Goal: Task Accomplishment & Management: Use online tool/utility

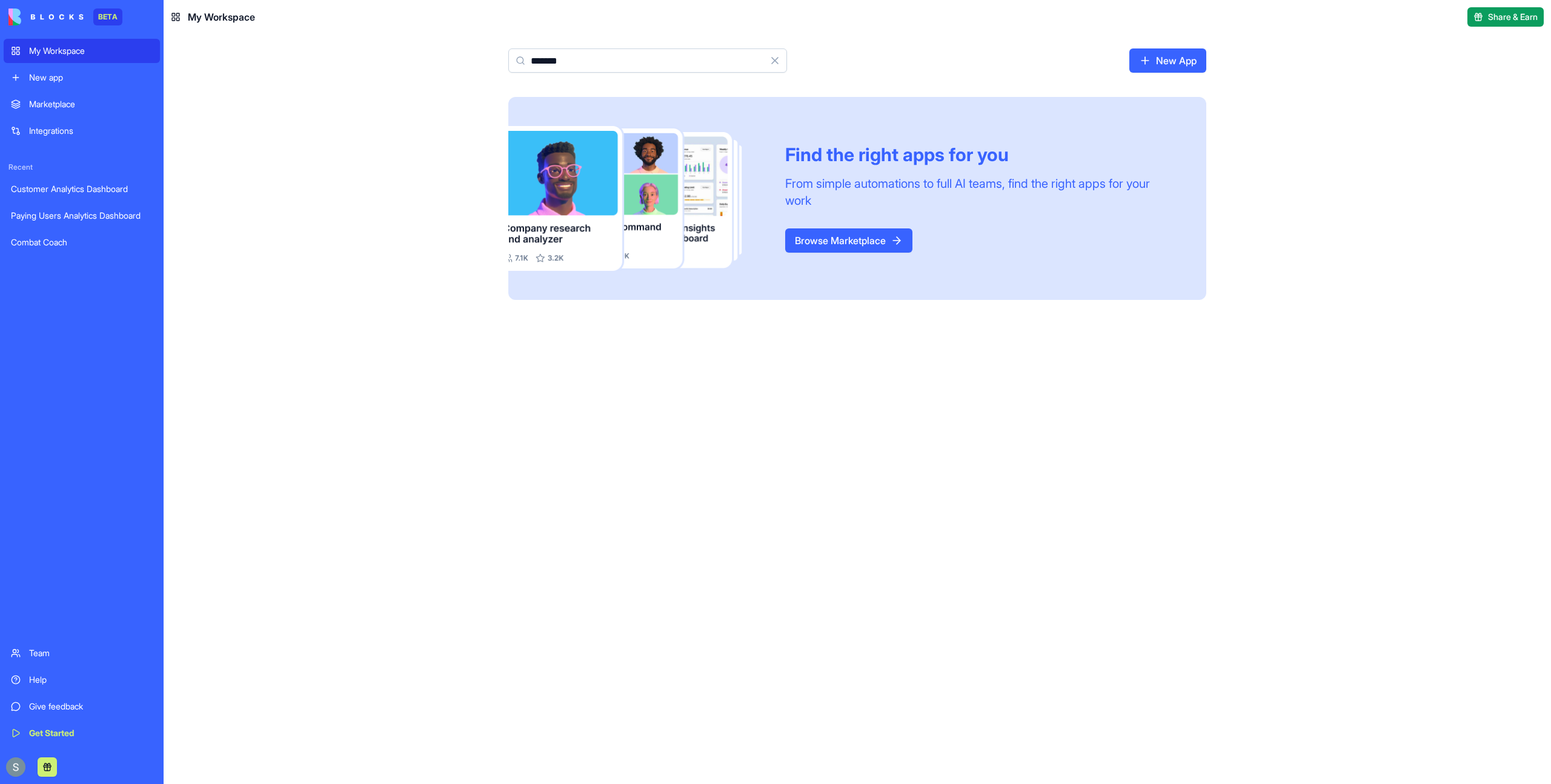
click at [597, 59] on input "*******" at bounding box center [648, 60] width 279 height 24
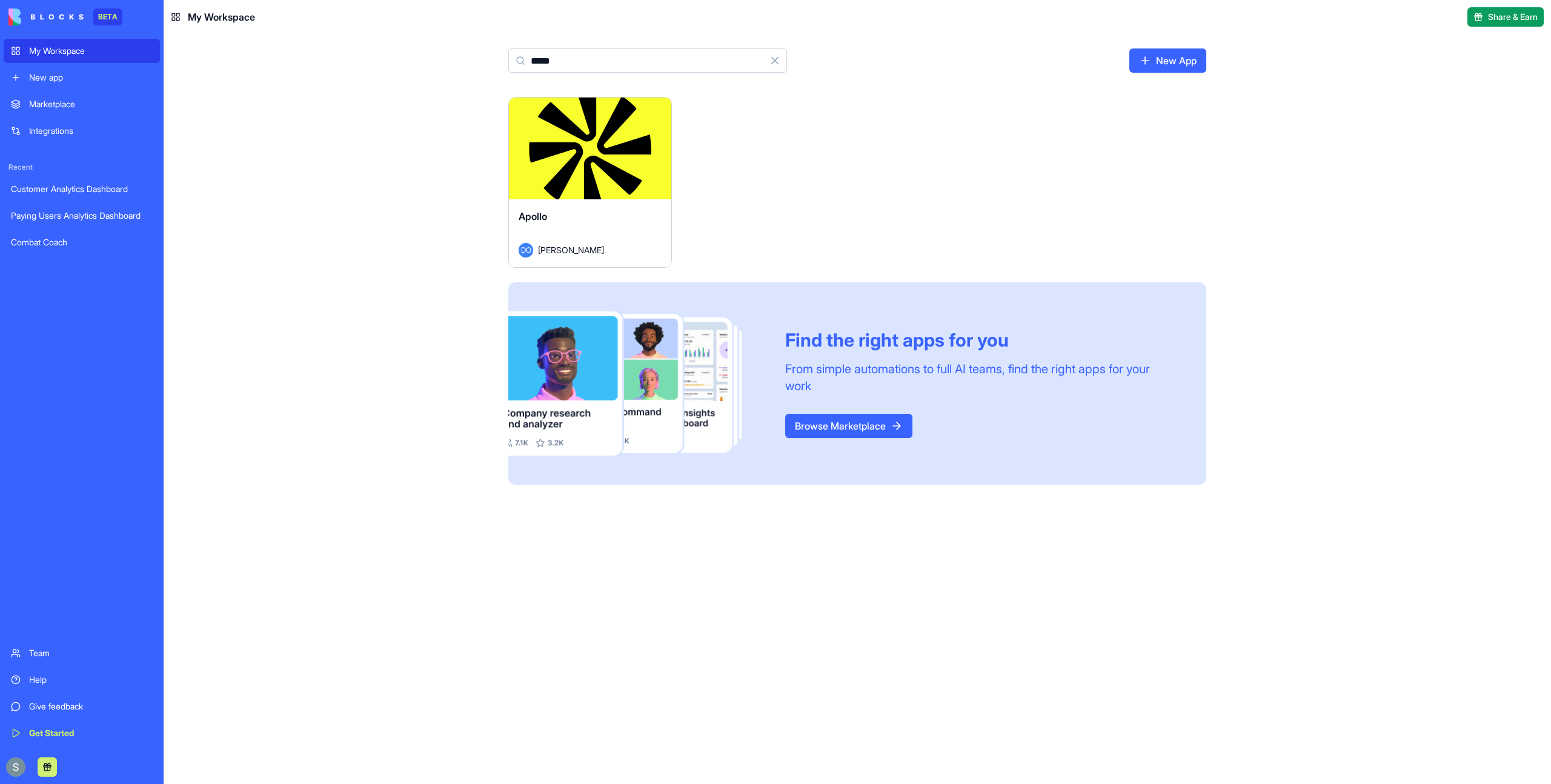
type input "*****"
click at [594, 156] on button "Launch" at bounding box center [590, 148] width 91 height 24
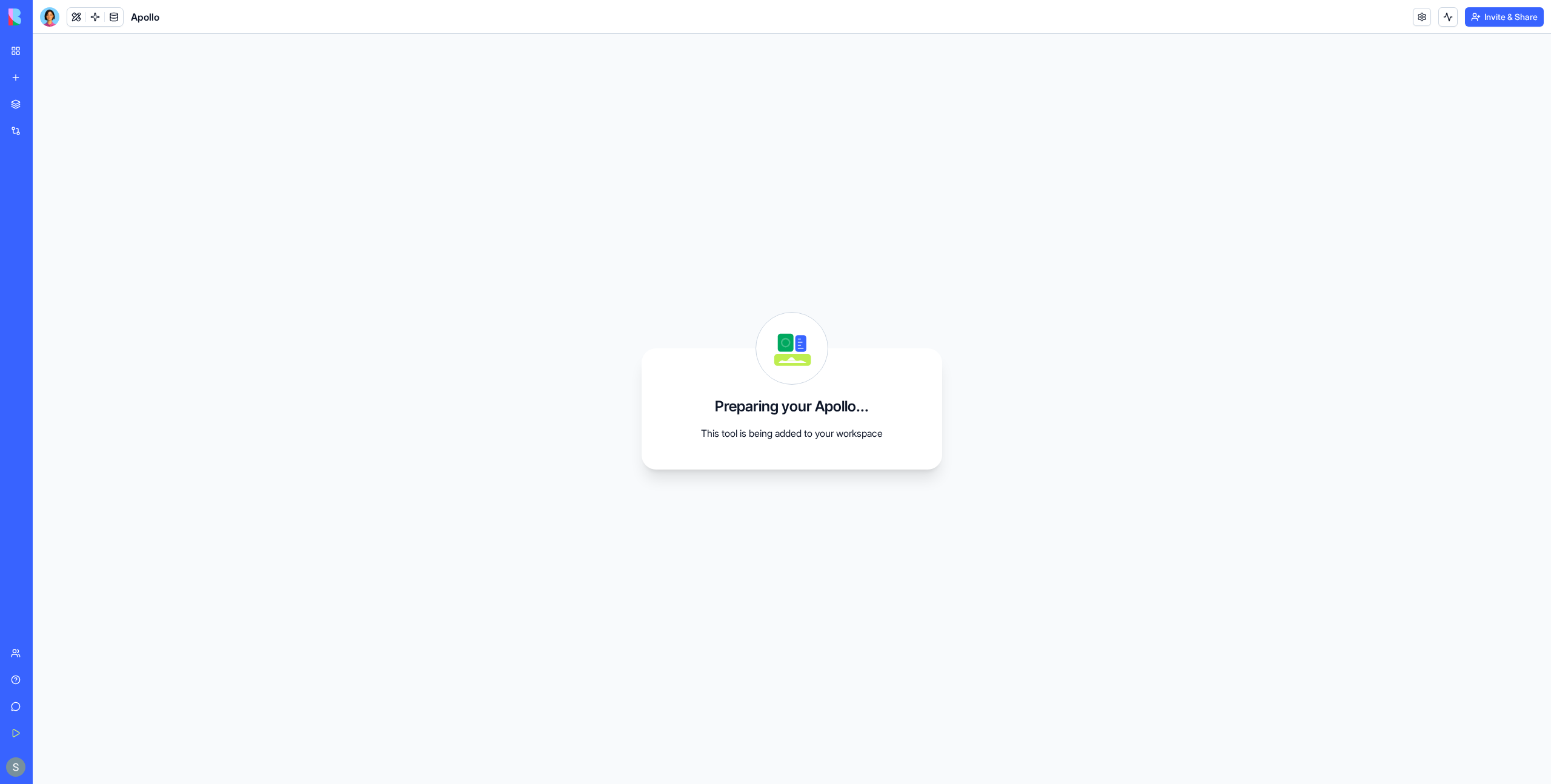
click at [45, 48] on div "My Workspace" at bounding box center [37, 51] width 16 height 12
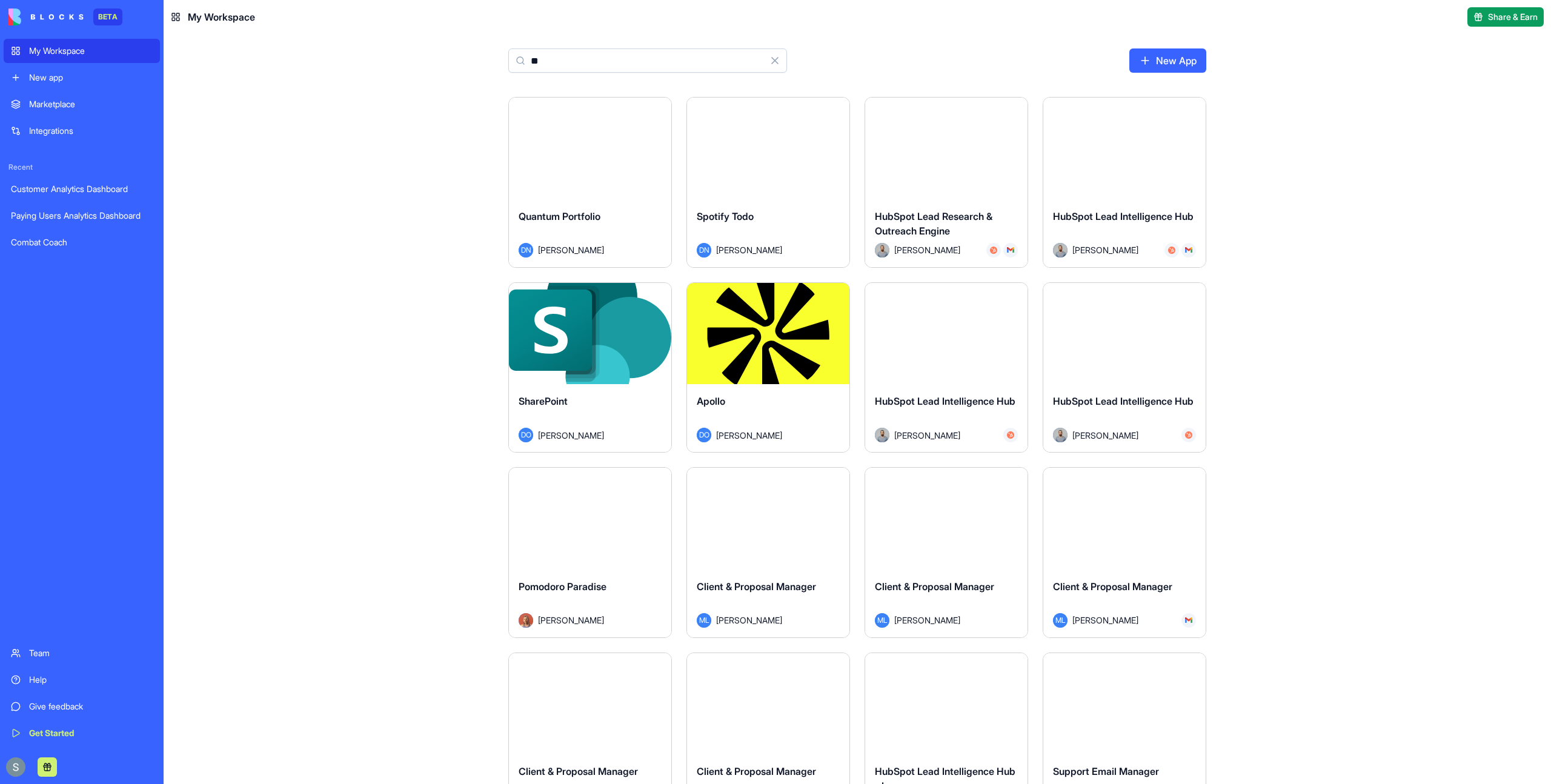
type input "**"
click at [832, 297] on html "BETA My Workspace New app Marketplace Integrations Recent Customer Analytics Da…" at bounding box center [776, 392] width 1551 height 784
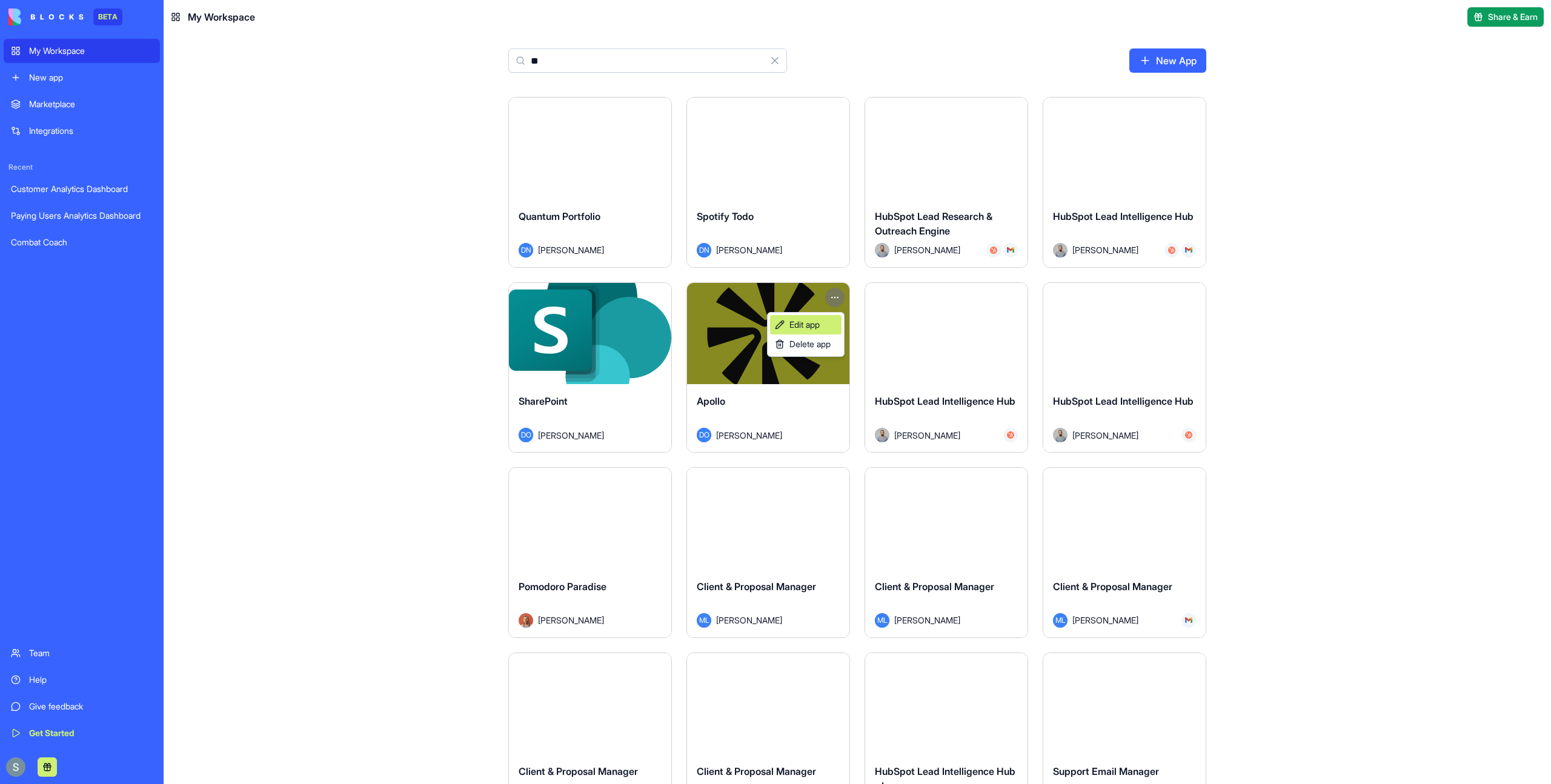
click at [820, 322] on span "Edit app" at bounding box center [805, 324] width 30 height 12
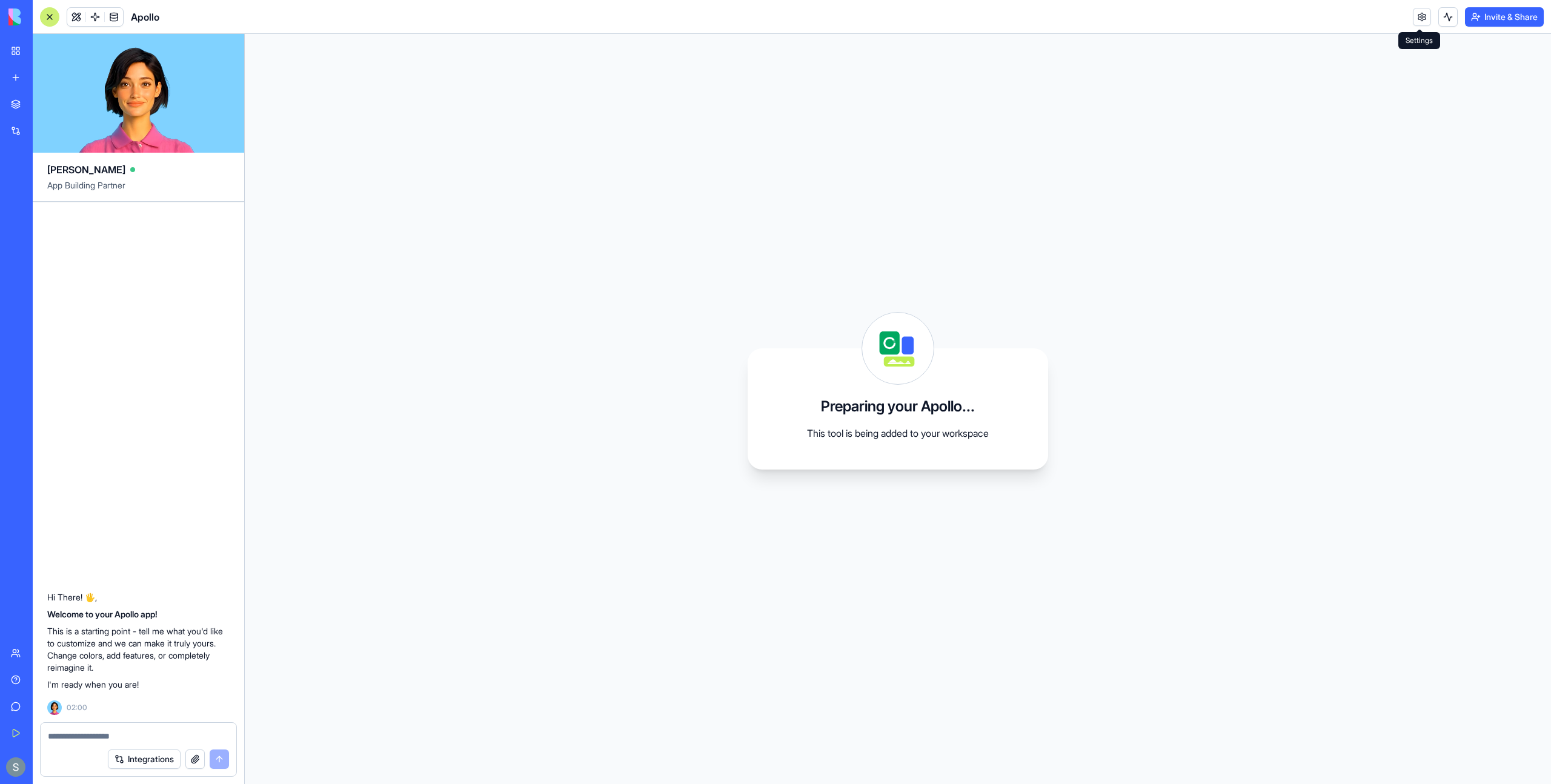
click at [1418, 16] on link at bounding box center [1422, 17] width 18 height 18
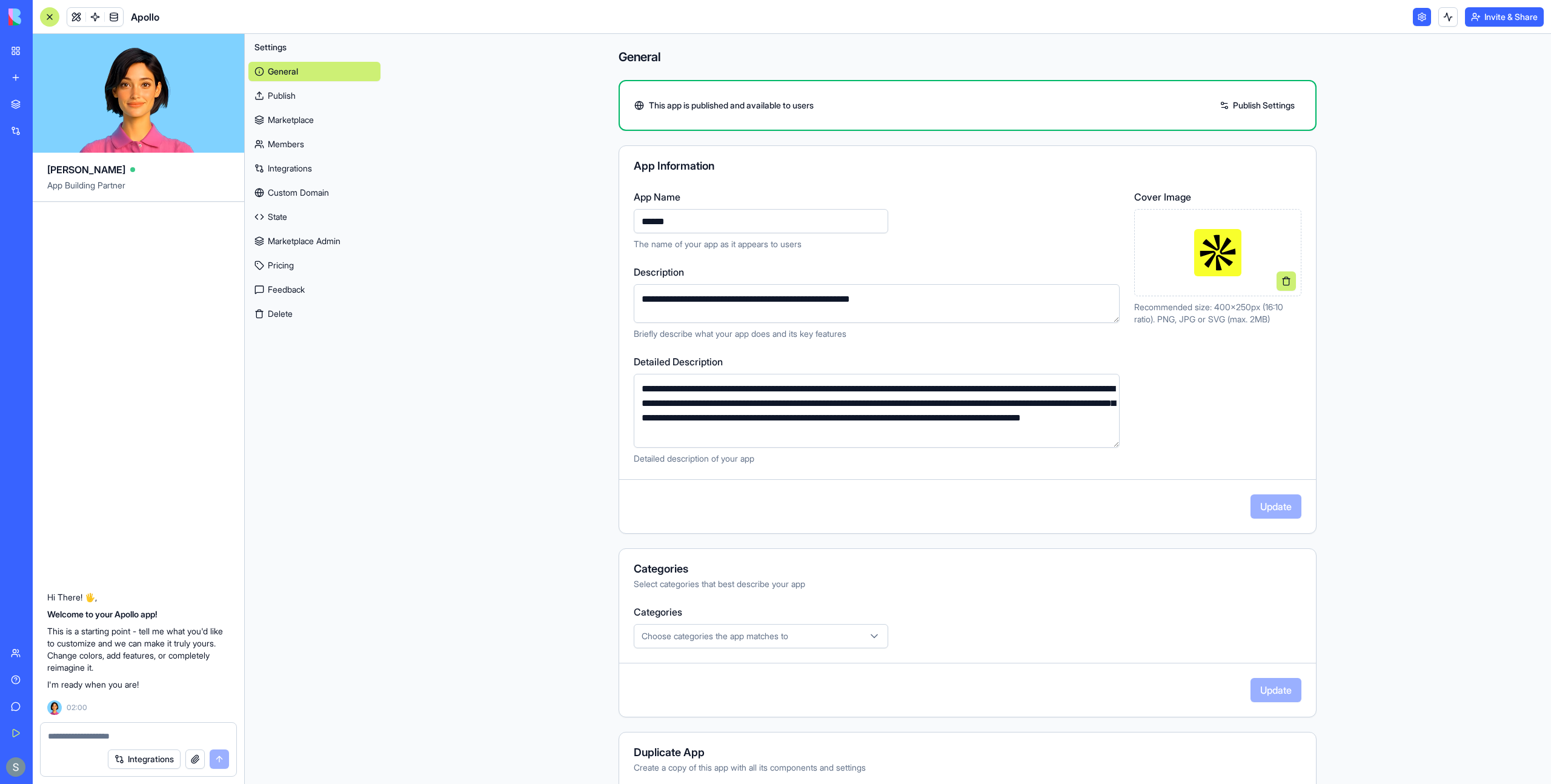
click at [273, 313] on button "Delete" at bounding box center [315, 313] width 132 height 19
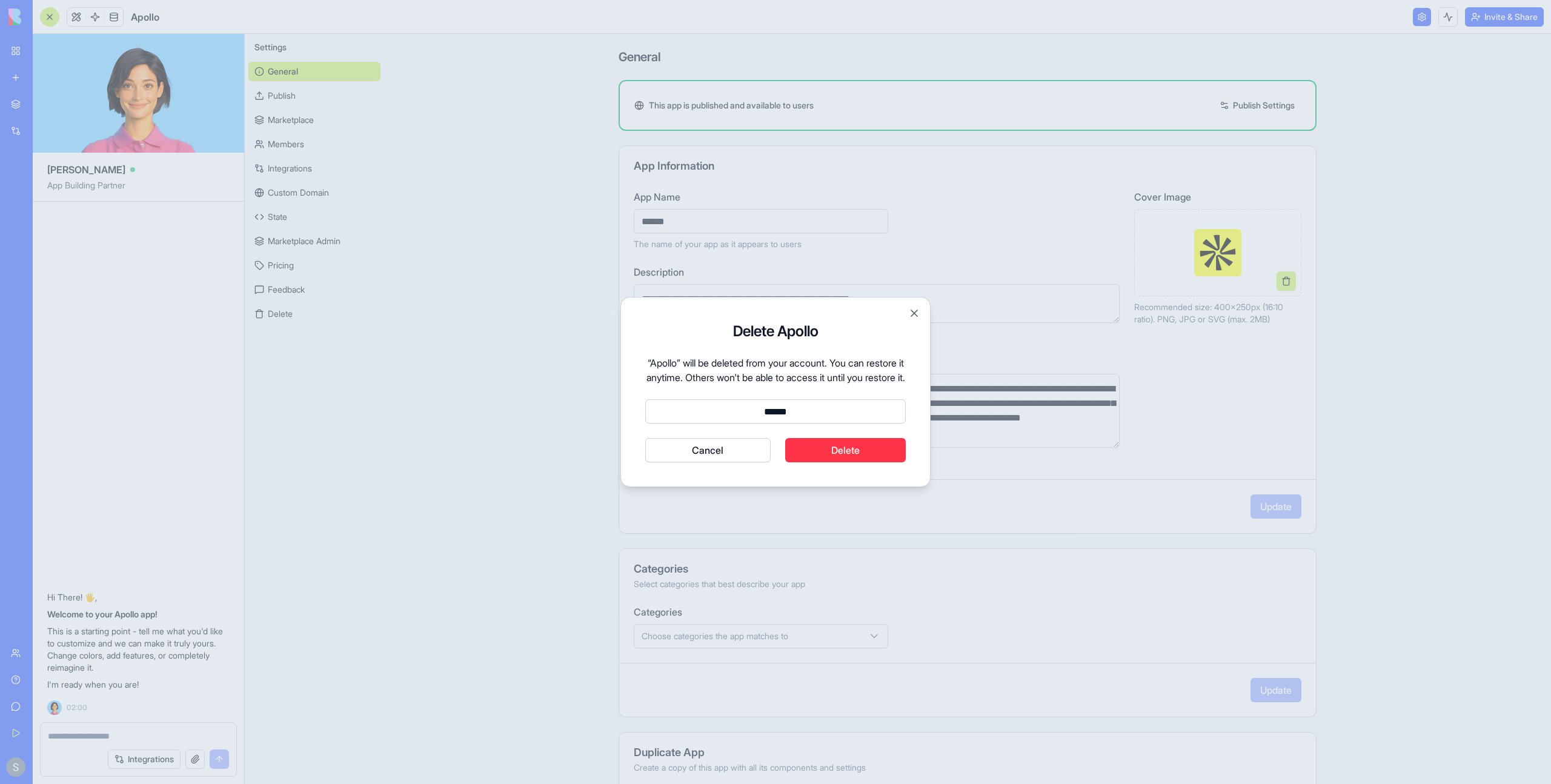
type input "******"
click at [859, 462] on button "Delete" at bounding box center [845, 450] width 121 height 24
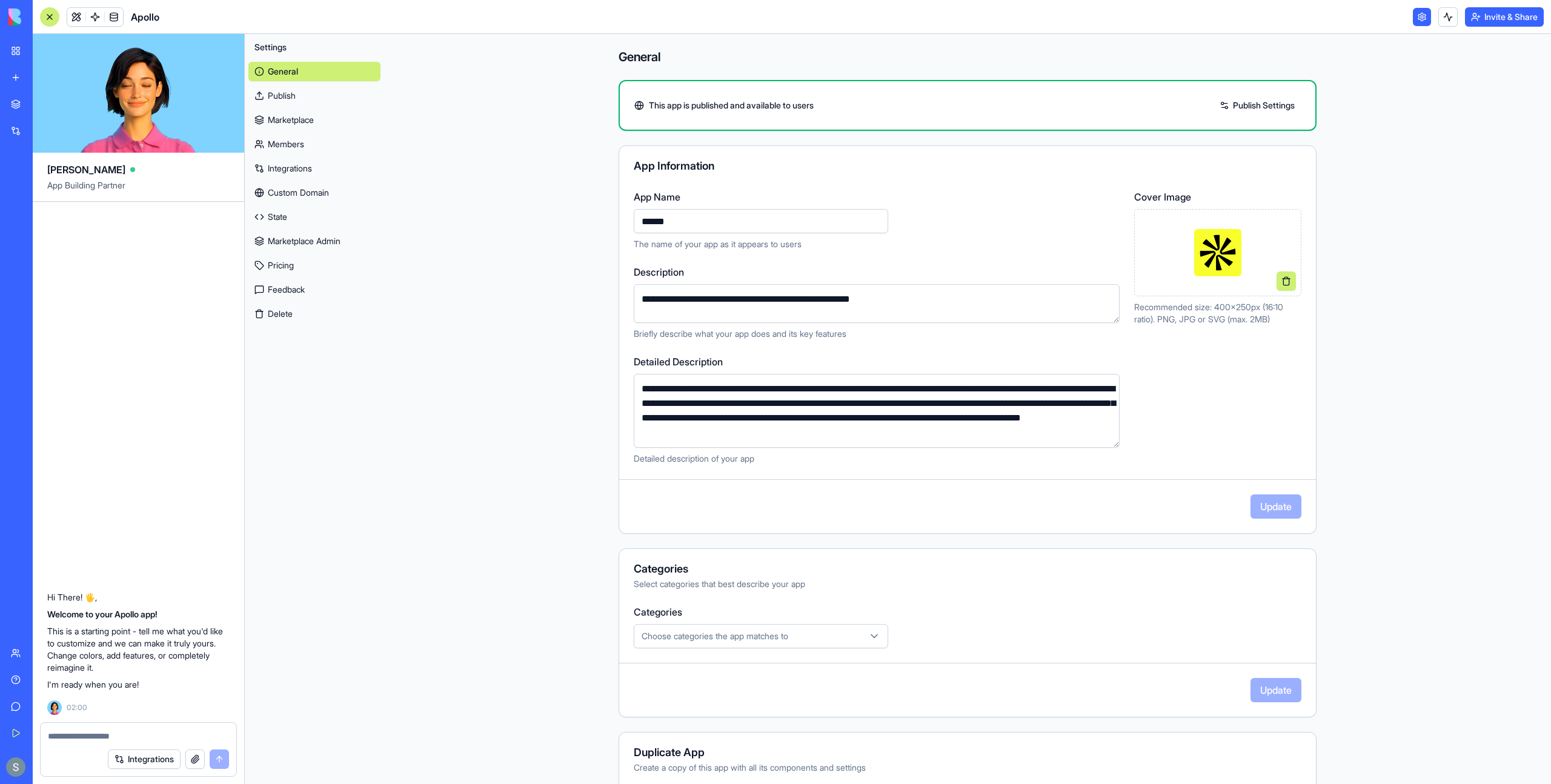
click at [299, 317] on button "Delete" at bounding box center [315, 313] width 132 height 19
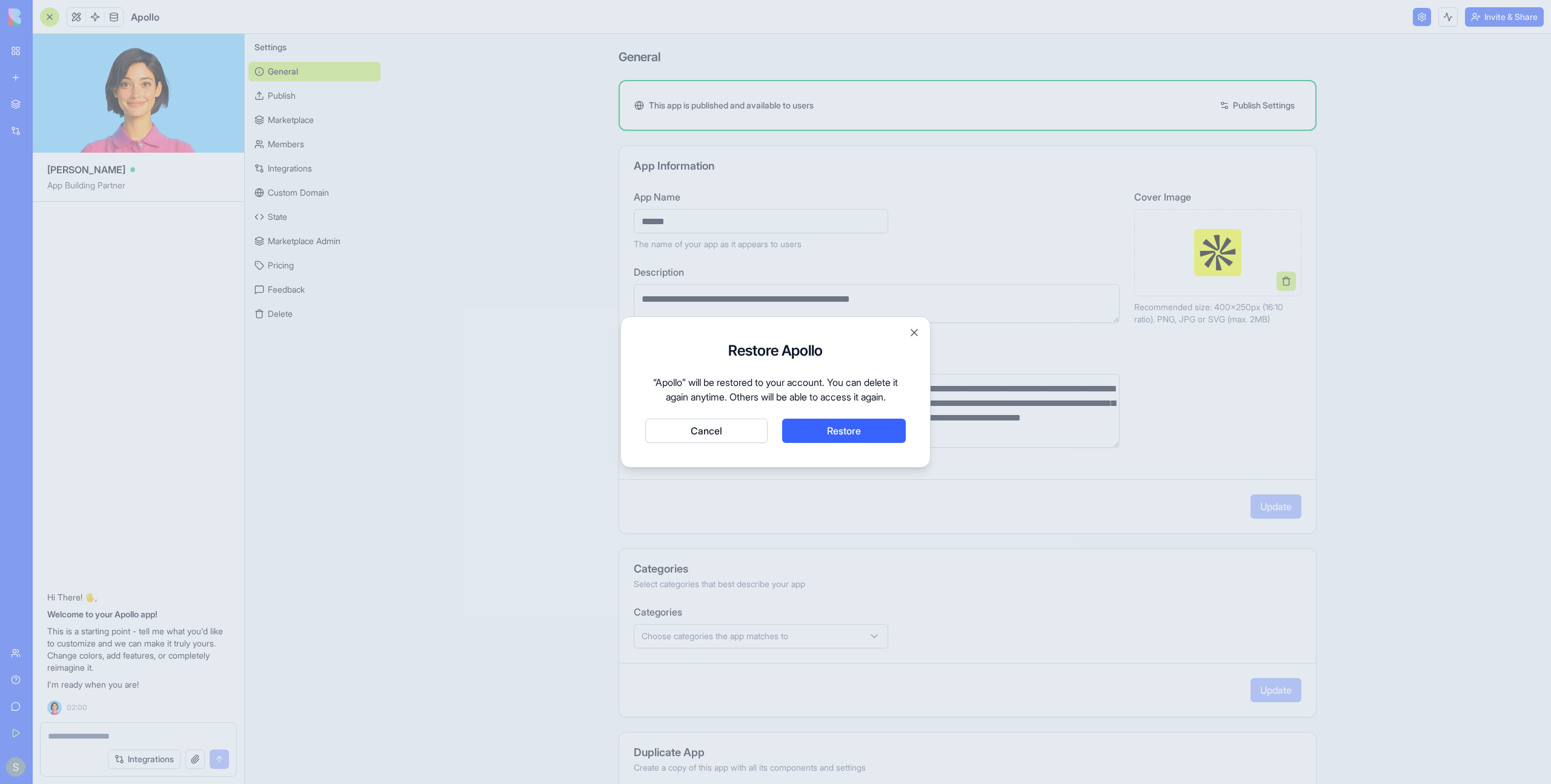
click at [705, 435] on button "Cancel" at bounding box center [706, 431] width 123 height 24
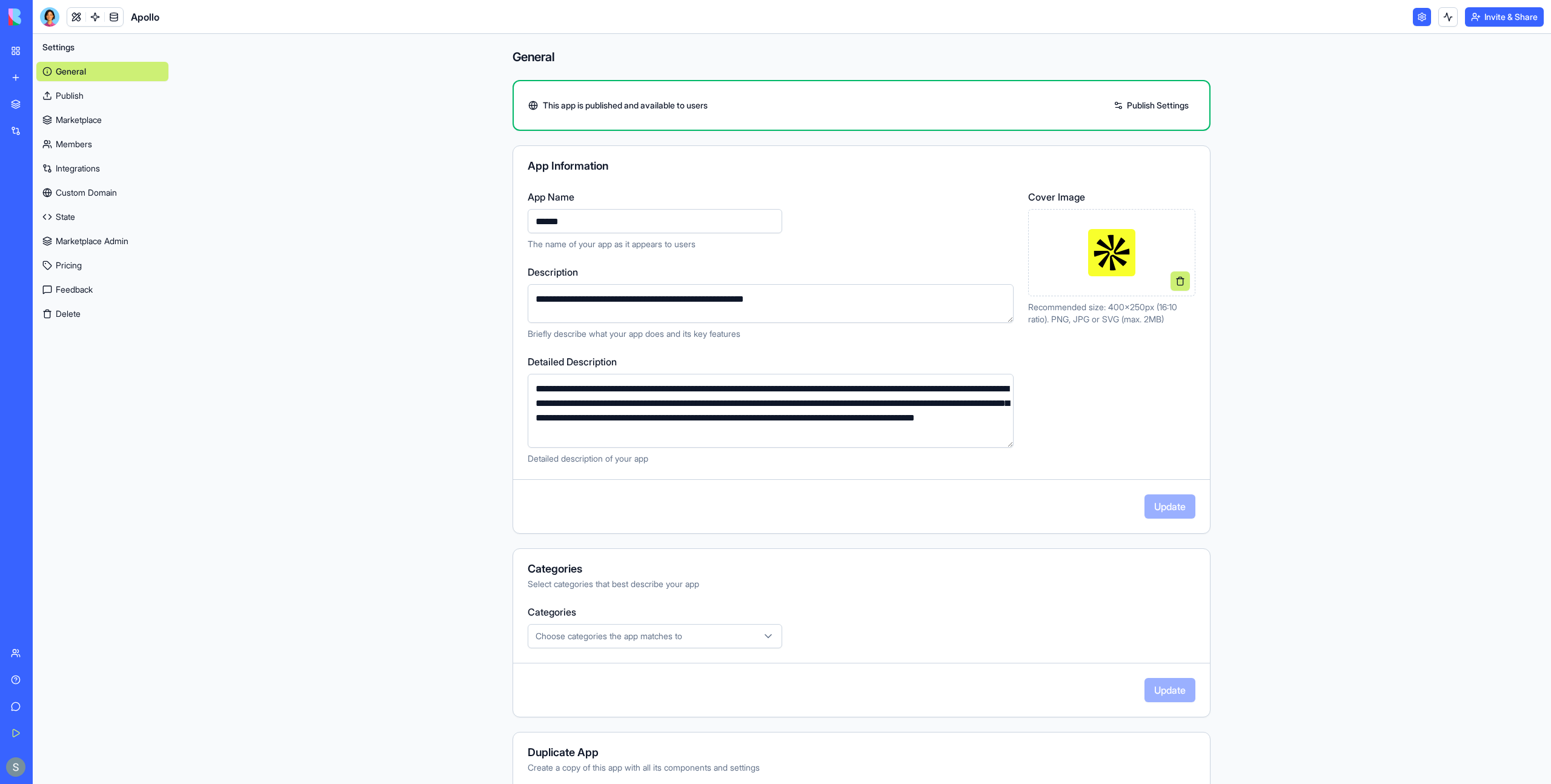
click at [86, 317] on button "Delete" at bounding box center [102, 313] width 132 height 19
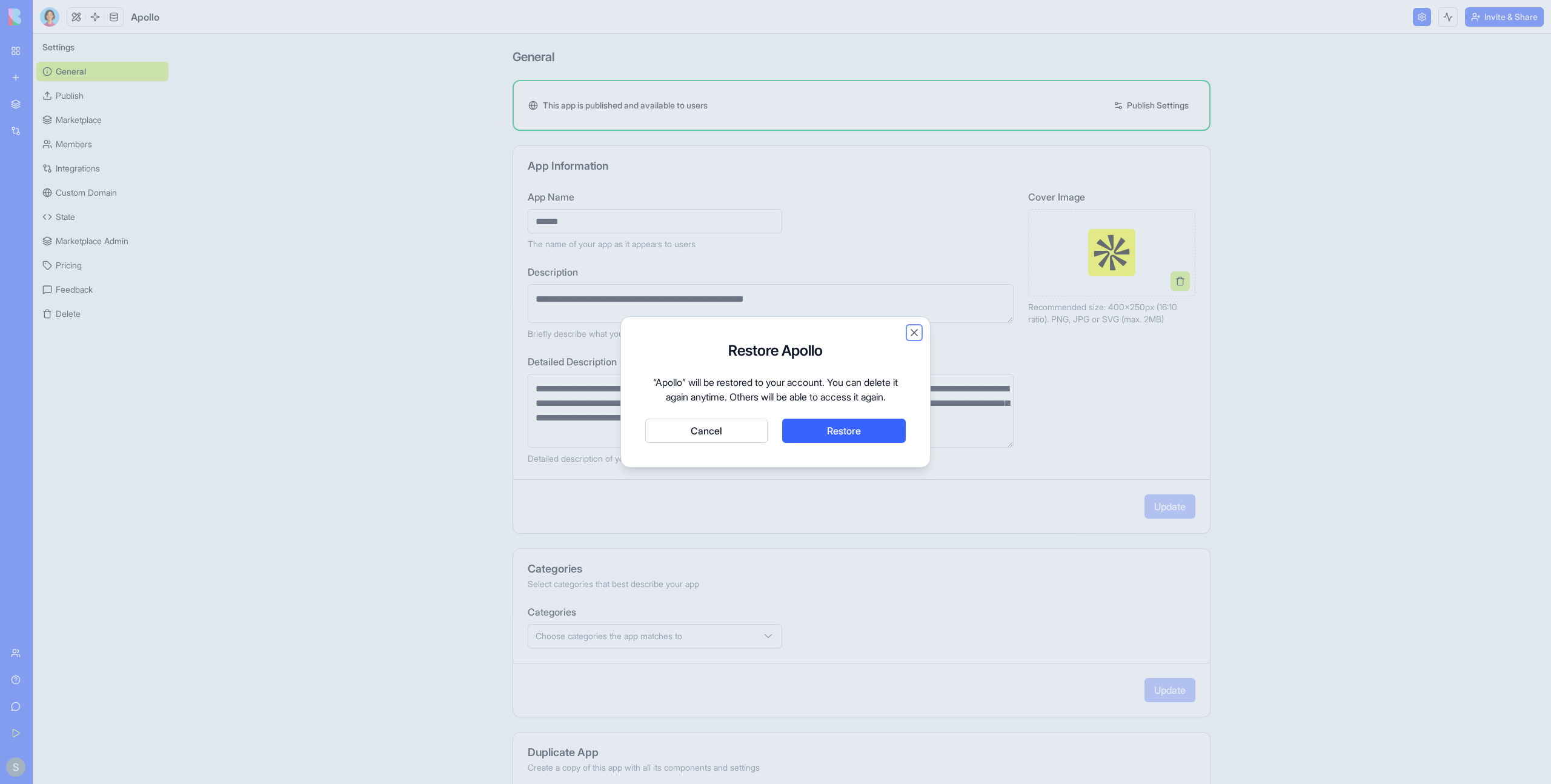
click at [911, 332] on button "Close" at bounding box center [914, 332] width 12 height 12
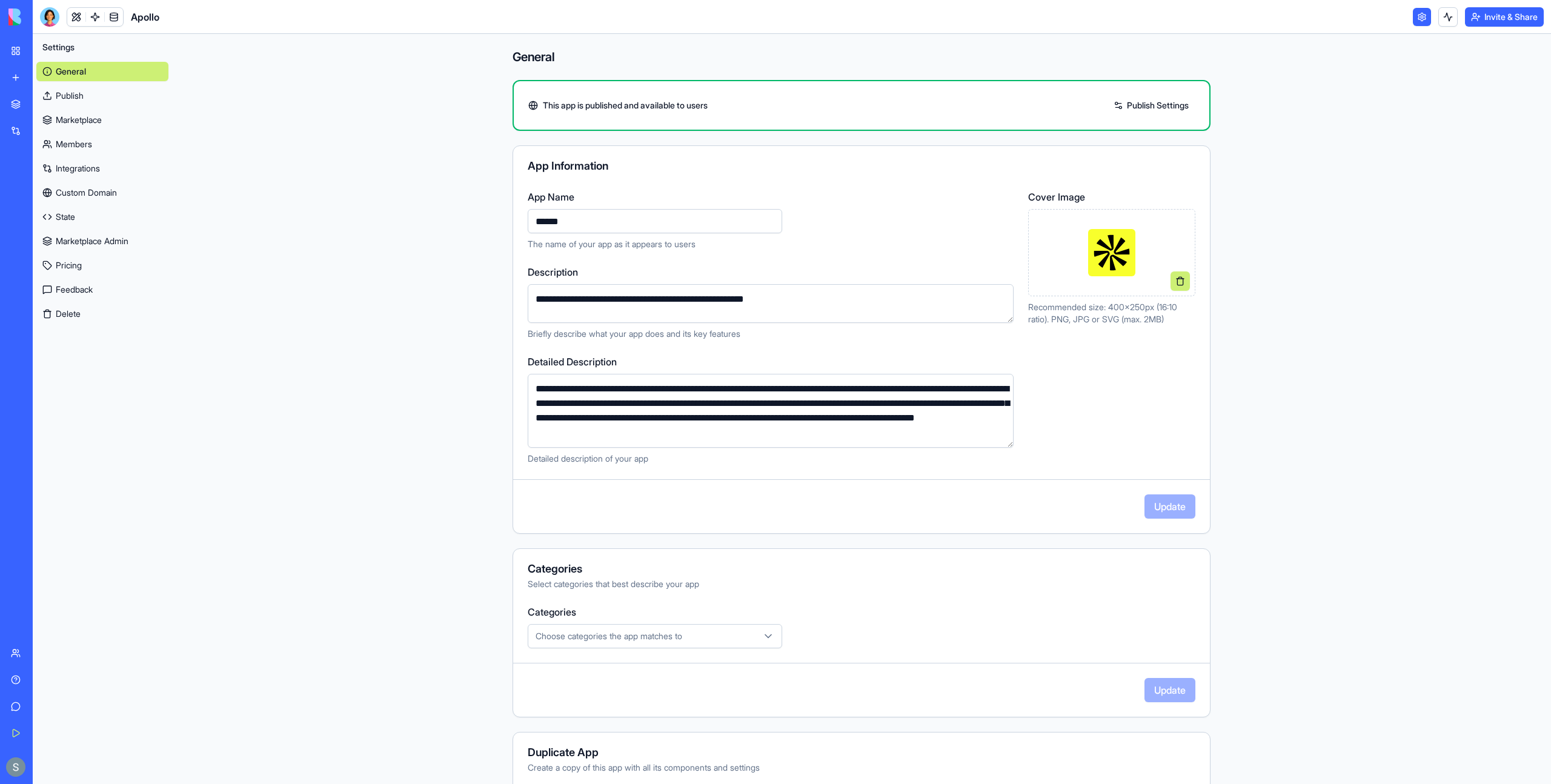
click at [13, 15] on img at bounding box center [46, 17] width 75 height 17
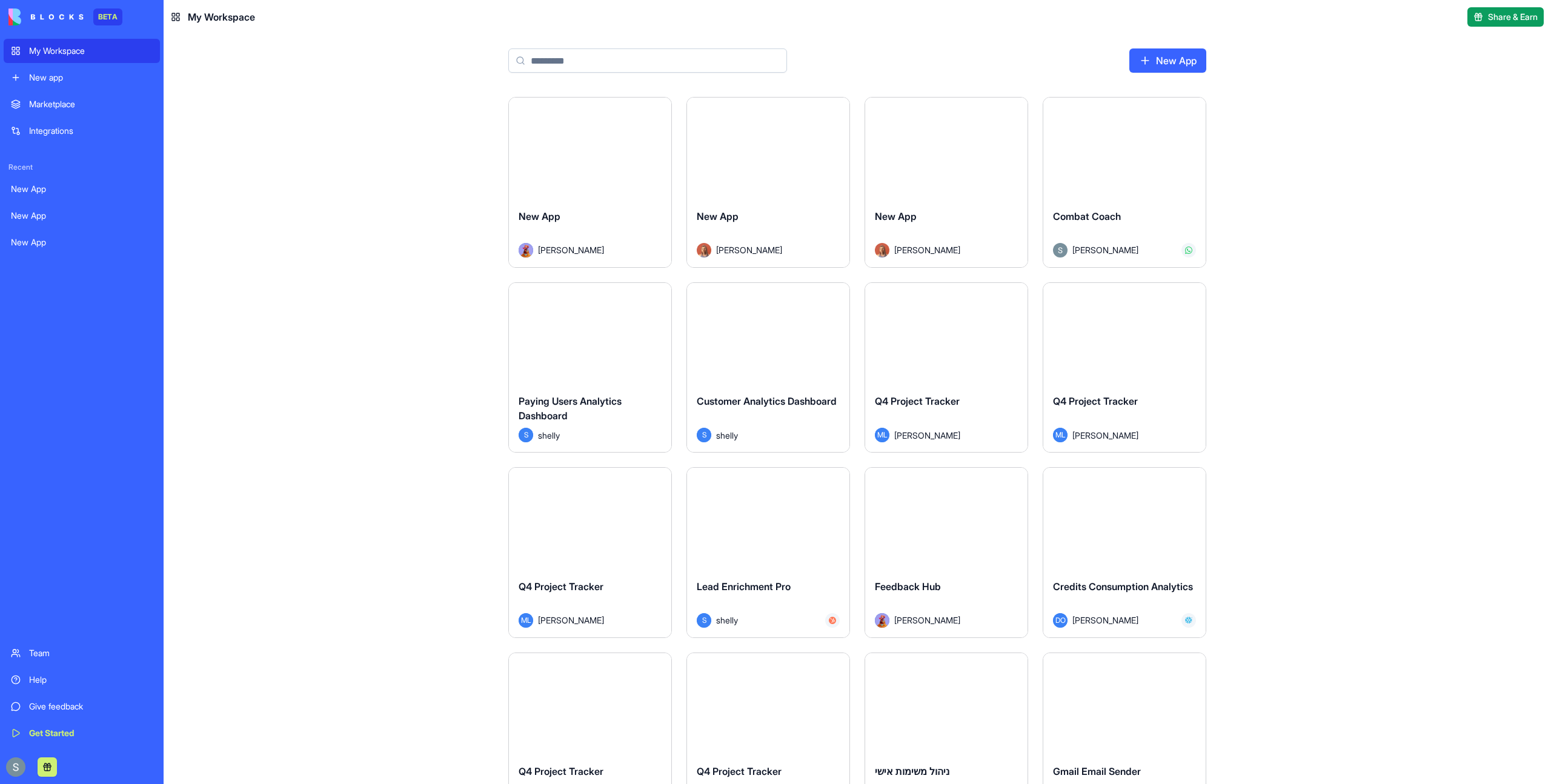
click at [49, 53] on div "My Workspace" at bounding box center [90, 51] width 123 height 12
click at [611, 57] on input at bounding box center [648, 60] width 279 height 24
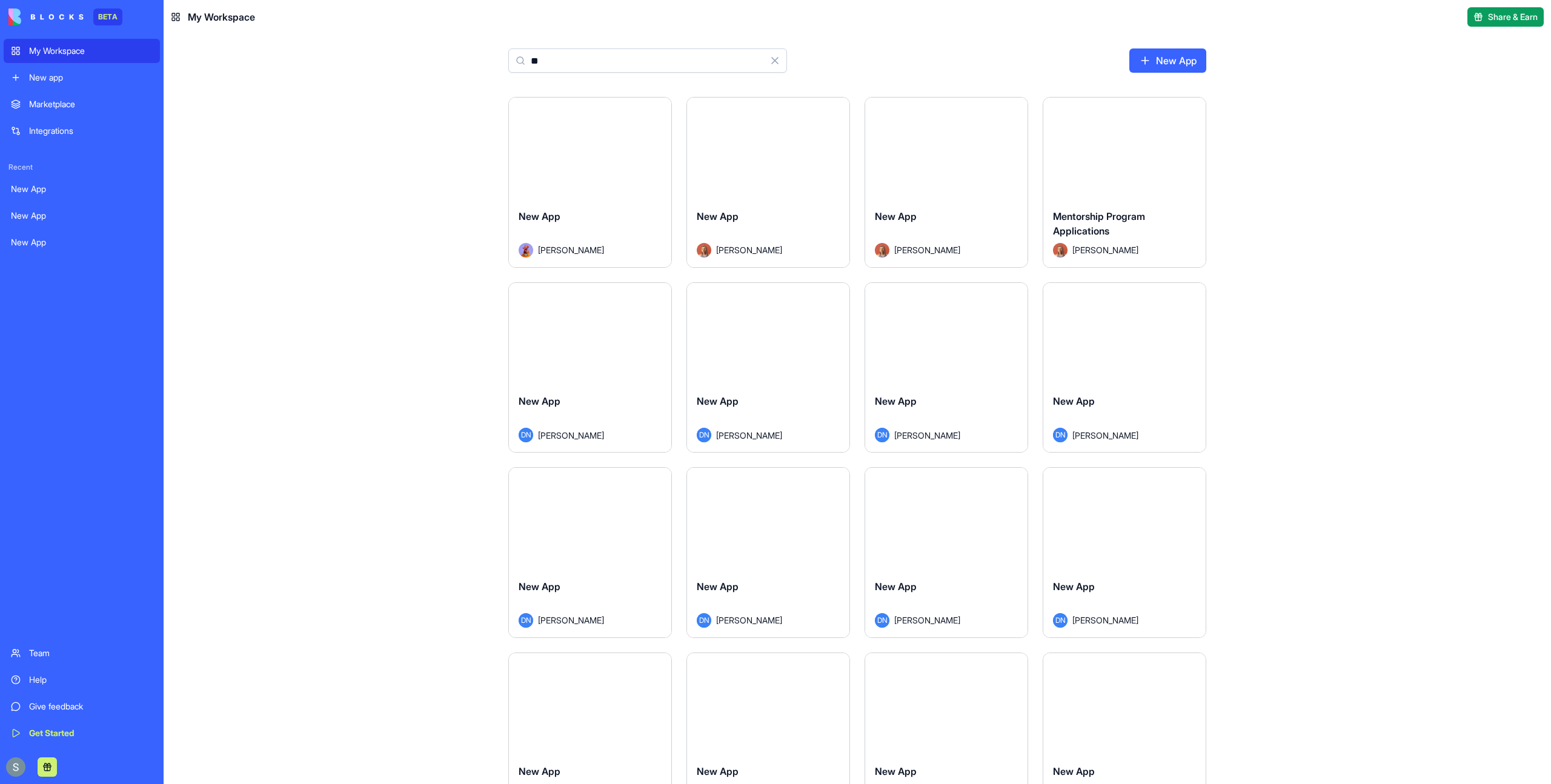
type input "*"
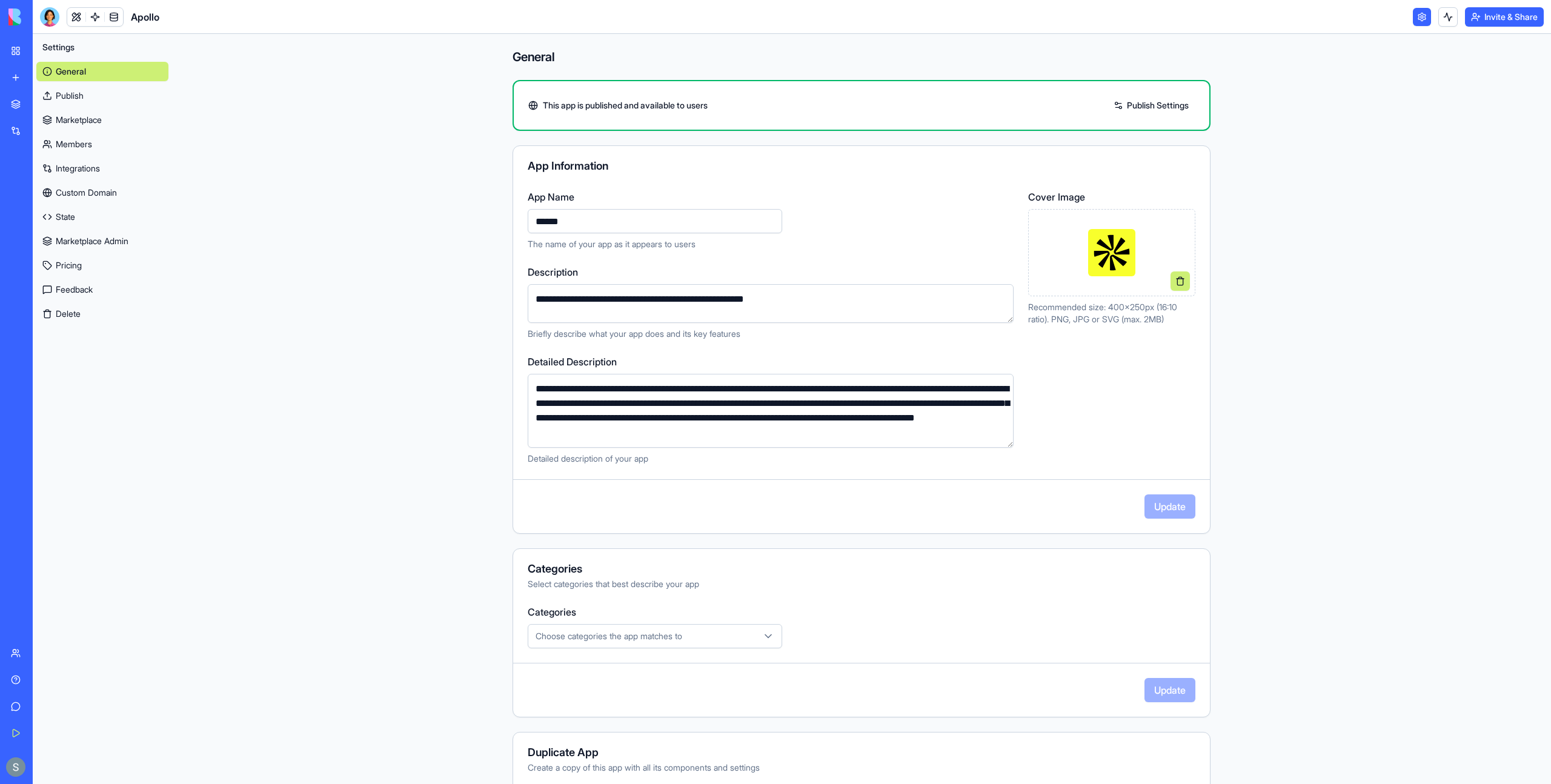
click at [15, 16] on img at bounding box center [46, 17] width 75 height 17
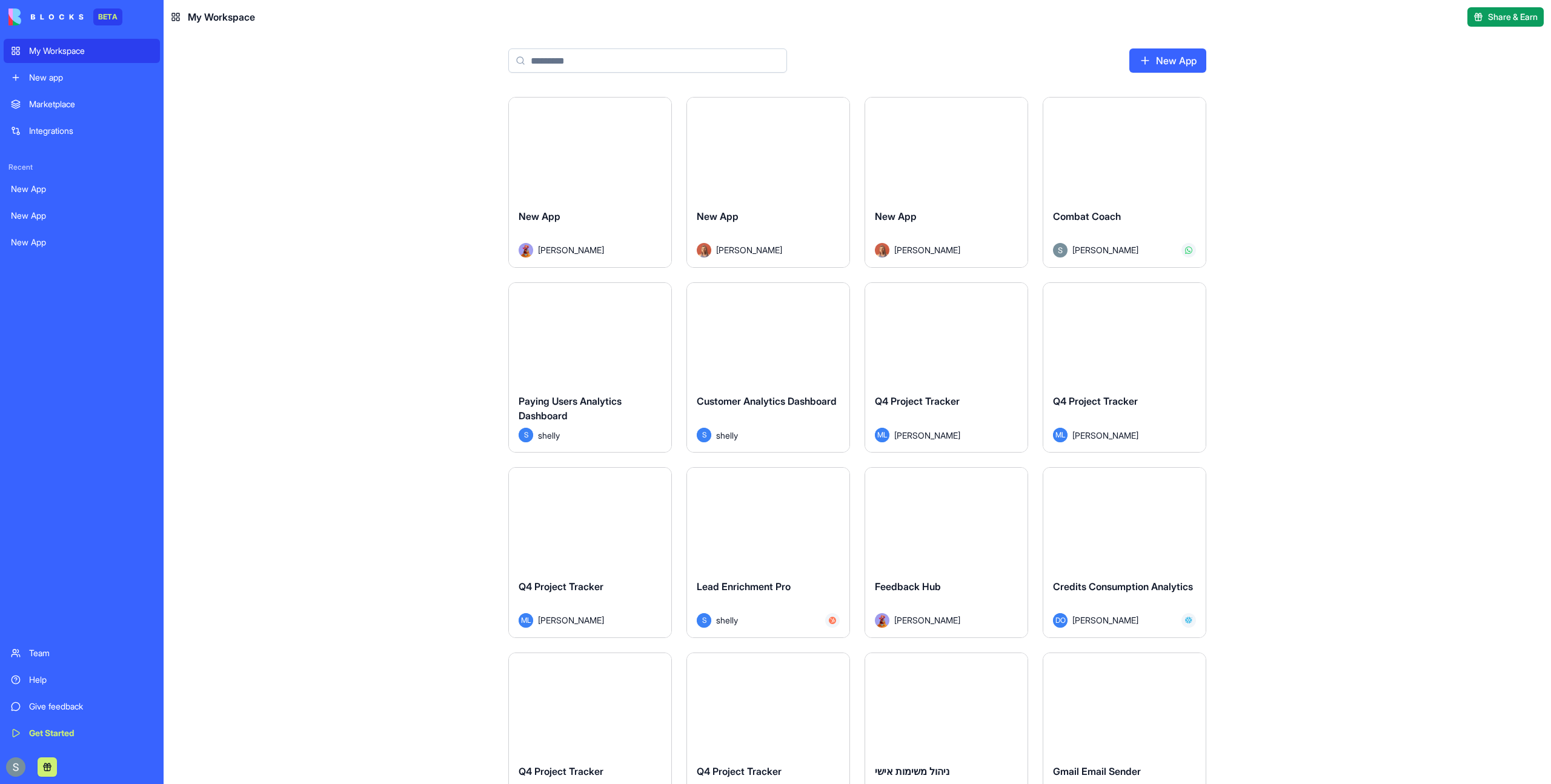
click at [71, 78] on div "New app" at bounding box center [90, 77] width 123 height 12
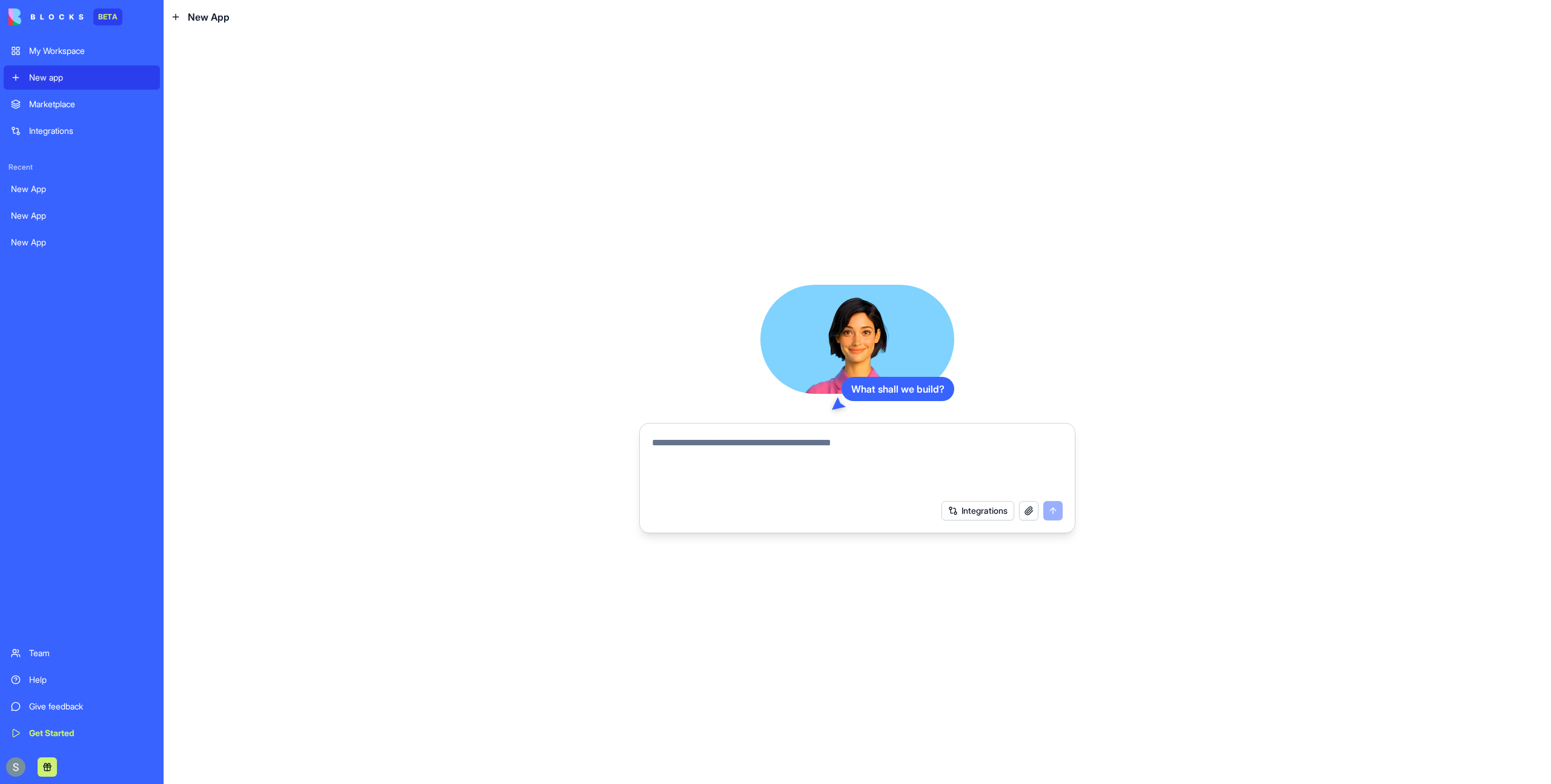
click at [224, 18] on span "New App" at bounding box center [208, 17] width 42 height 15
click at [787, 448] on textarea at bounding box center [857, 464] width 411 height 58
type textarea "**********"
click at [1055, 519] on button "submit" at bounding box center [1052, 510] width 19 height 19
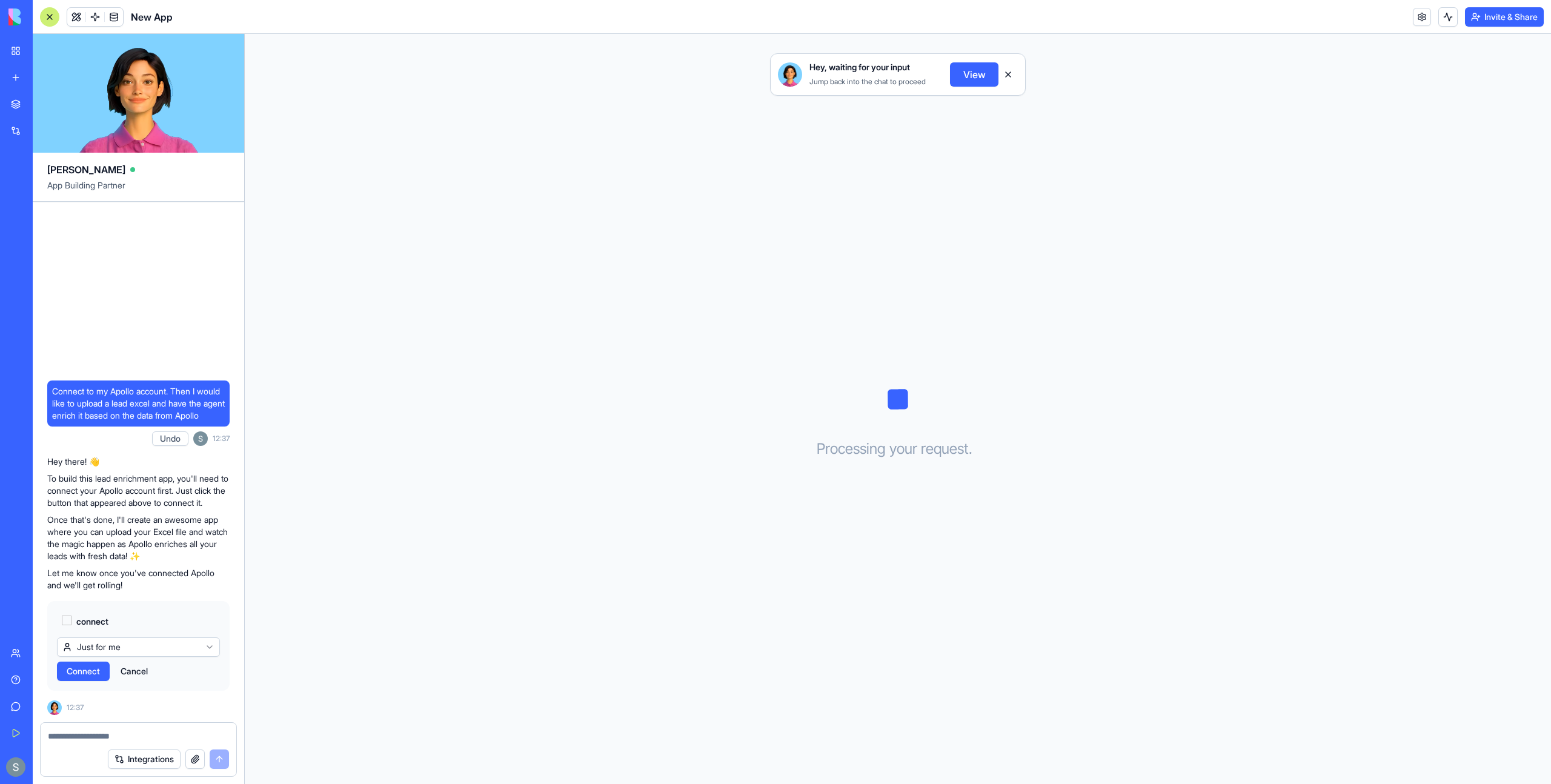
click at [88, 670] on span "Connect" at bounding box center [83, 671] width 34 height 12
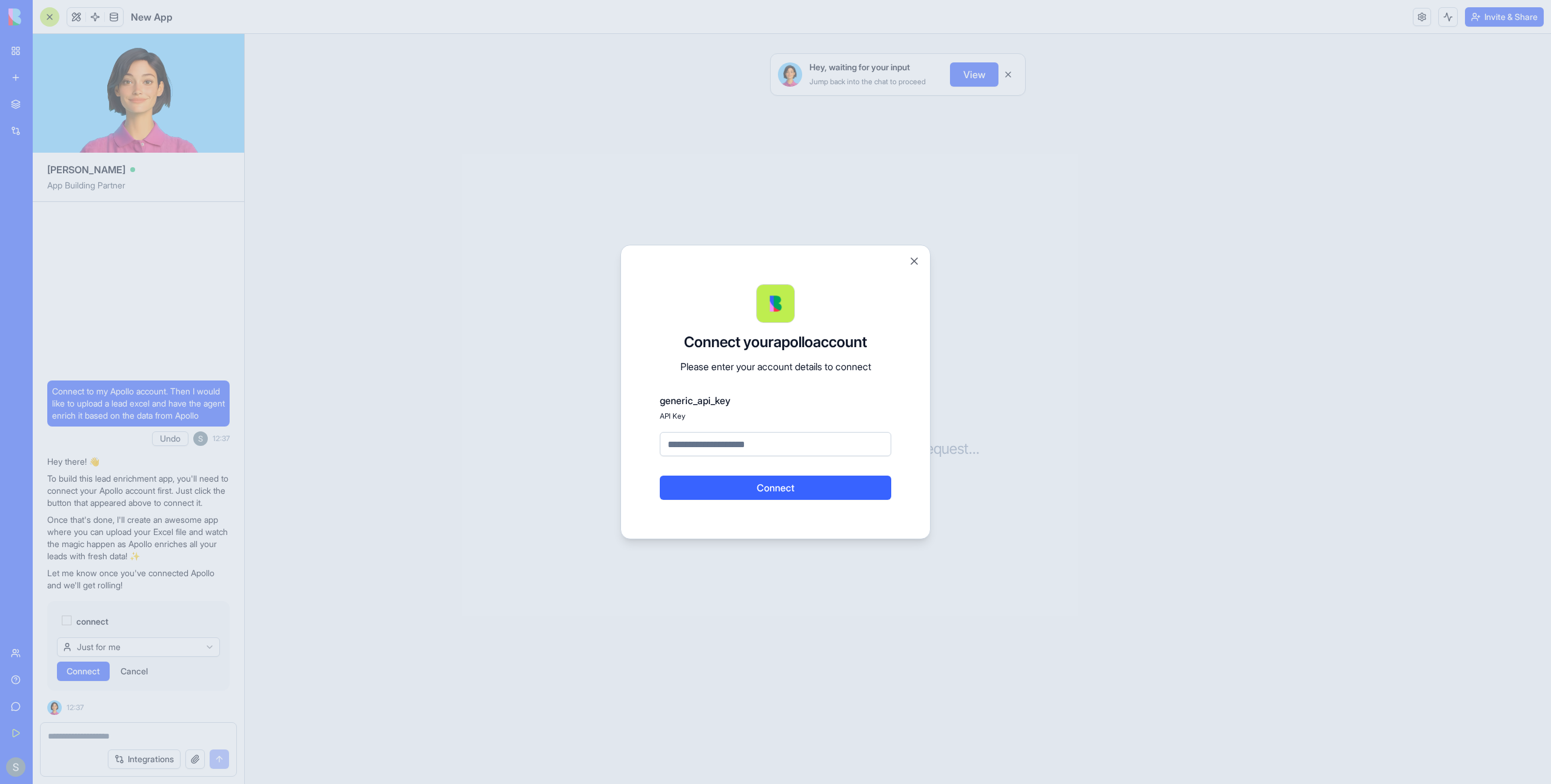
paste input "**********"
type input "**********"
click at [731, 483] on button "Connect" at bounding box center [775, 487] width 231 height 24
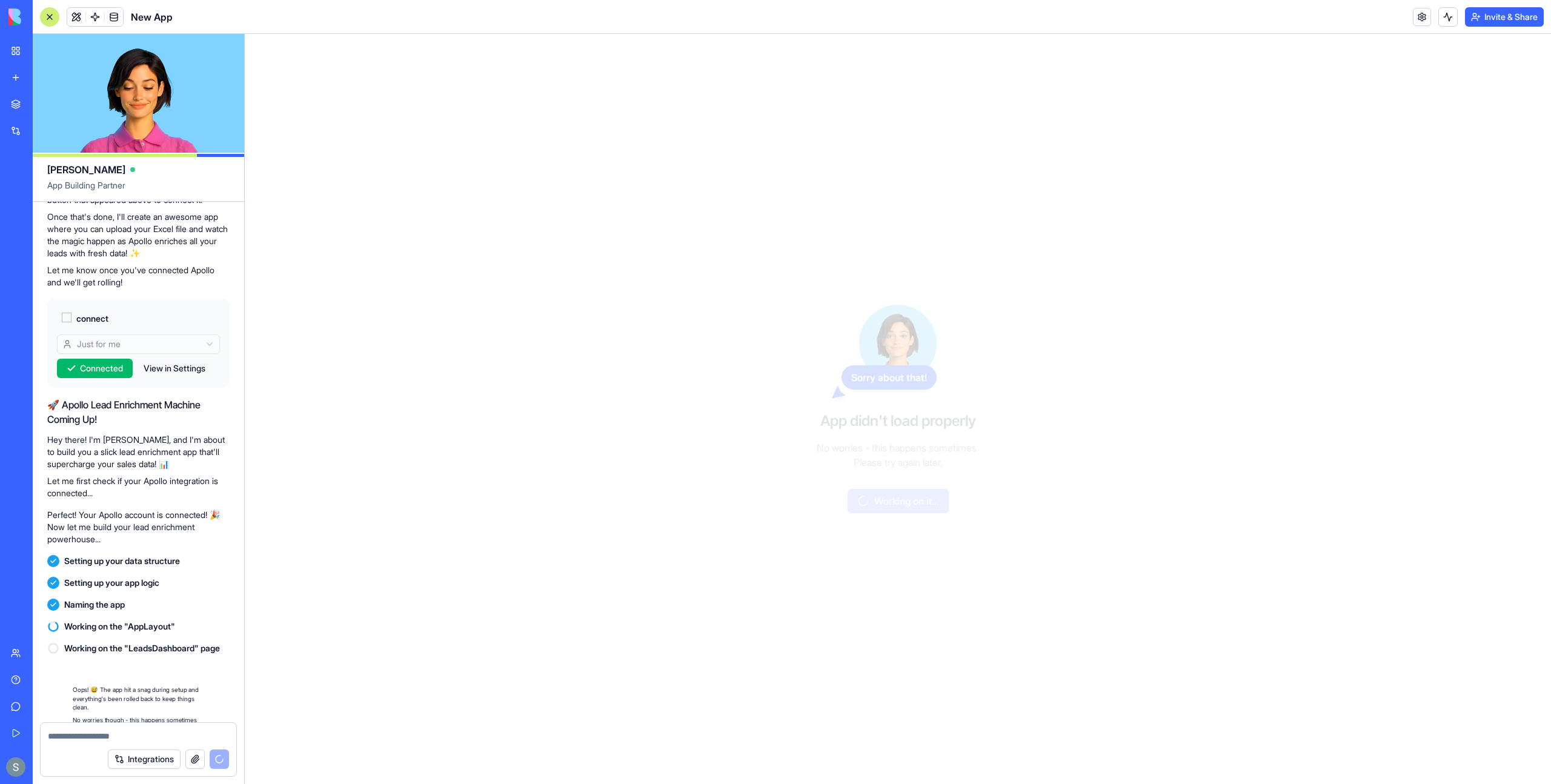
scroll to position [296, 0]
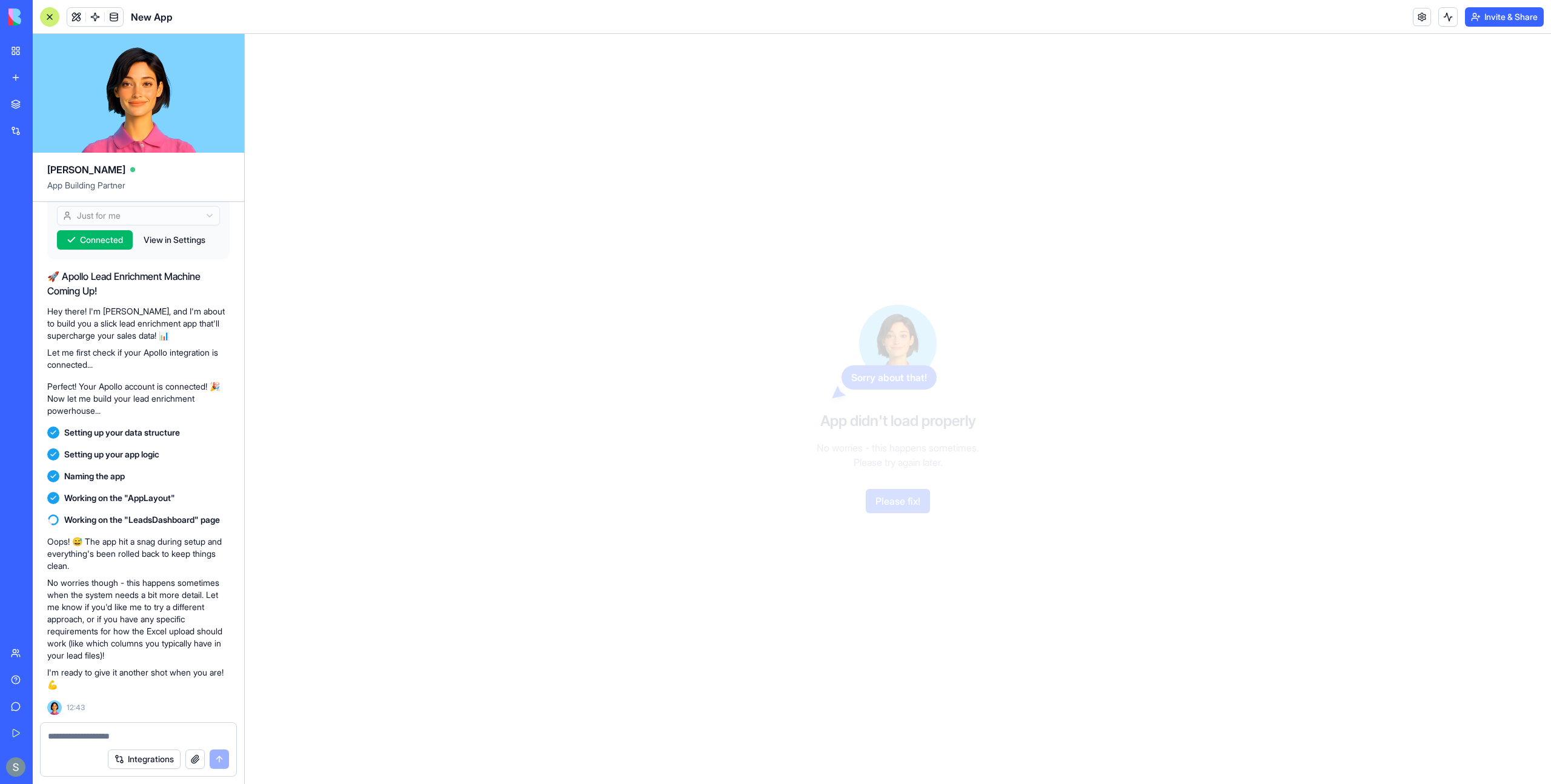
click at [89, 731] on textarea at bounding box center [138, 736] width 181 height 12
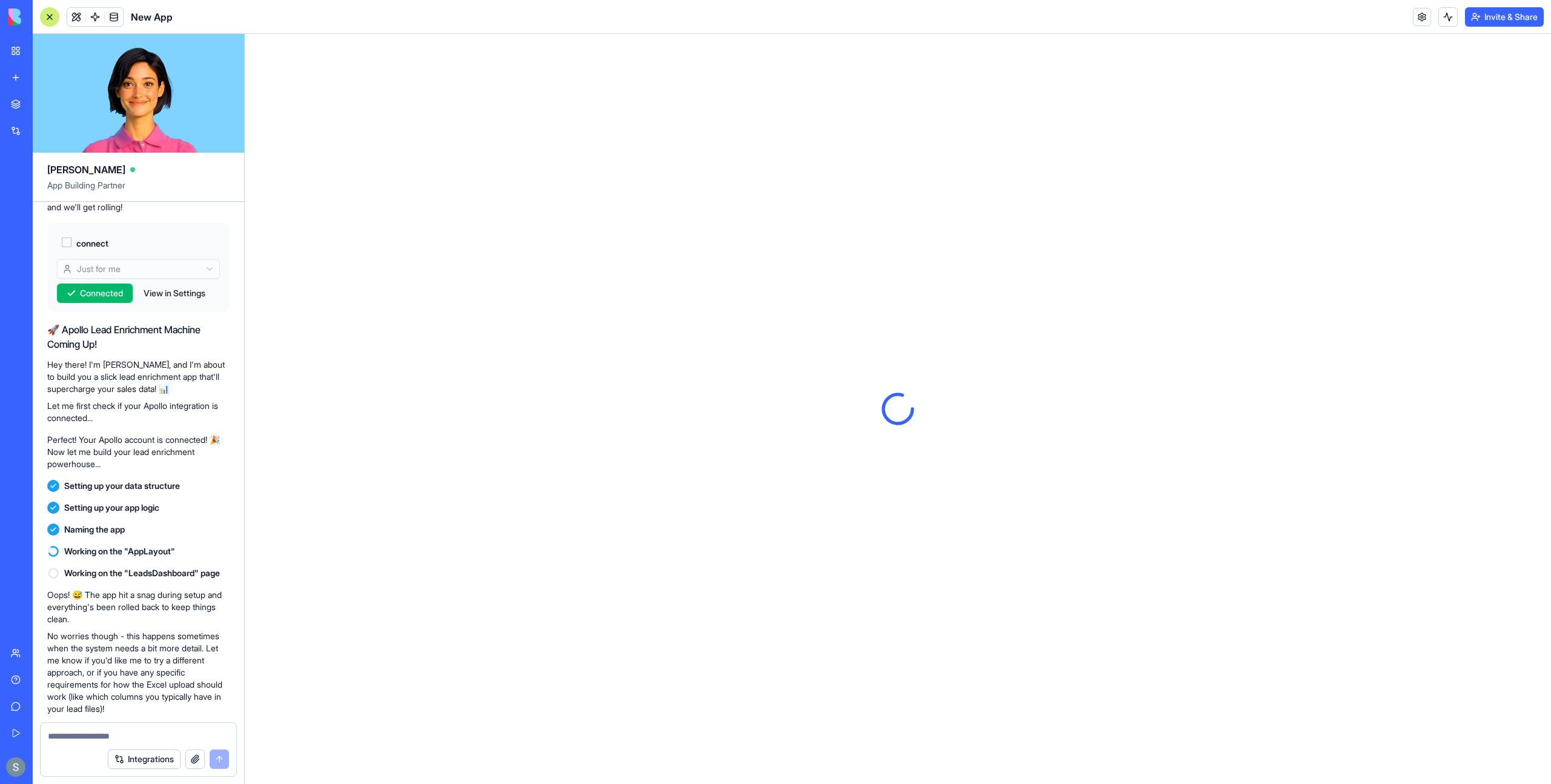
scroll to position [296, 0]
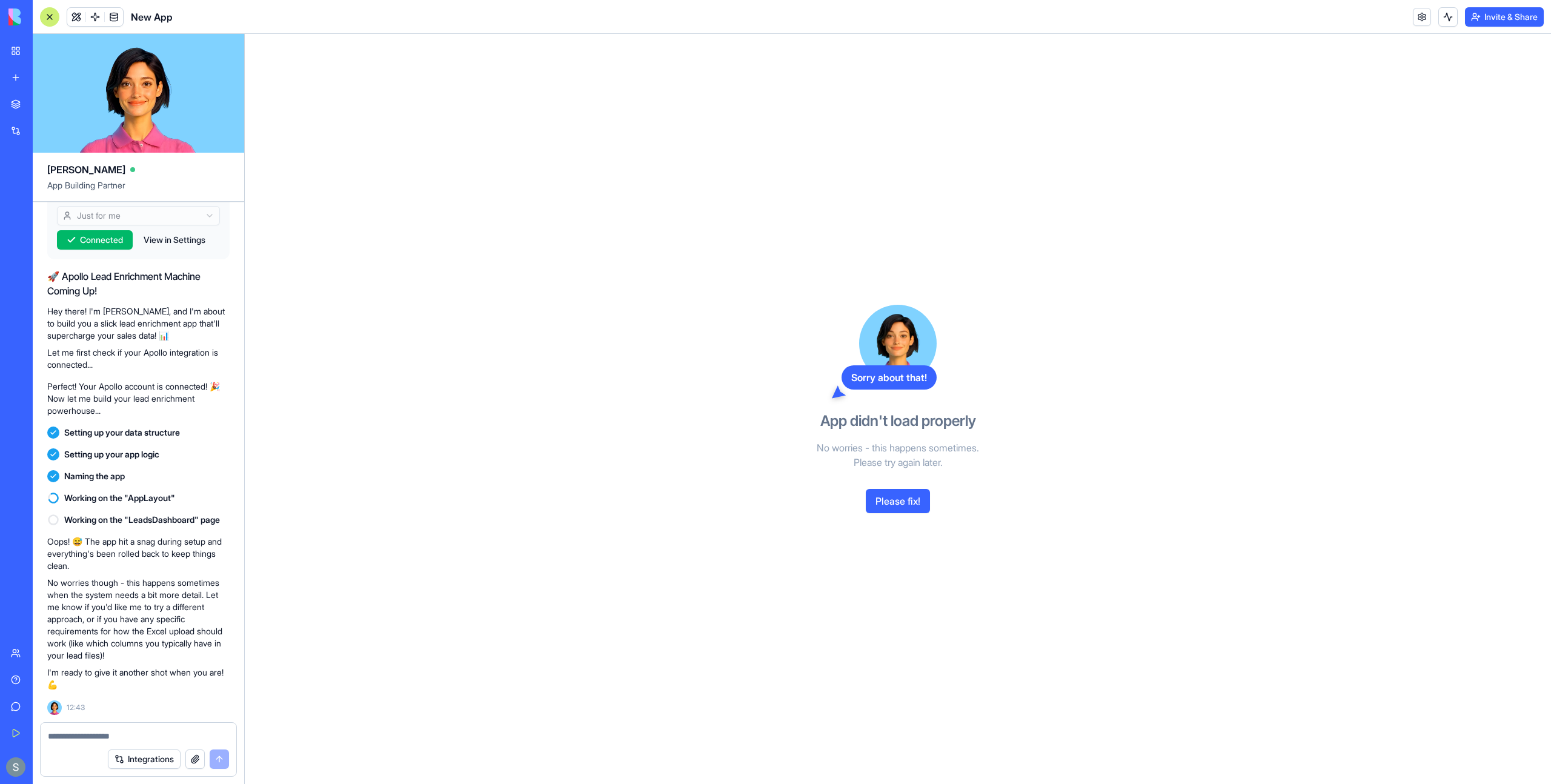
click at [133, 734] on textarea at bounding box center [138, 736] width 181 height 12
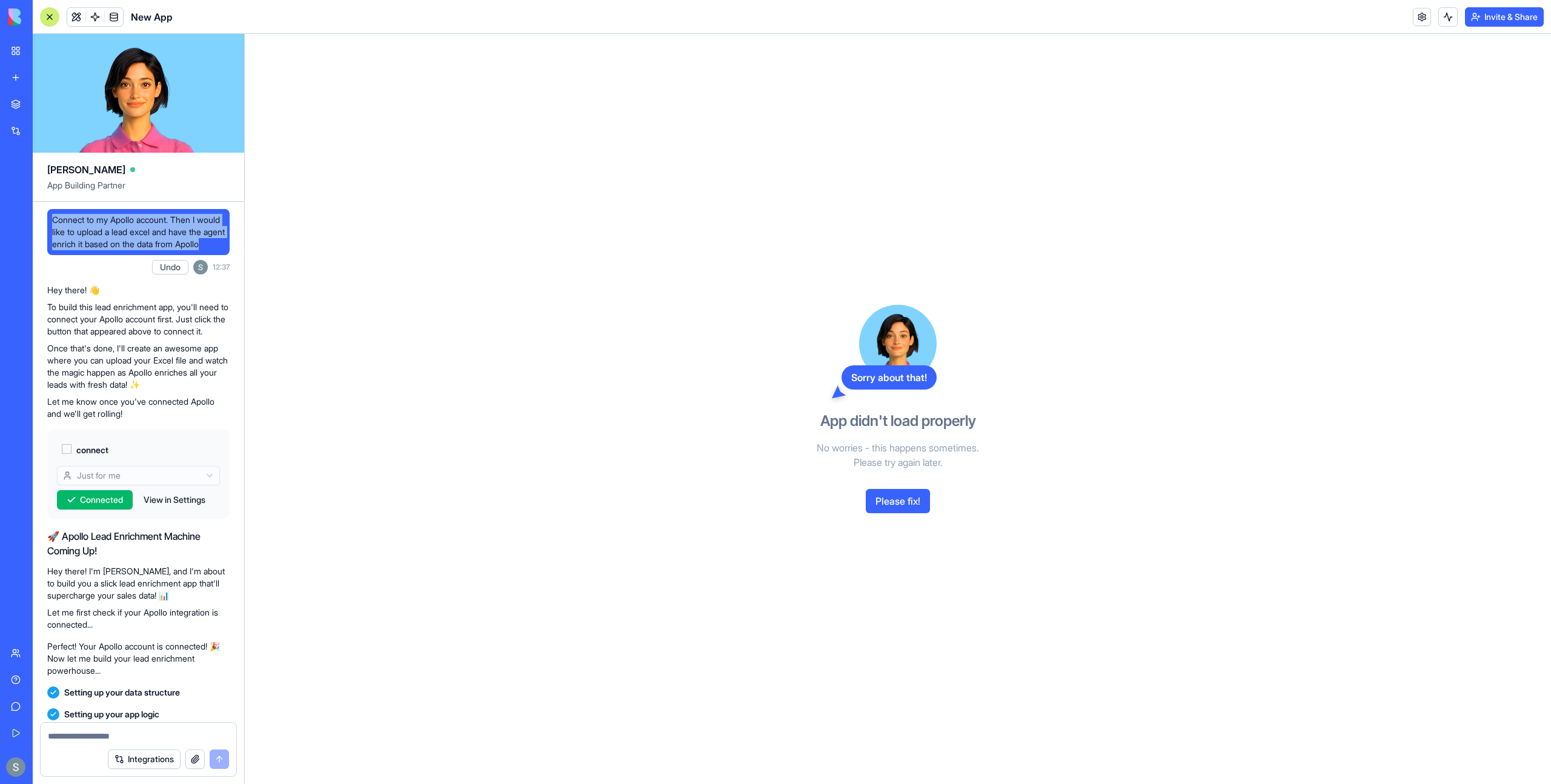
drag, startPoint x: 86, startPoint y: 264, endPoint x: 50, endPoint y: 222, distance: 55.3
click at [50, 222] on div "Connect to my Apollo account. Then I would like to upload a lead excel and have…" at bounding box center [138, 232] width 182 height 46
copy span "Connect to my Apollo account. Then I would like to upload a lead excel and have…"
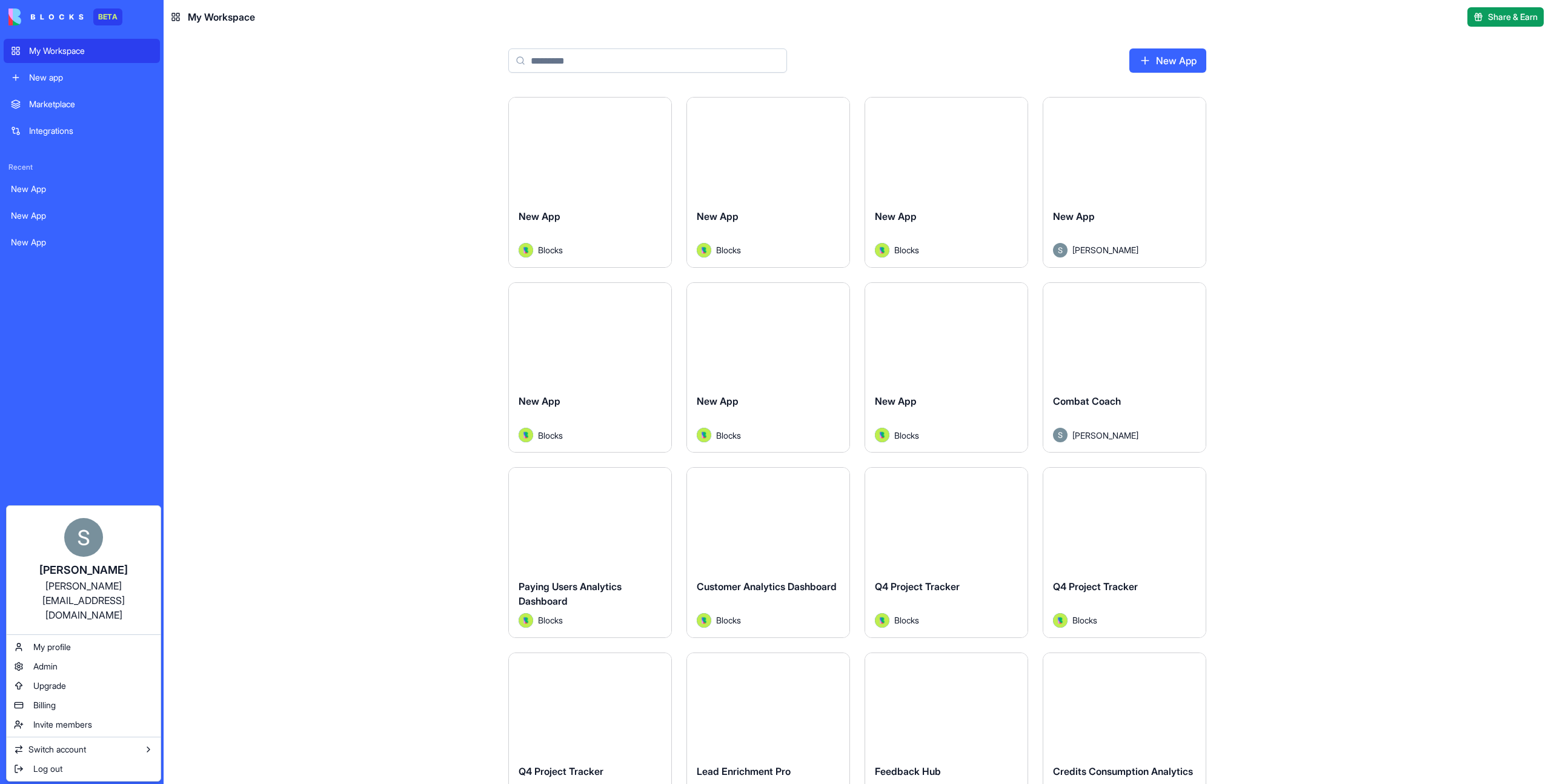
click at [225, 682] on html "BETA My Workspace New app Marketplace Integrations Recent New App New App New A…" at bounding box center [776, 392] width 1551 height 784
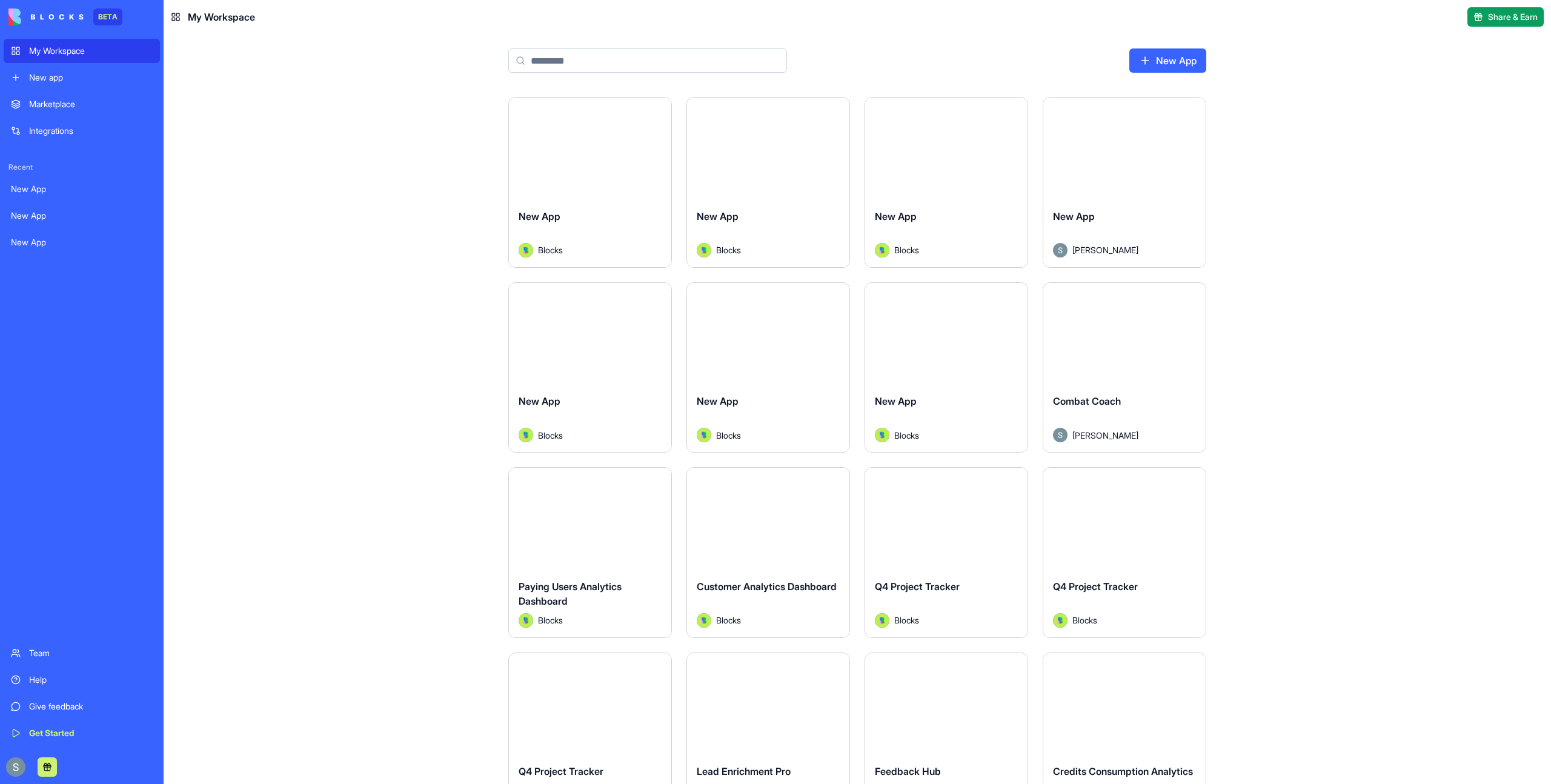
click at [1168, 61] on link "New App" at bounding box center [1167, 60] width 77 height 24
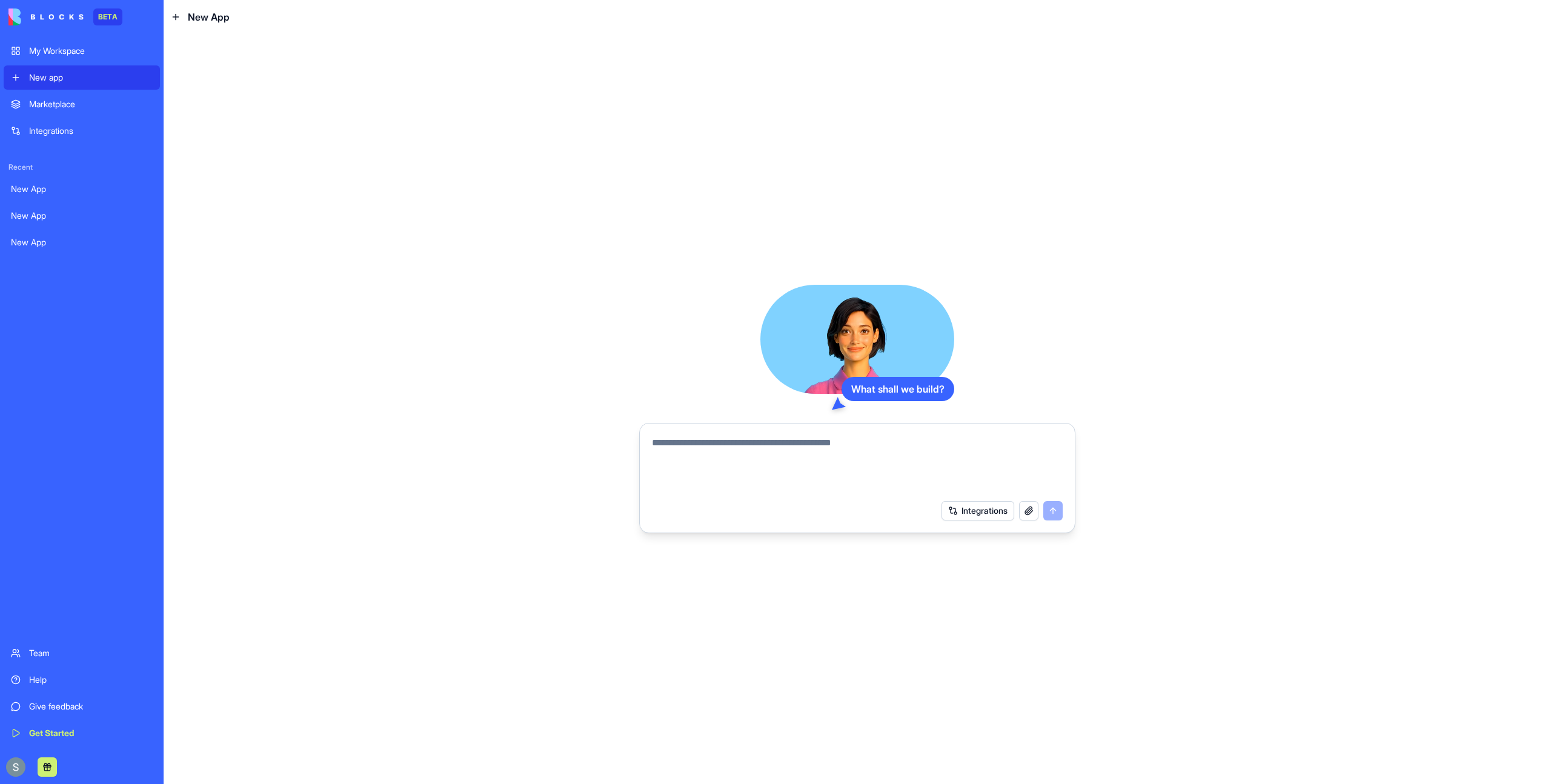
click at [715, 444] on textarea at bounding box center [857, 464] width 411 height 58
type textarea "**********"
click at [1055, 513] on button "submit" at bounding box center [1052, 510] width 19 height 19
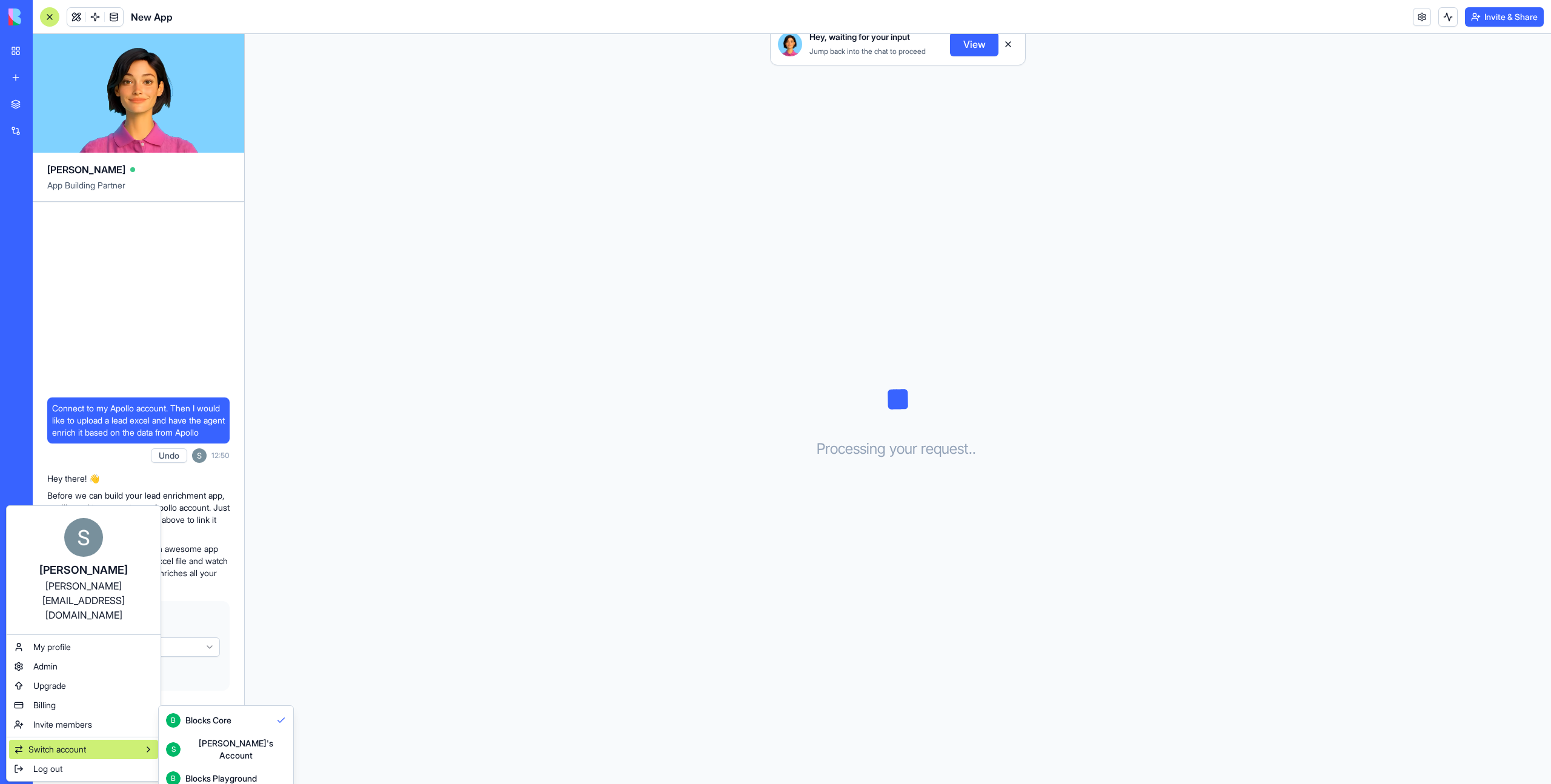
click at [345, 458] on html "BETA My Workspace New app Marketplace Integrations Recent New App New App New A…" at bounding box center [776, 392] width 1551 height 784
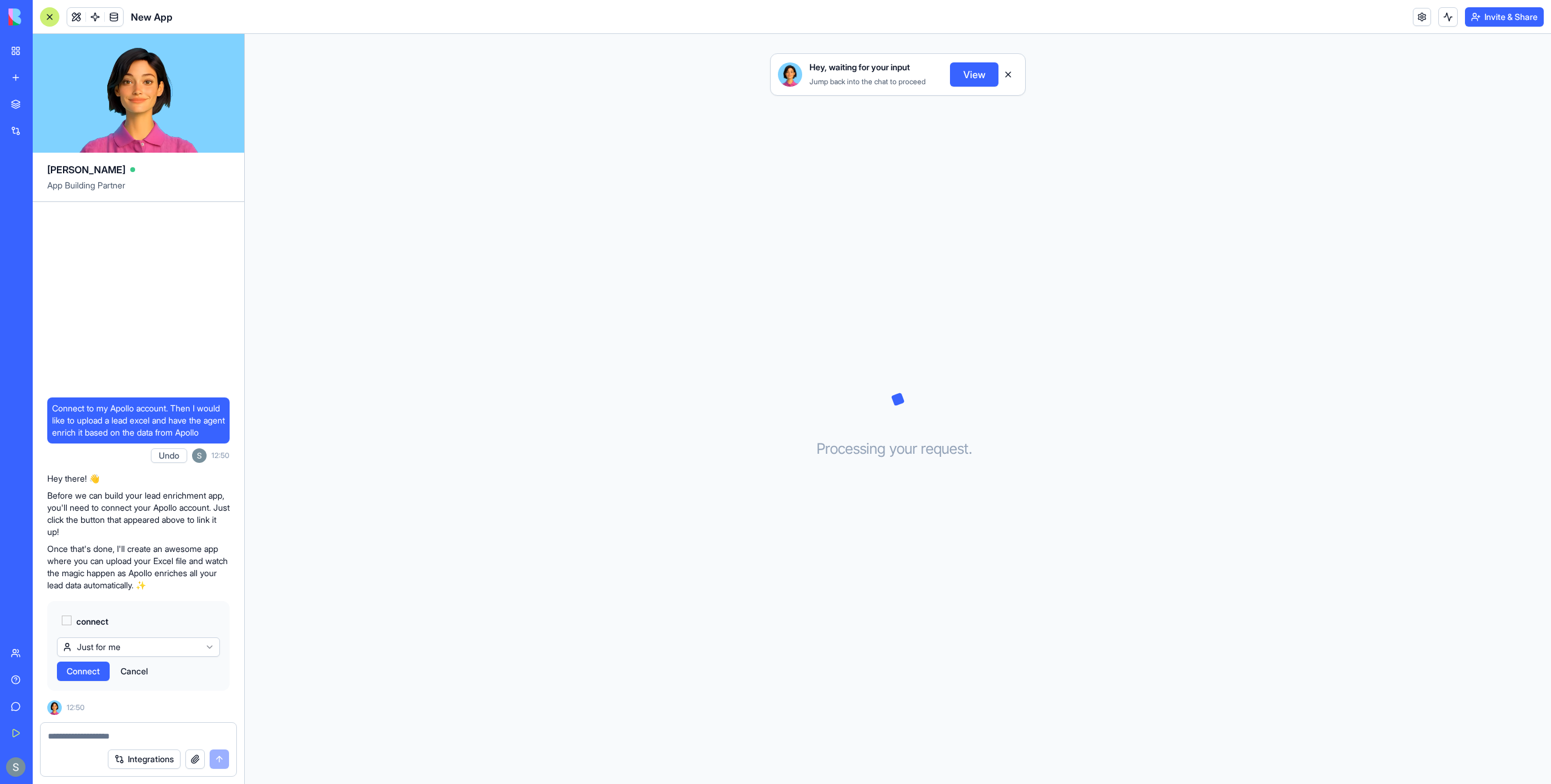
click at [171, 451] on button "Undo" at bounding box center [169, 456] width 36 height 15
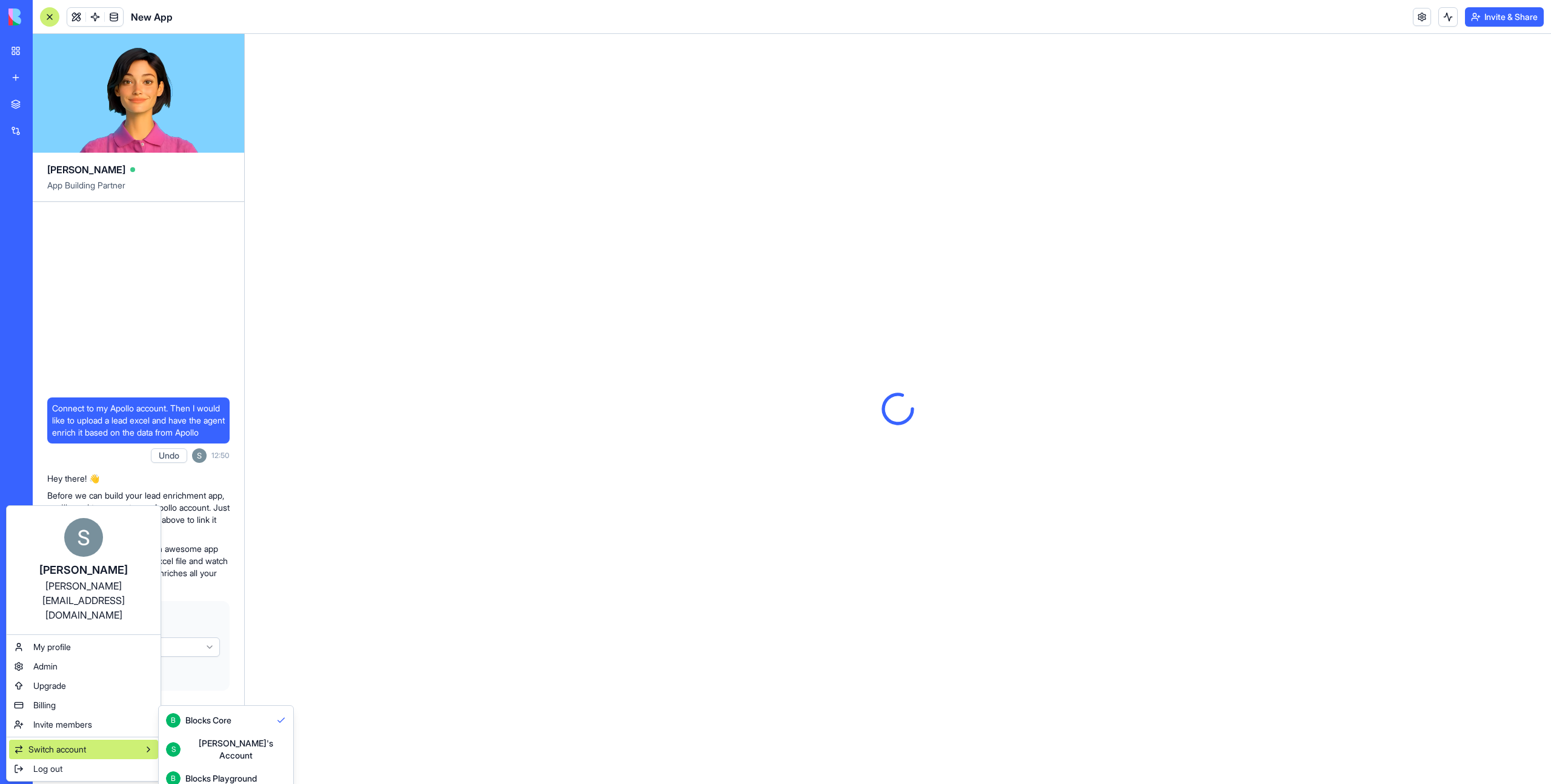
click at [187, 772] on div "Blocks Playground" at bounding box center [221, 778] width 71 height 12
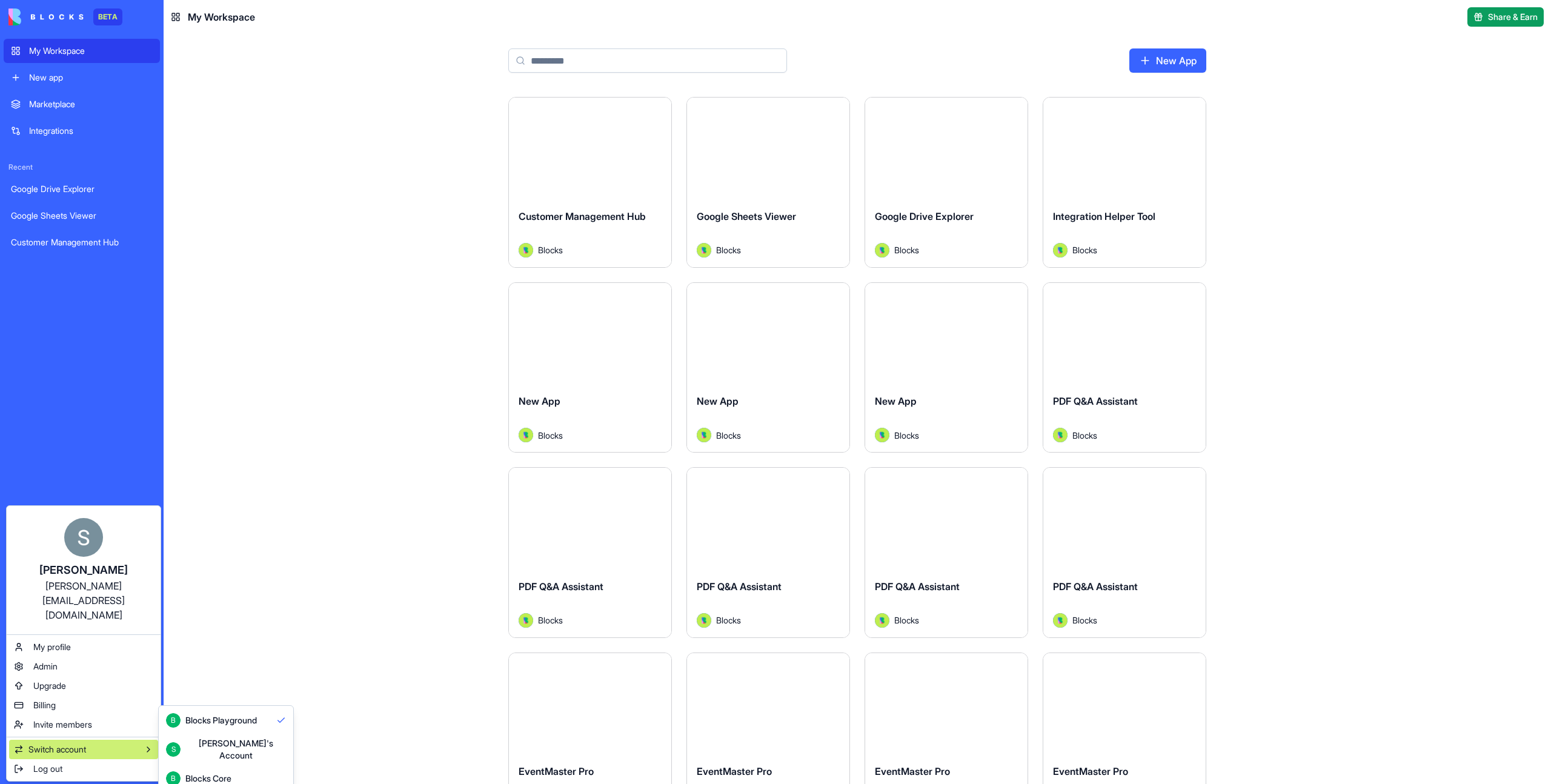
click at [328, 309] on html "BETA My Workspace New app Marketplace Integrations Recent Google Drive Explorer…" at bounding box center [776, 392] width 1551 height 784
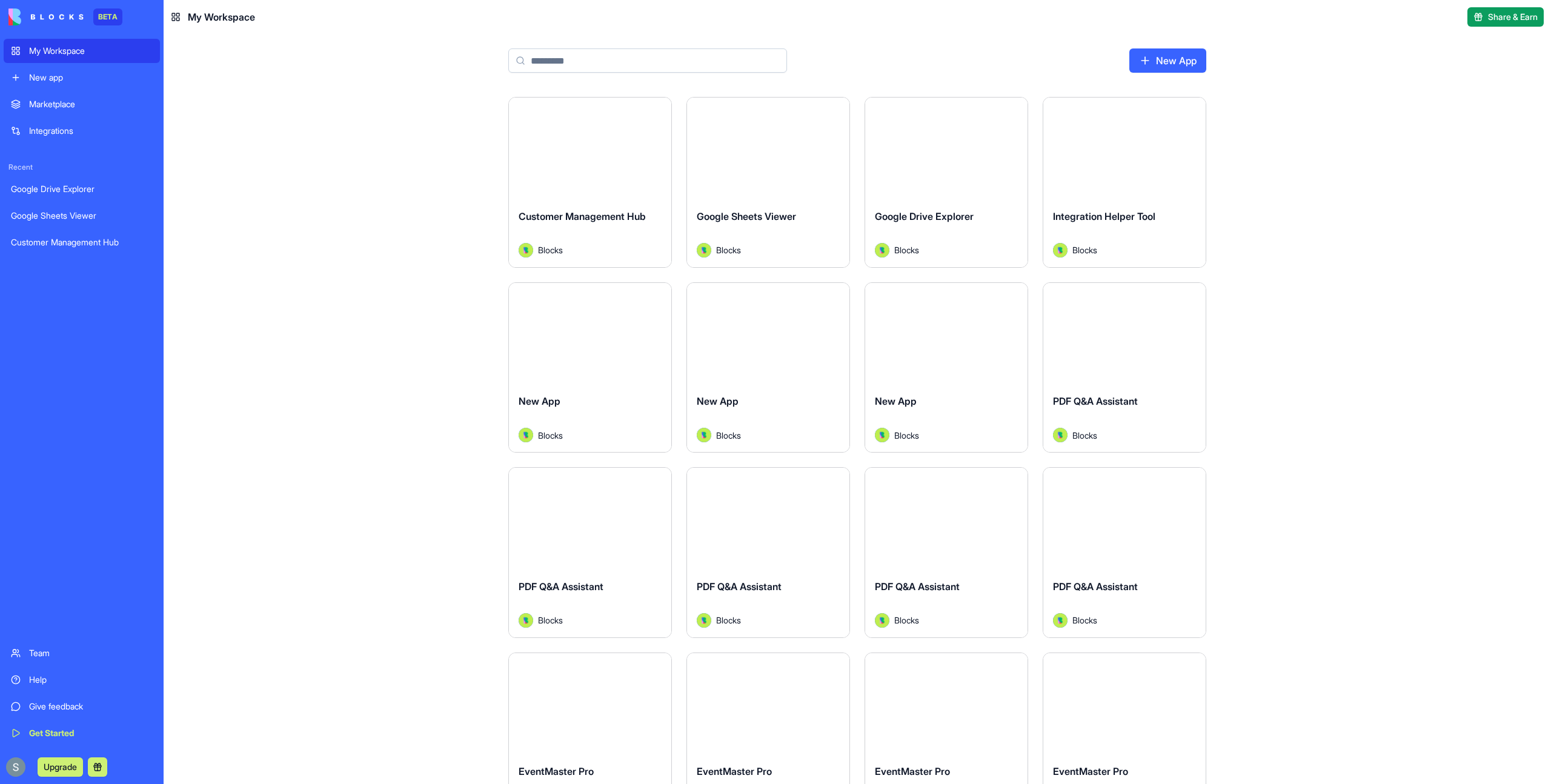
click at [98, 66] on link "New app" at bounding box center [82, 77] width 156 height 24
click at [1165, 62] on link "New App" at bounding box center [1167, 60] width 77 height 24
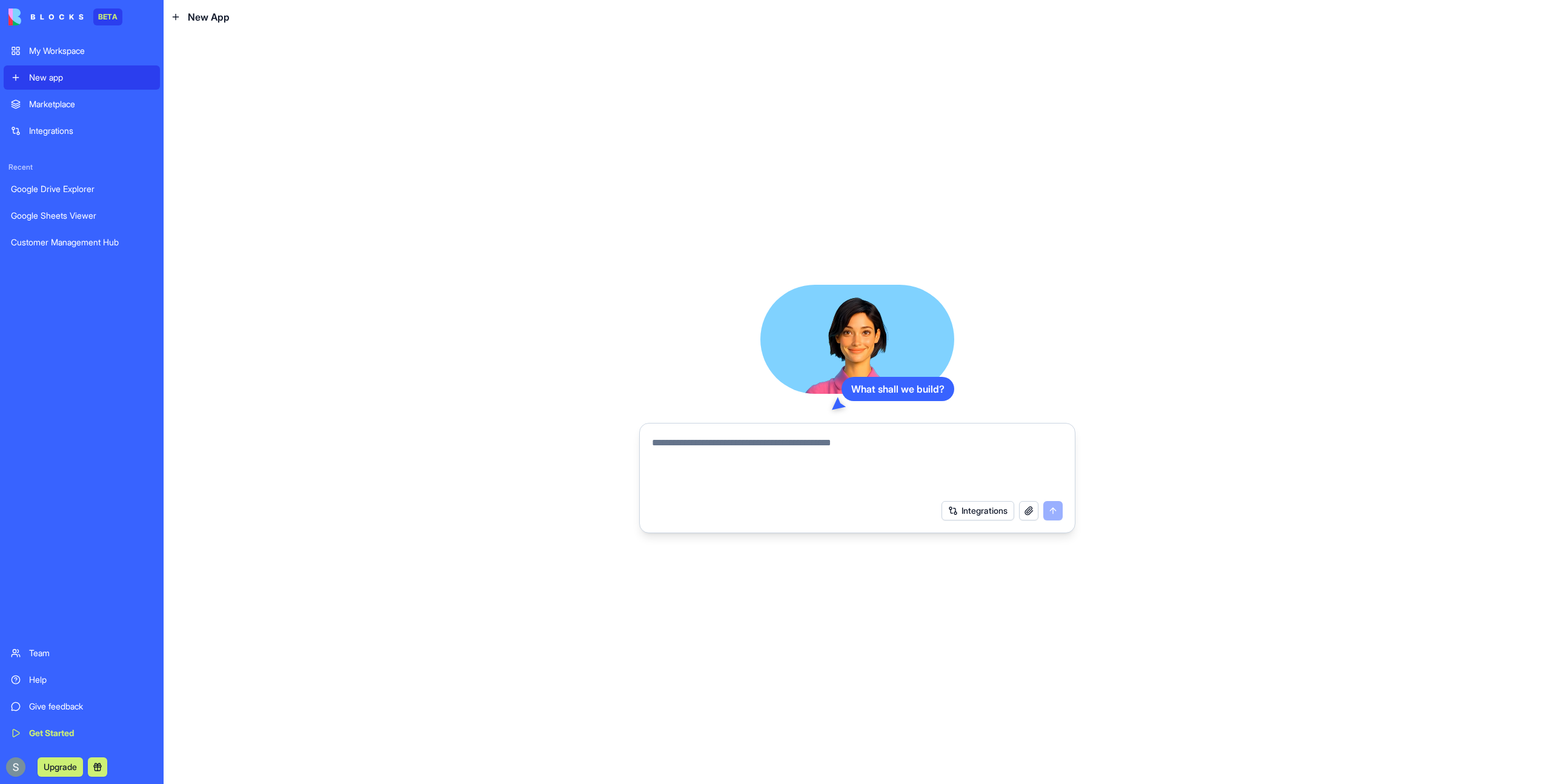
click at [738, 437] on textarea at bounding box center [857, 464] width 411 height 58
click at [745, 443] on textarea at bounding box center [857, 464] width 411 height 58
type textarea "**********"
click at [1050, 513] on button "submit" at bounding box center [1052, 510] width 19 height 19
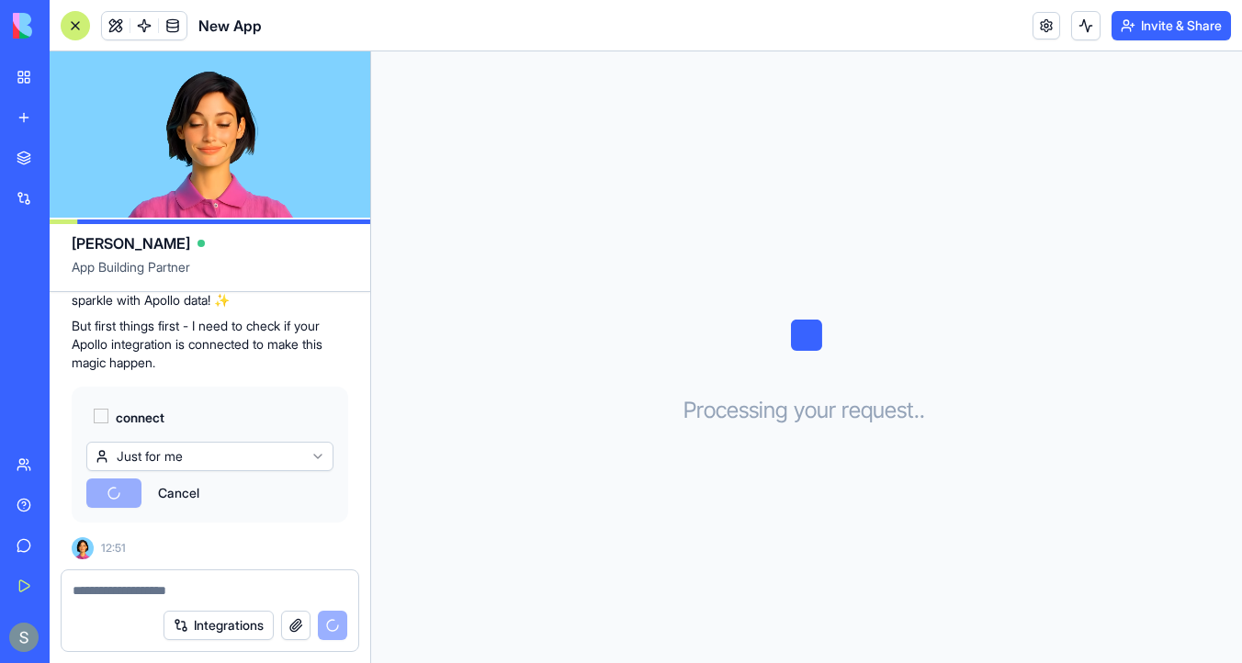
scroll to position [442, 0]
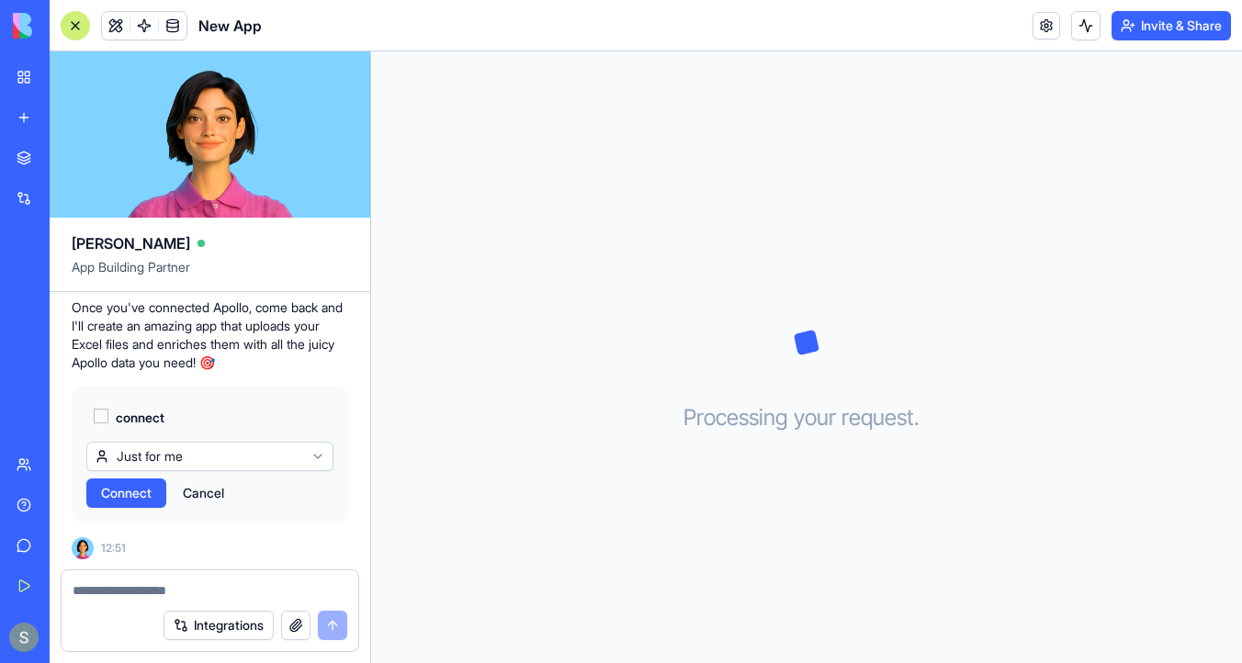
click at [140, 499] on span "Connect" at bounding box center [126, 493] width 51 height 18
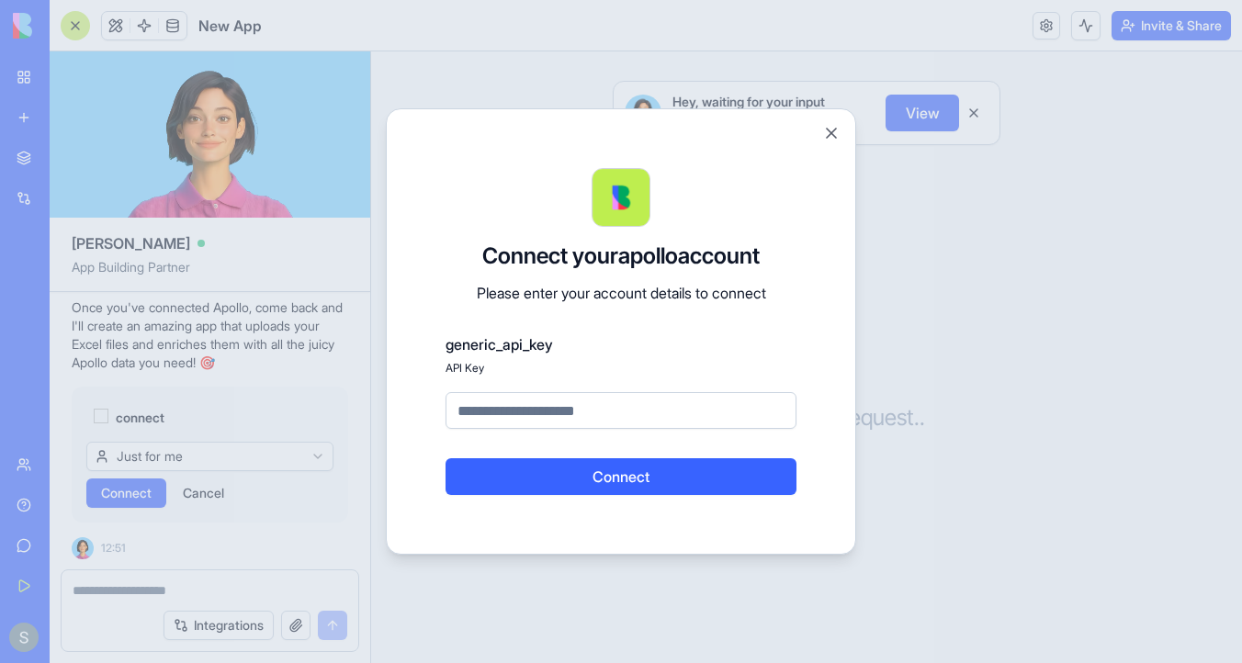
click at [515, 410] on input at bounding box center [621, 410] width 351 height 37
type input "**********"
click at [614, 477] on button "Connect" at bounding box center [621, 476] width 351 height 37
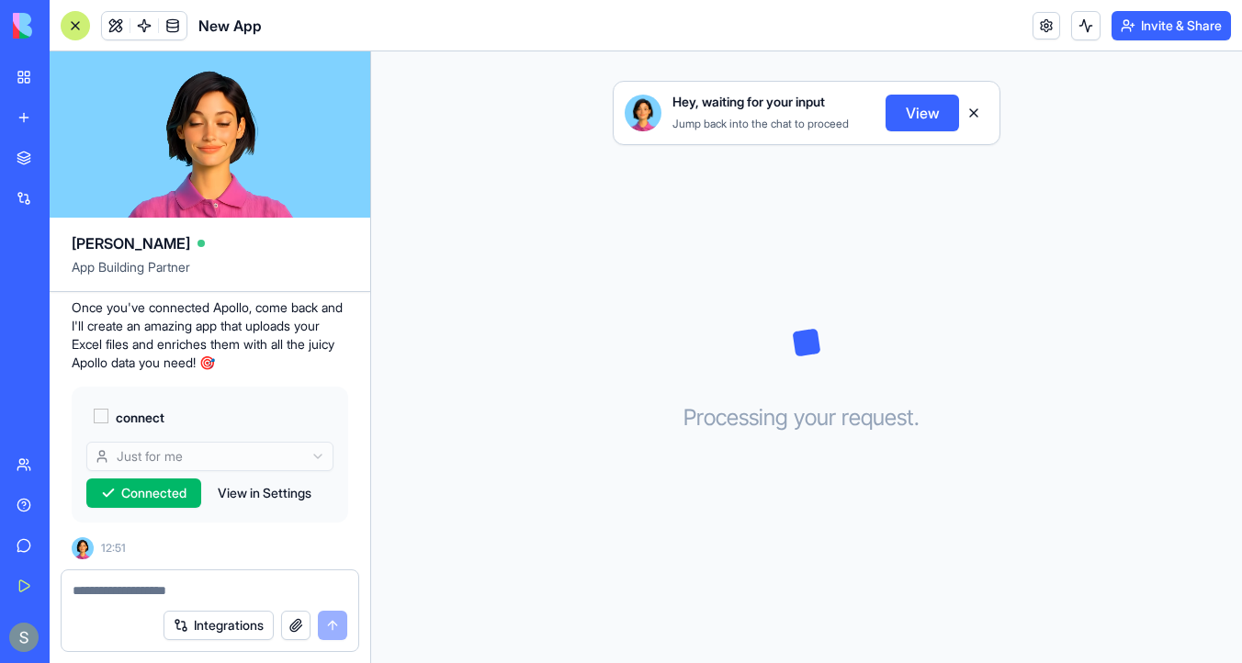
click at [907, 113] on button "View" at bounding box center [922, 113] width 73 height 37
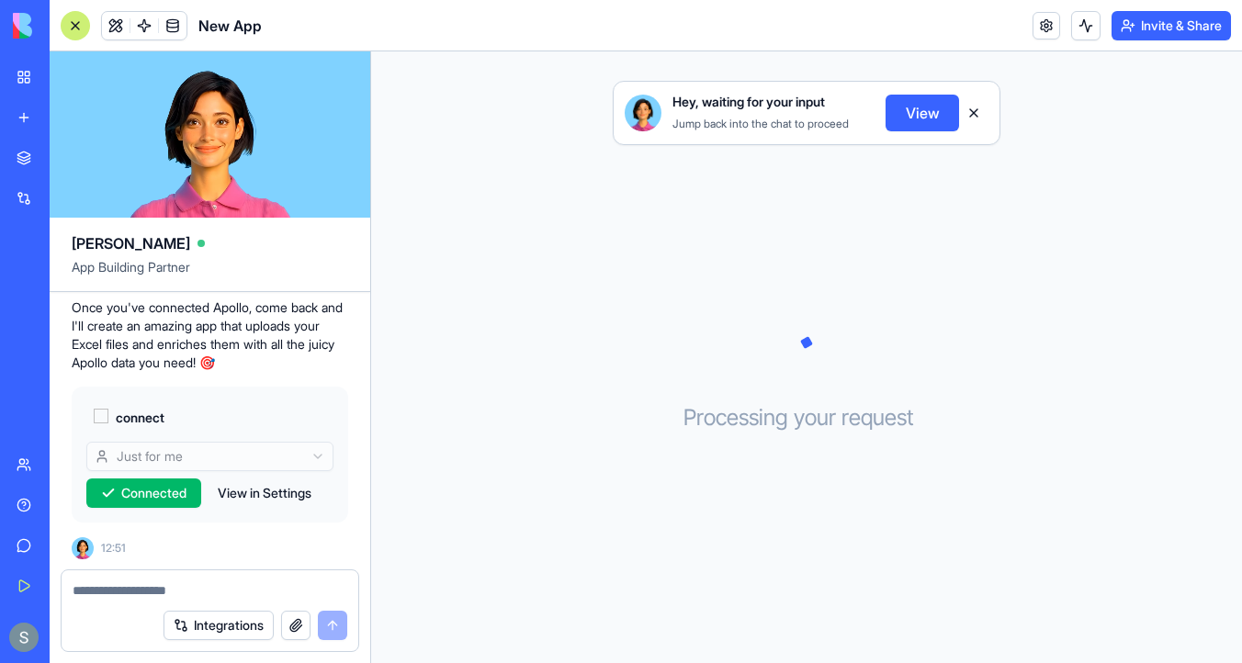
click at [937, 118] on button "View" at bounding box center [922, 113] width 73 height 37
click at [133, 593] on textarea at bounding box center [210, 590] width 275 height 18
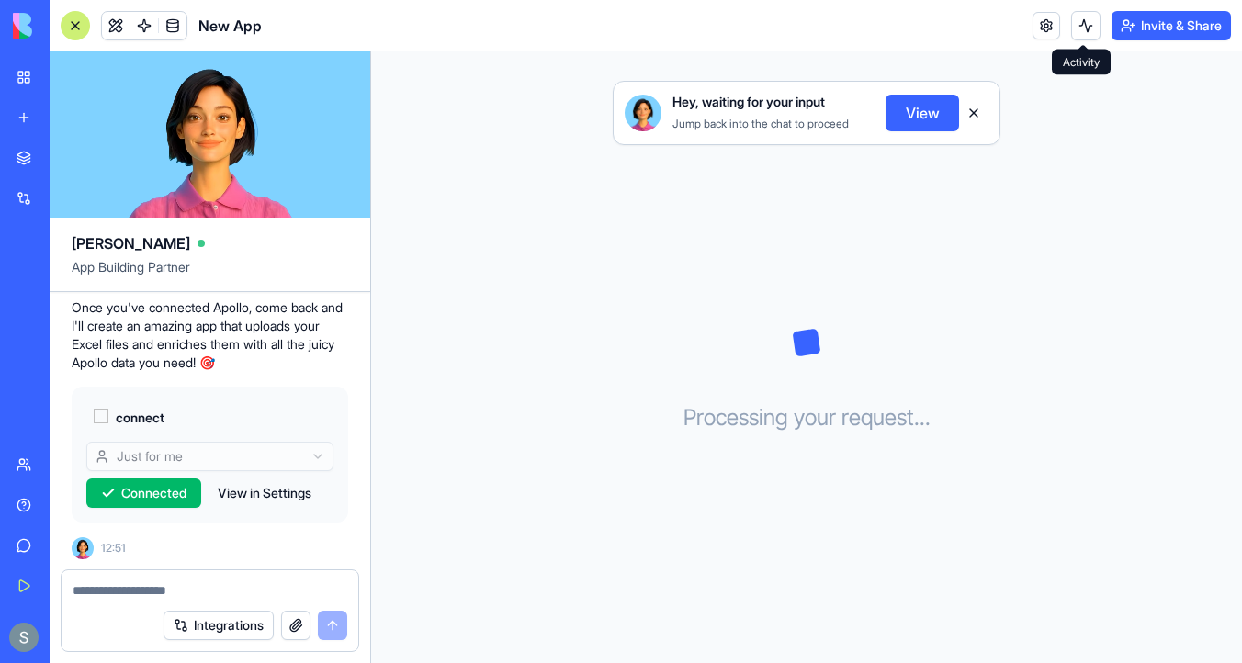
click at [1075, 29] on button at bounding box center [1085, 25] width 29 height 29
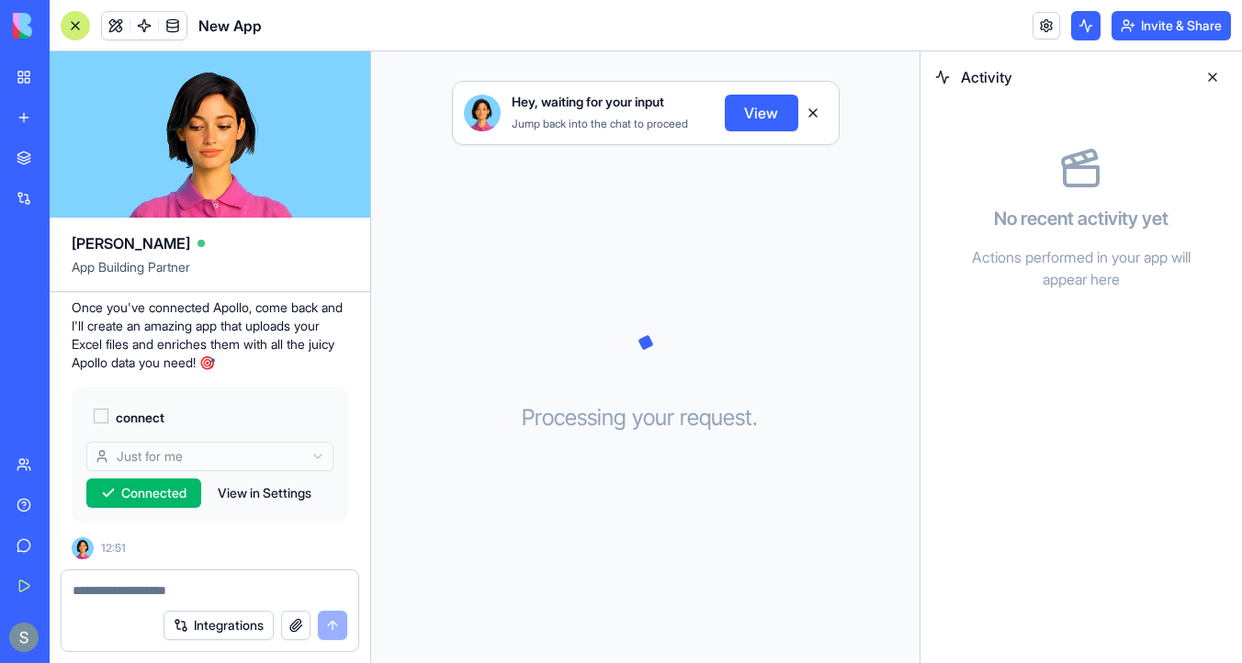
click at [1075, 29] on button at bounding box center [1085, 25] width 29 height 29
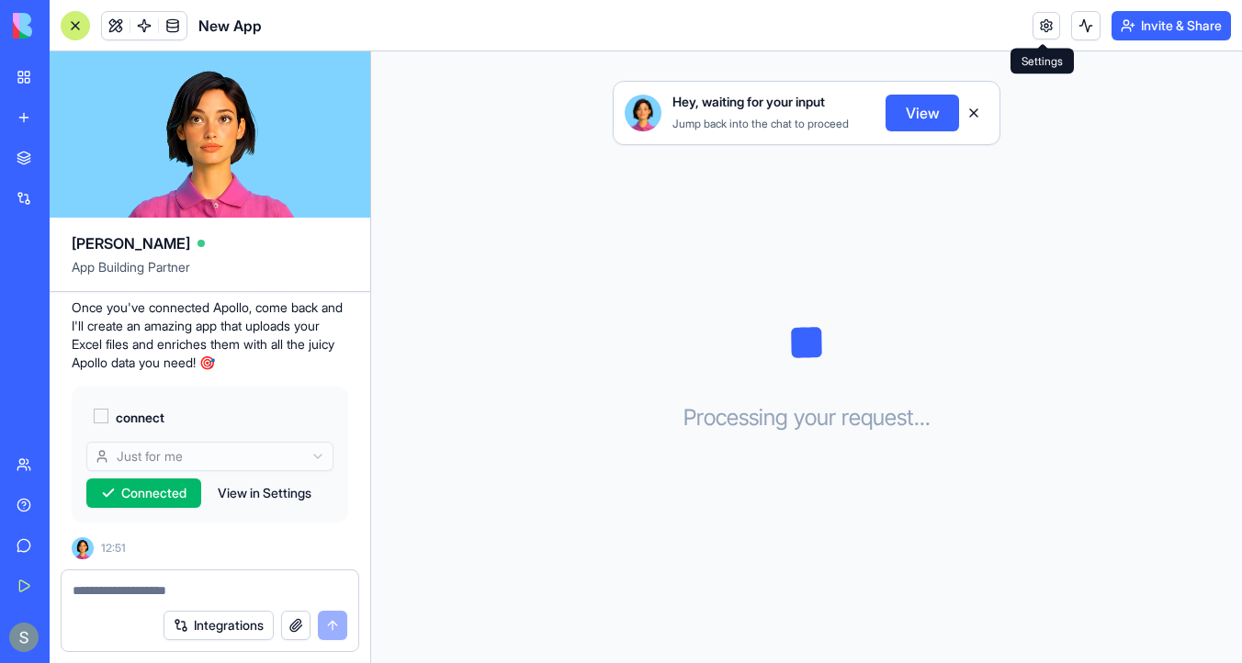
click at [1037, 28] on link at bounding box center [1046, 26] width 28 height 28
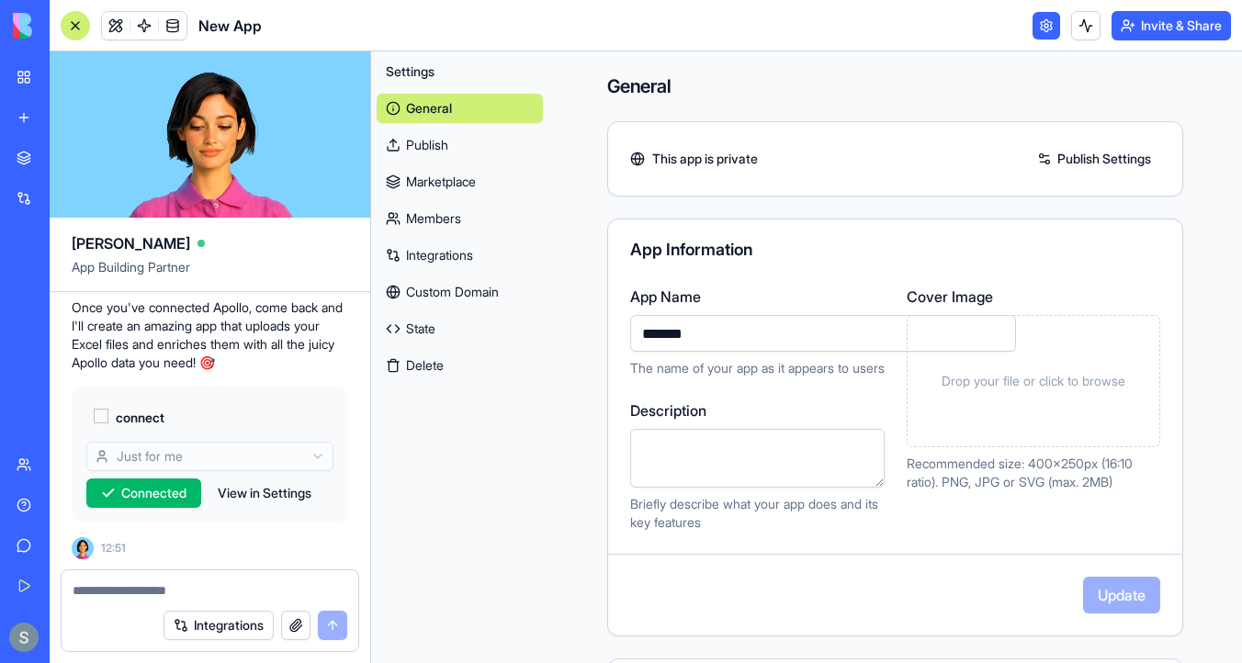
click at [1037, 28] on link at bounding box center [1046, 26] width 28 height 28
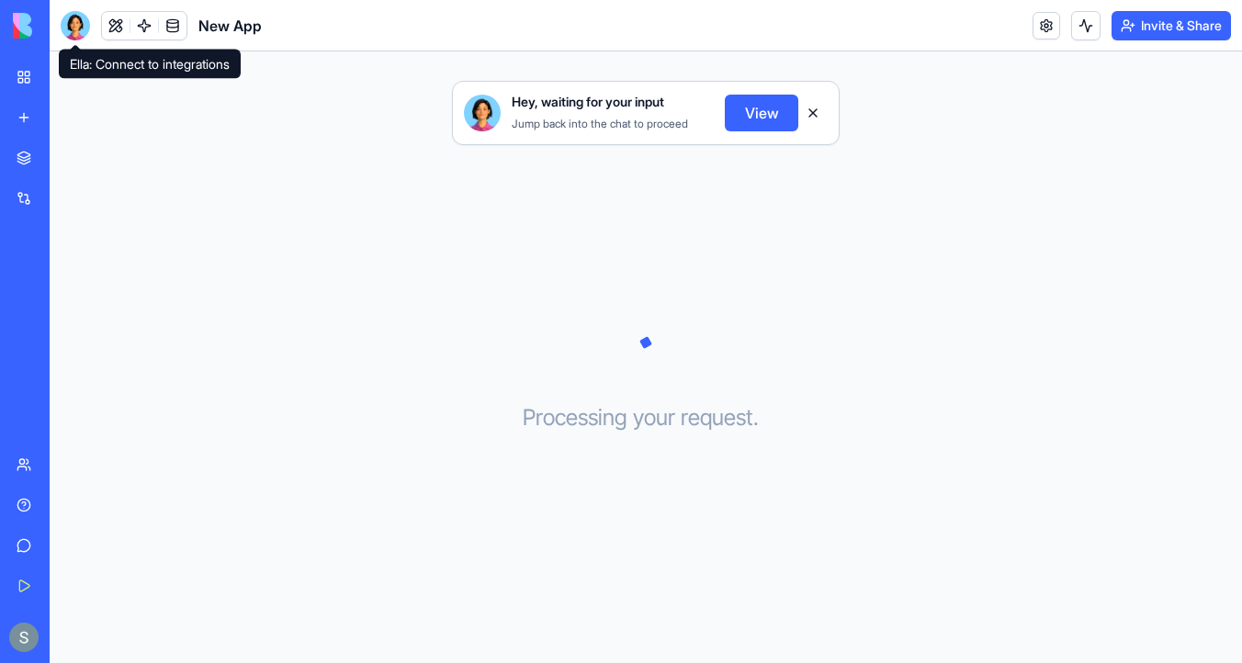
click at [79, 31] on div at bounding box center [75, 25] width 29 height 29
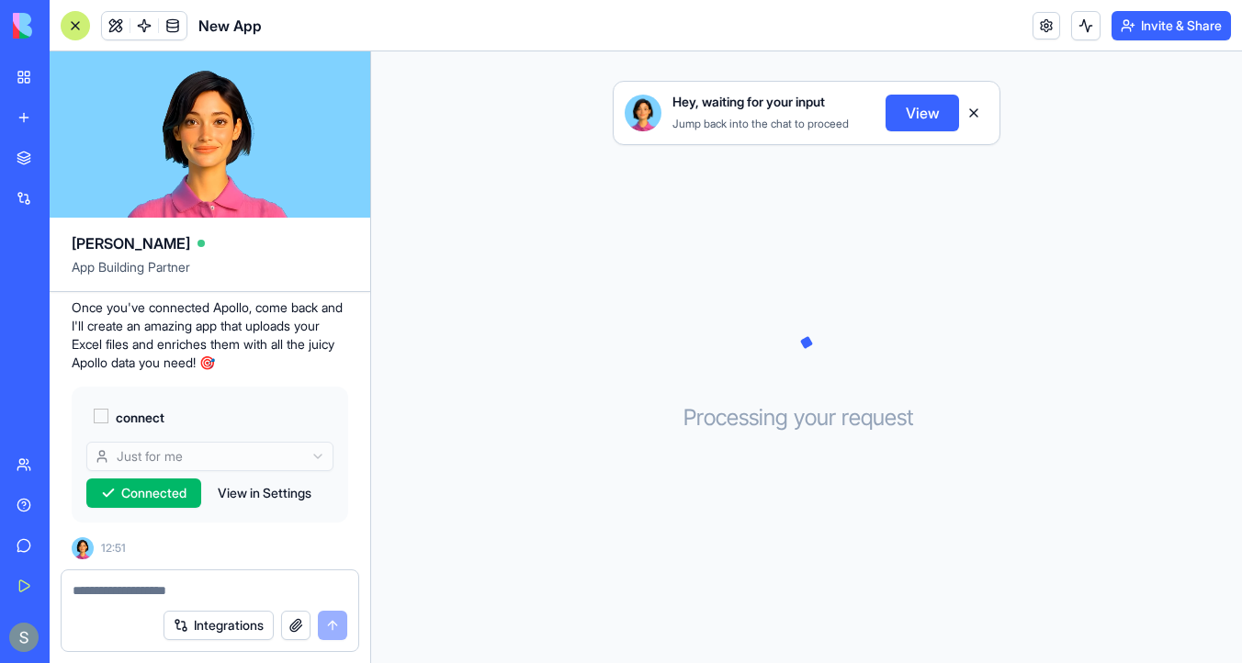
click at [129, 495] on span "Connected" at bounding box center [153, 493] width 65 height 18
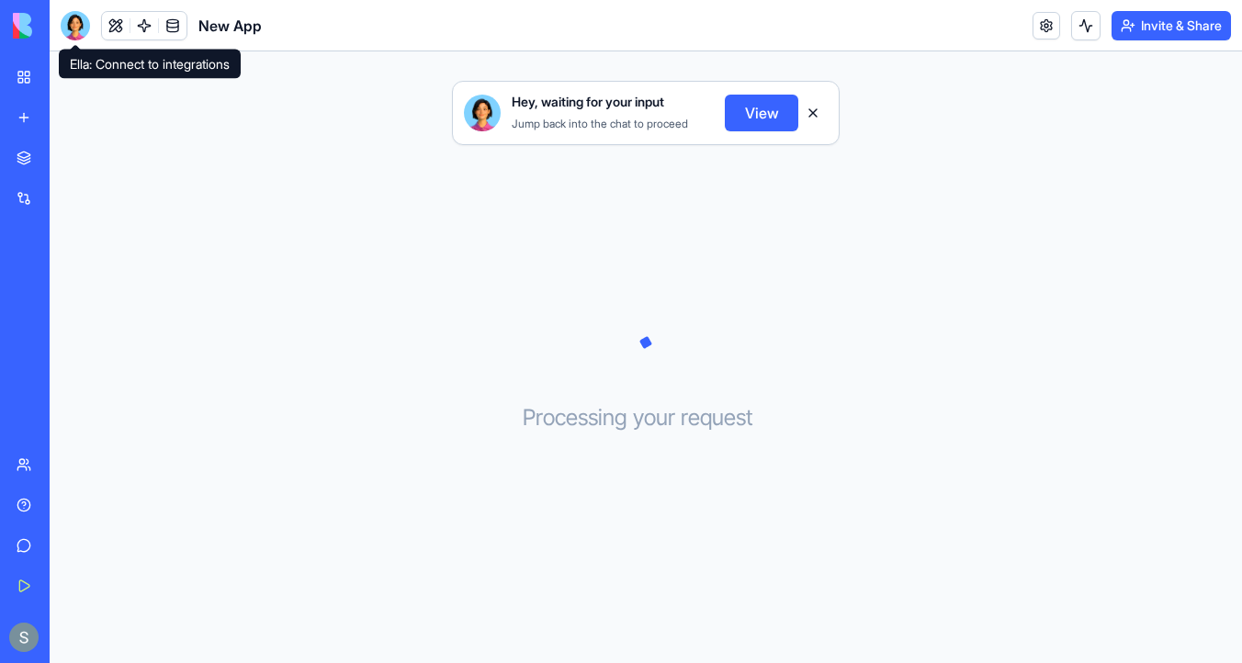
click at [80, 26] on div at bounding box center [75, 25] width 29 height 29
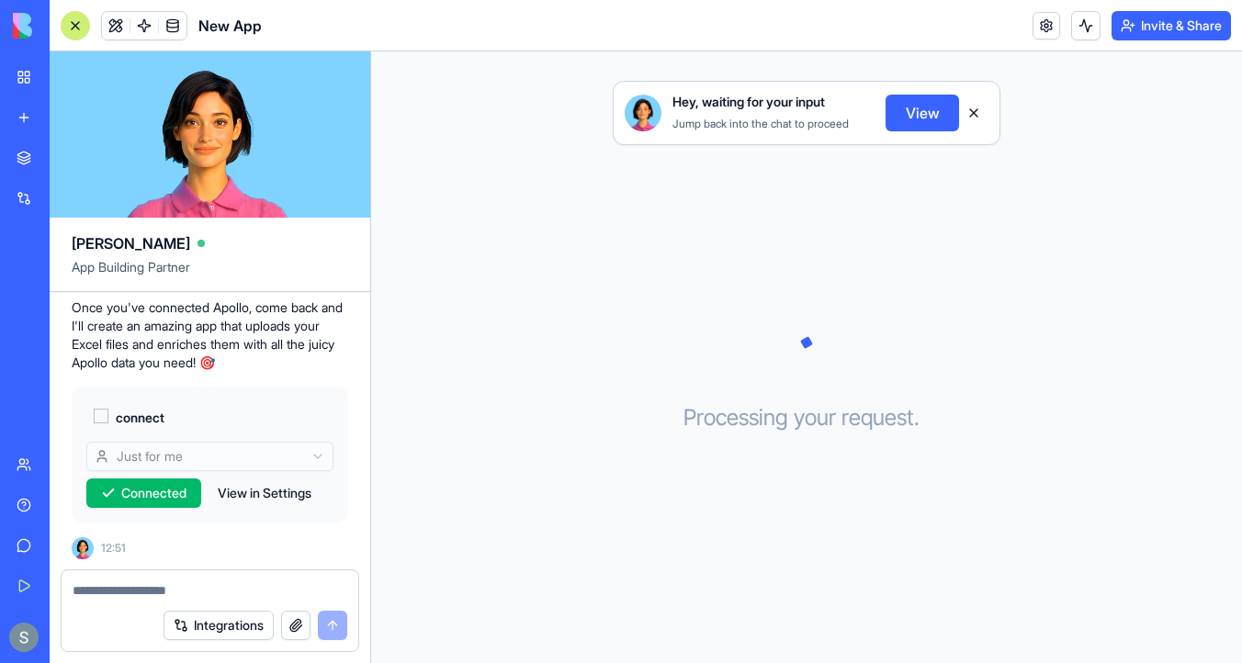
click at [118, 488] on button "Connected" at bounding box center [143, 493] width 115 height 29
click at [22, 29] on img at bounding box center [70, 26] width 114 height 26
click at [45, 84] on div "My Workspace" at bounding box center [56, 77] width 24 height 18
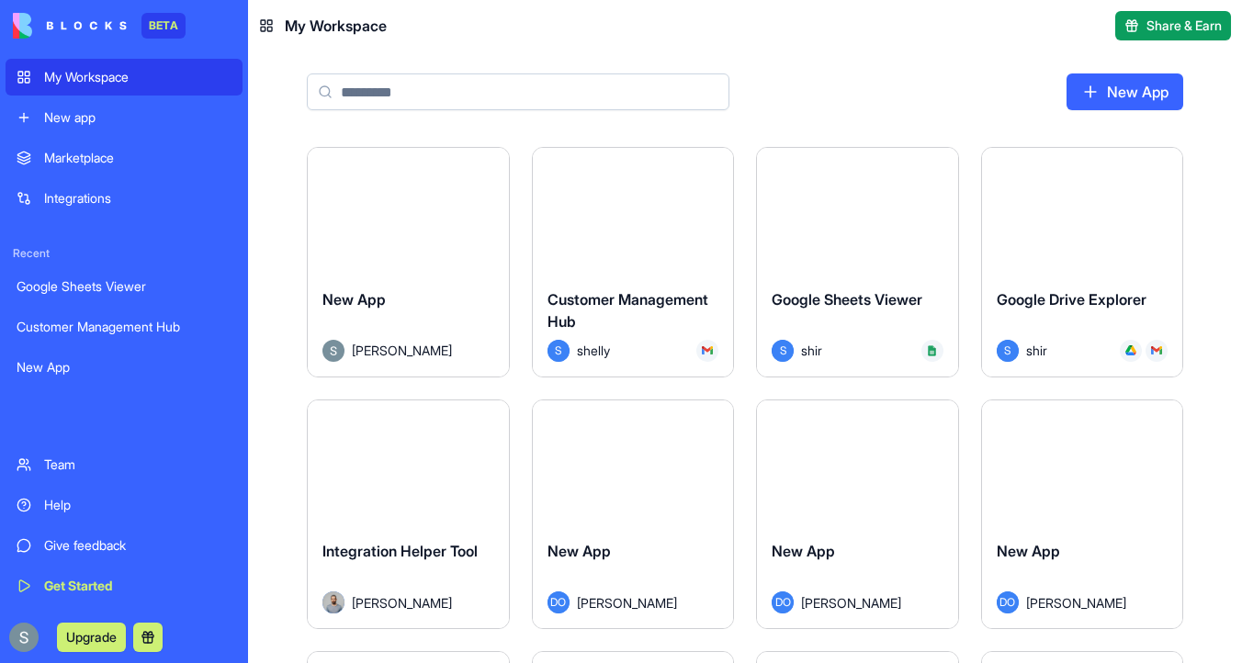
click at [490, 170] on html "BETA My Workspace New app Marketplace Integrations Recent Google Sheets Viewer …" at bounding box center [621, 331] width 1242 height 663
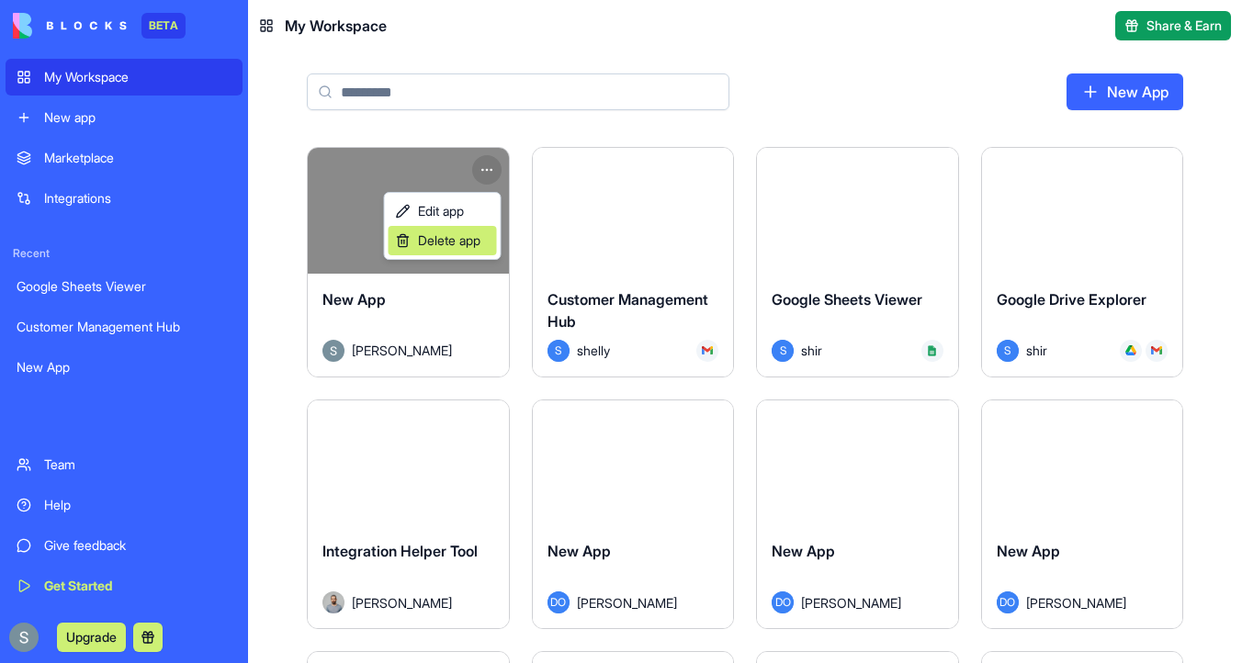
click at [477, 243] on span "Delete app" at bounding box center [449, 240] width 62 height 18
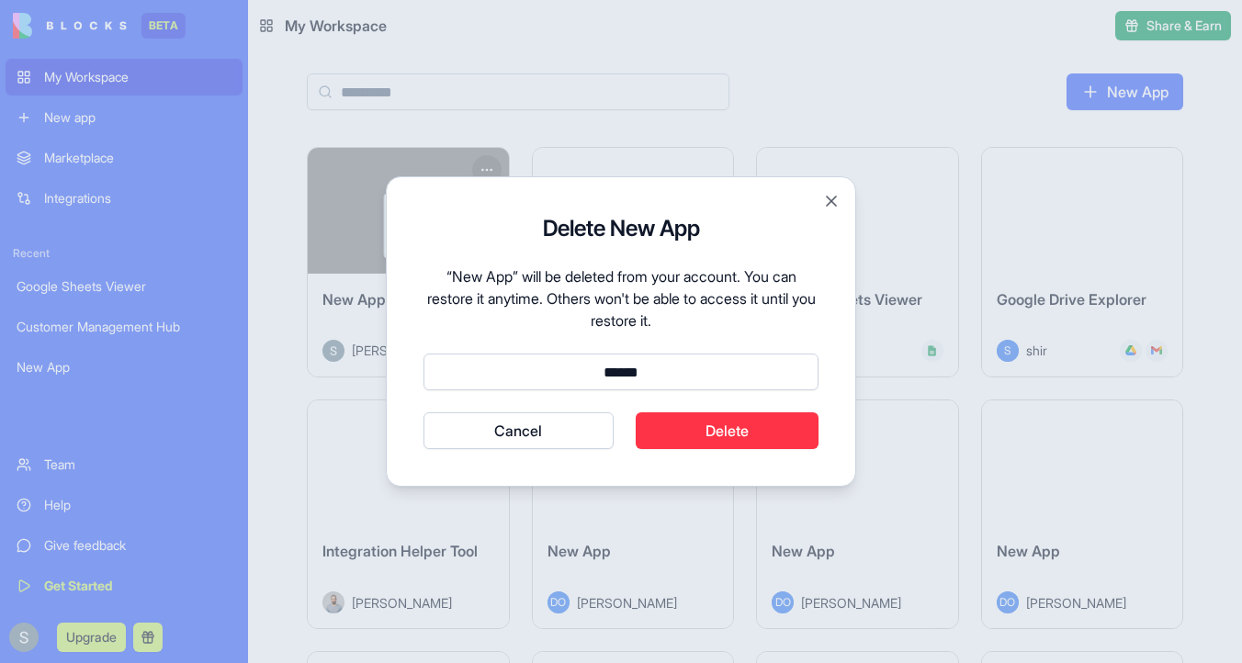
type input "******"
click at [423, 412] on button "Cancel" at bounding box center [518, 430] width 190 height 37
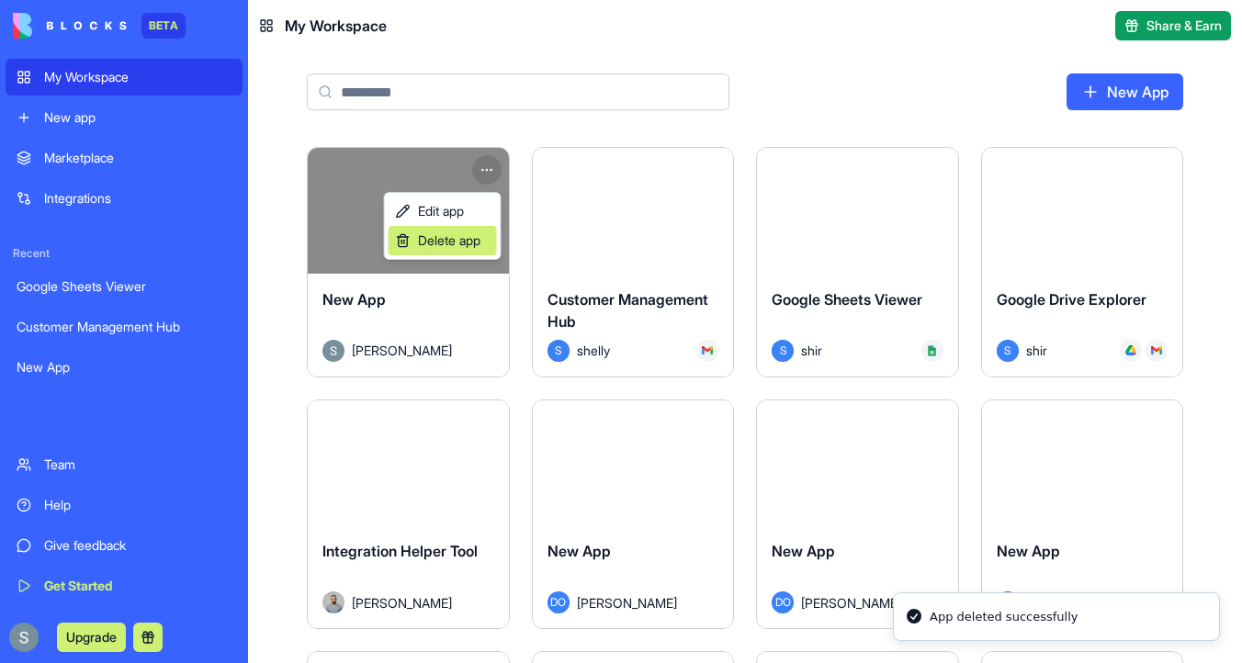
click at [468, 246] on span "Delete app" at bounding box center [449, 240] width 62 height 18
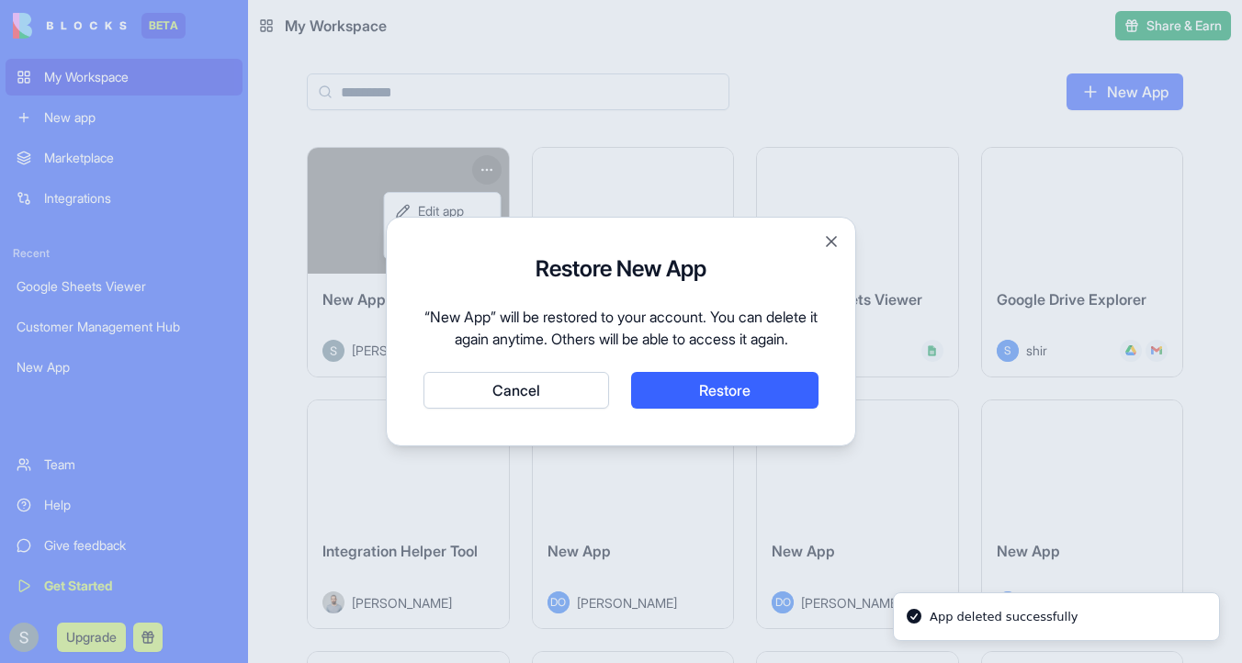
click at [534, 409] on button "Cancel" at bounding box center [516, 390] width 186 height 37
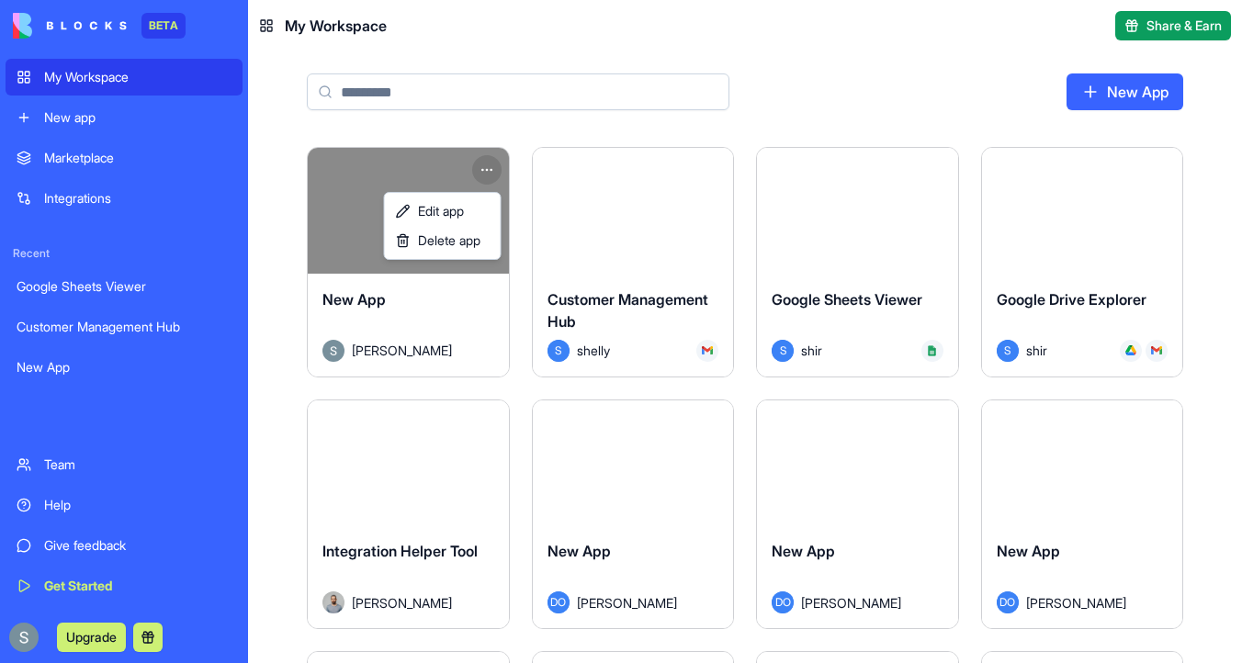
click at [264, 214] on html "BETA My Workspace New app Marketplace Integrations Recent Google Sheets Viewer …" at bounding box center [621, 331] width 1242 height 663
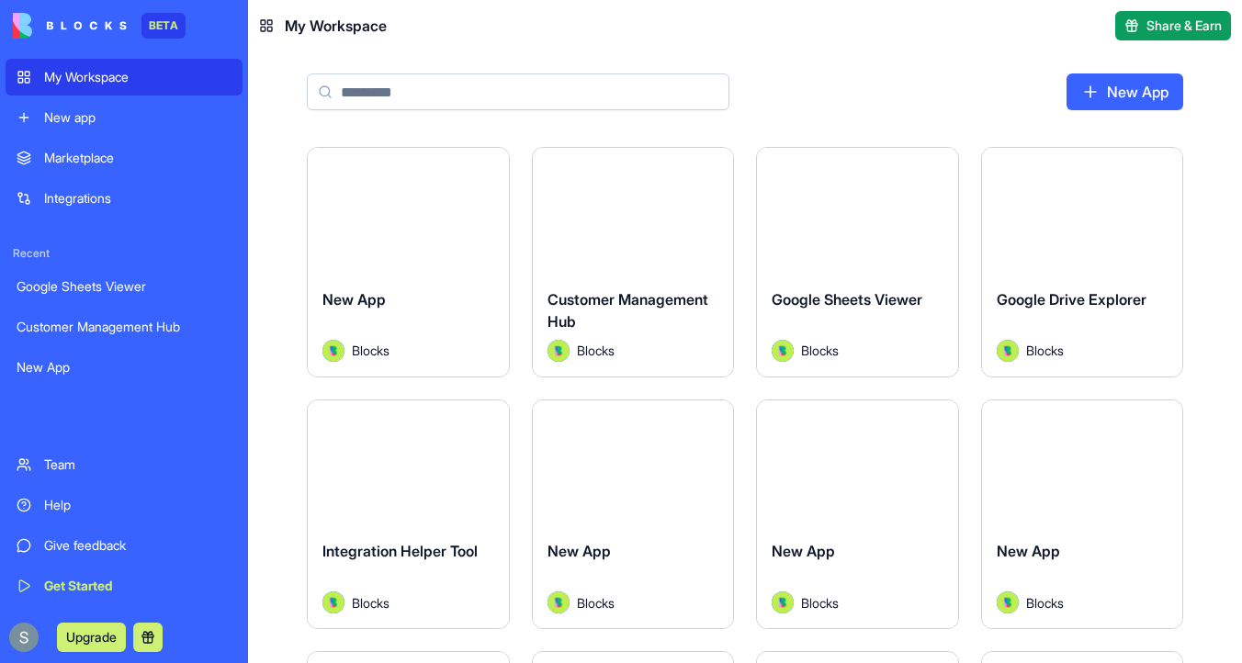
click at [1132, 97] on link "New App" at bounding box center [1124, 91] width 117 height 37
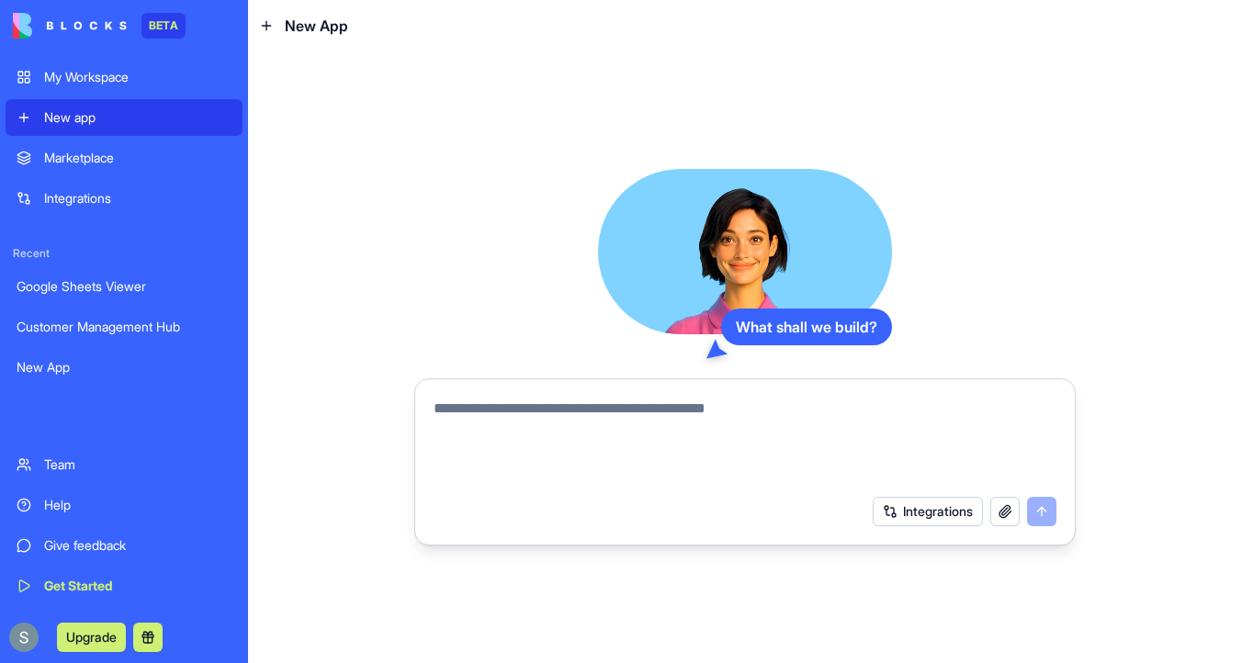
click at [616, 417] on textarea at bounding box center [745, 442] width 623 height 88
click at [526, 422] on textarea at bounding box center [745, 442] width 623 height 88
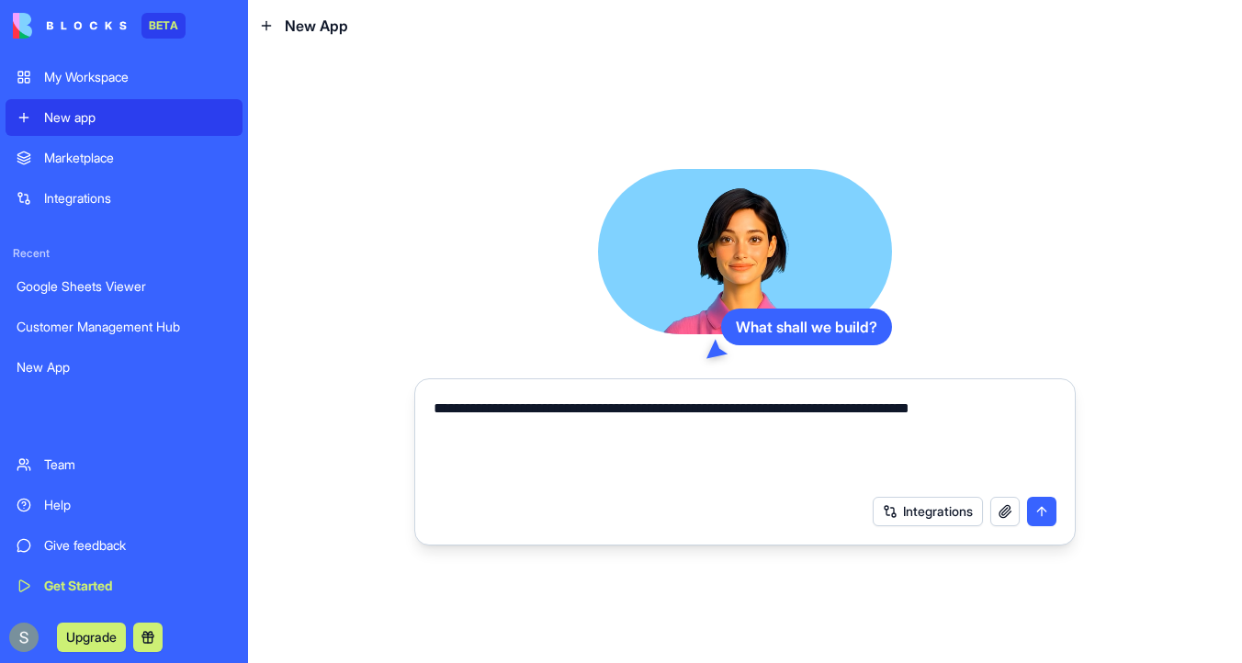
type textarea "**********"
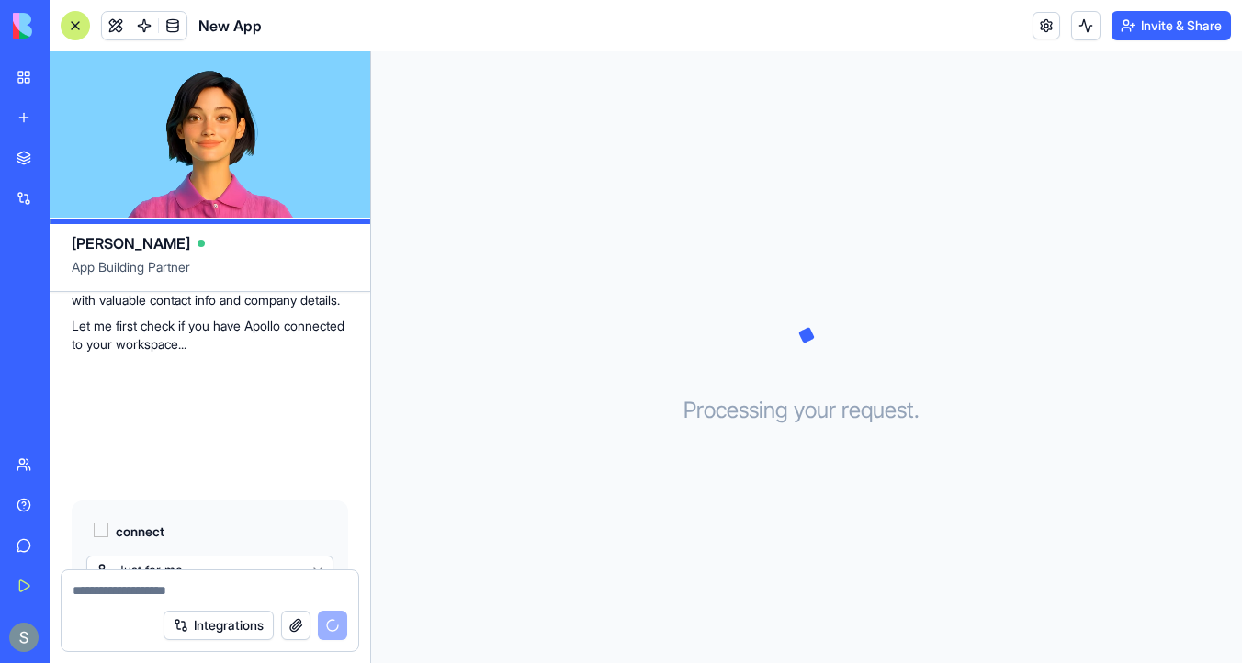
scroll to position [387, 0]
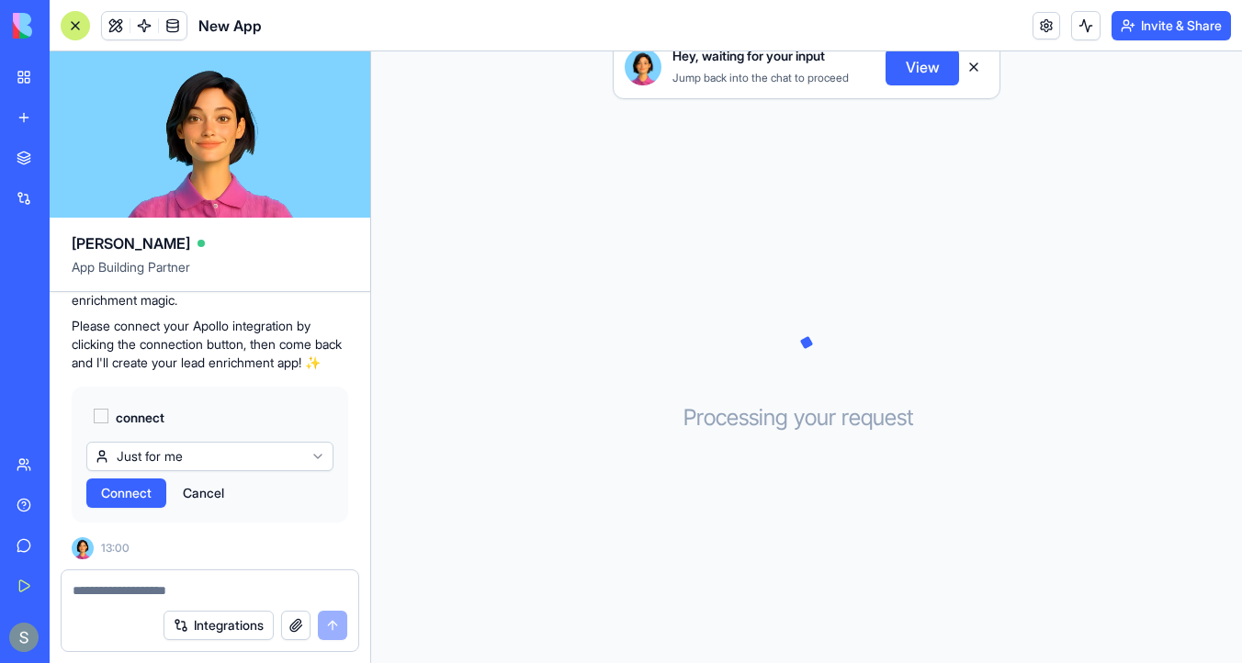
click at [143, 498] on span "Connect" at bounding box center [126, 493] width 51 height 18
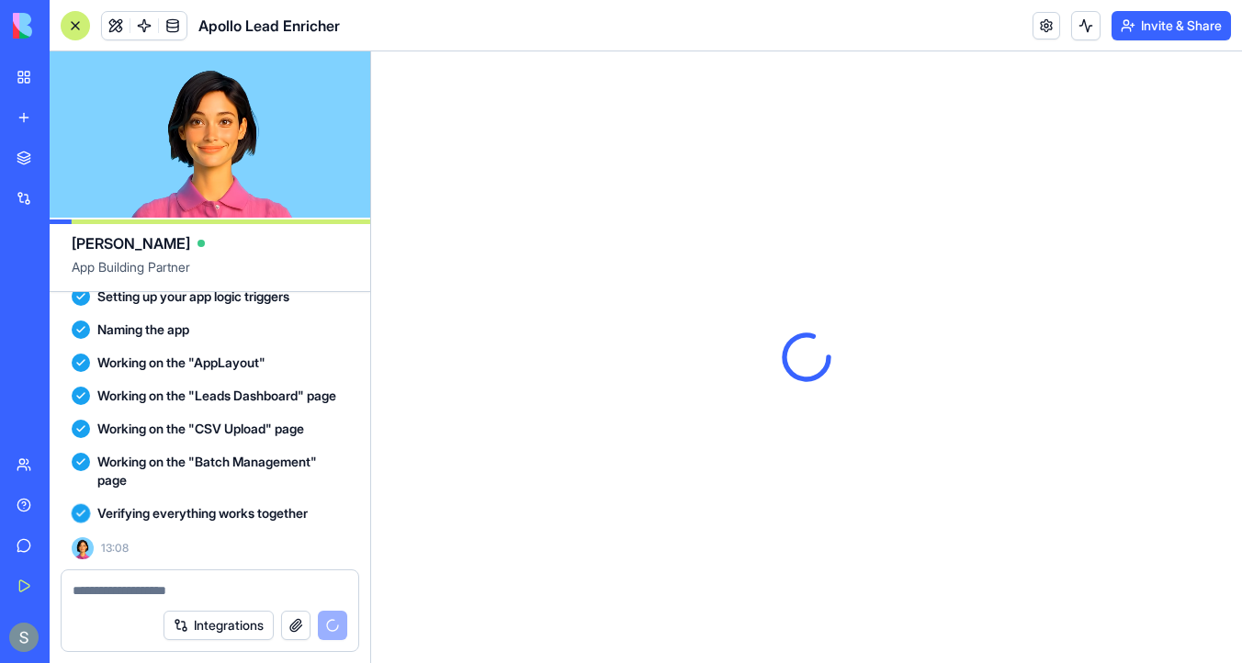
scroll to position [0, 0]
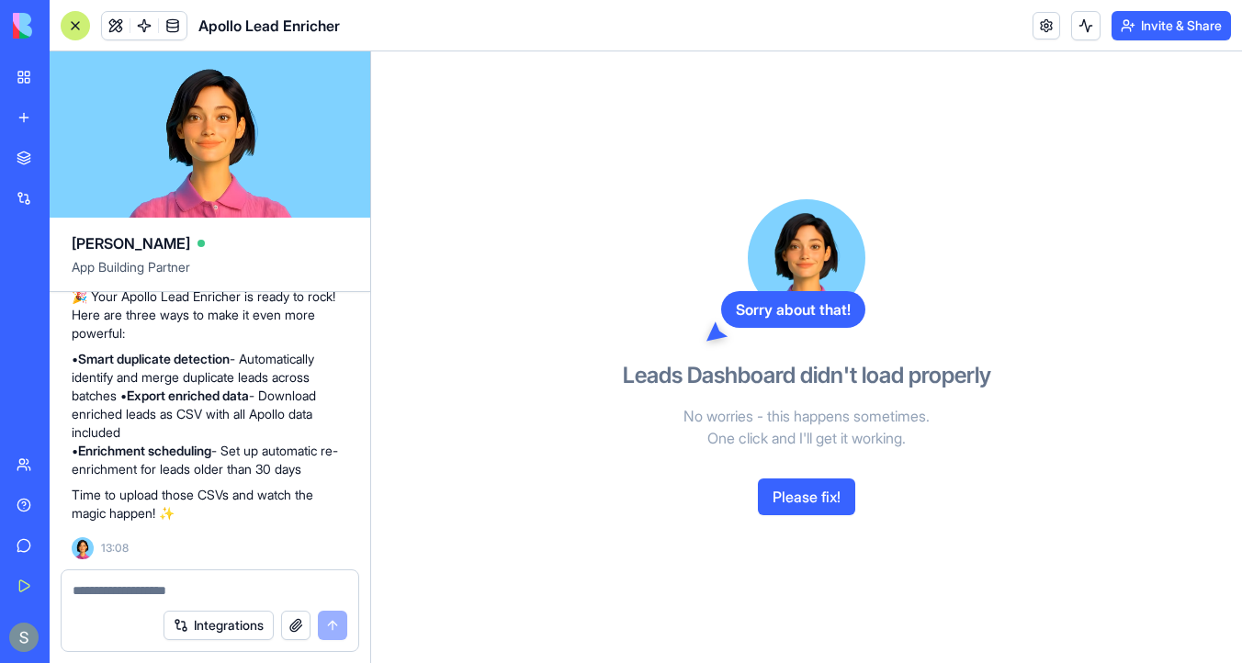
scroll to position [1041, 0]
click at [803, 491] on button "Please fix!" at bounding box center [806, 497] width 97 height 37
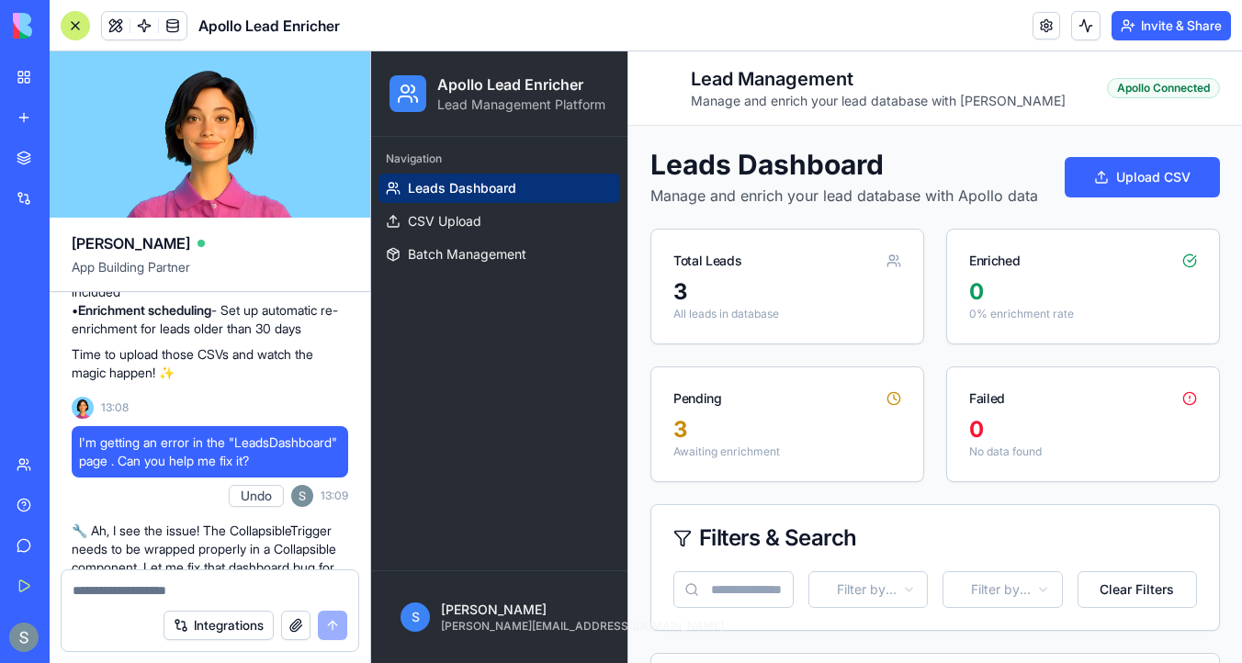
scroll to position [964, 0]
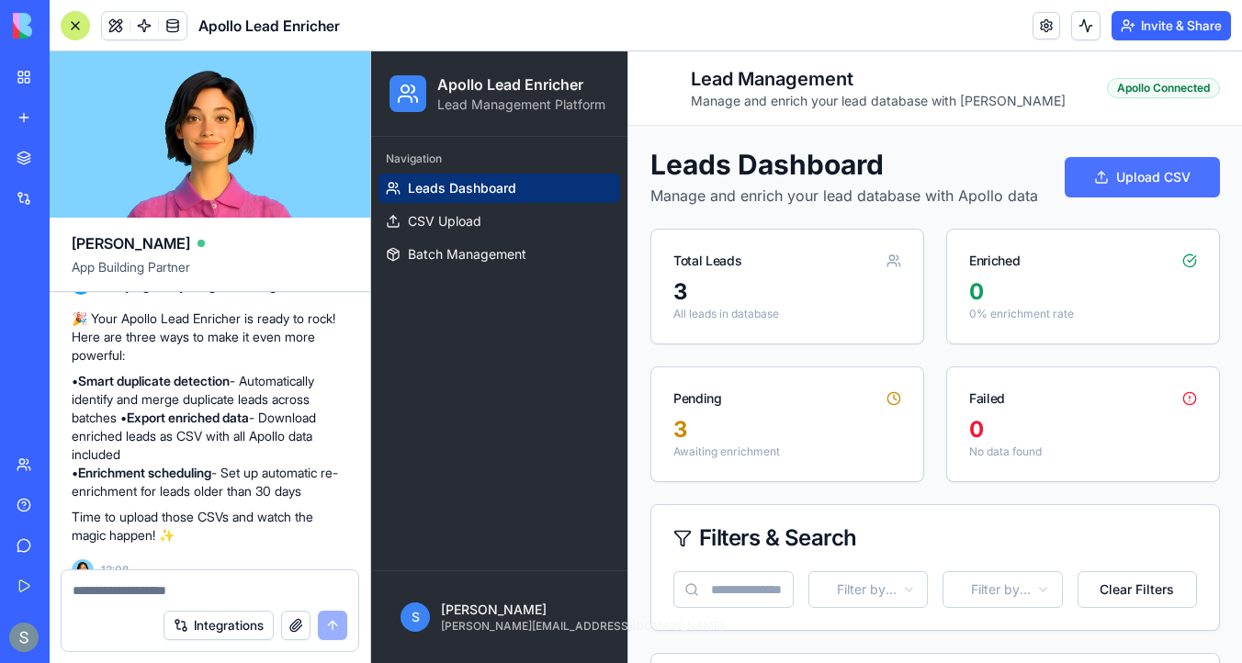
click at [1156, 185] on button "Upload CSV" at bounding box center [1142, 177] width 155 height 40
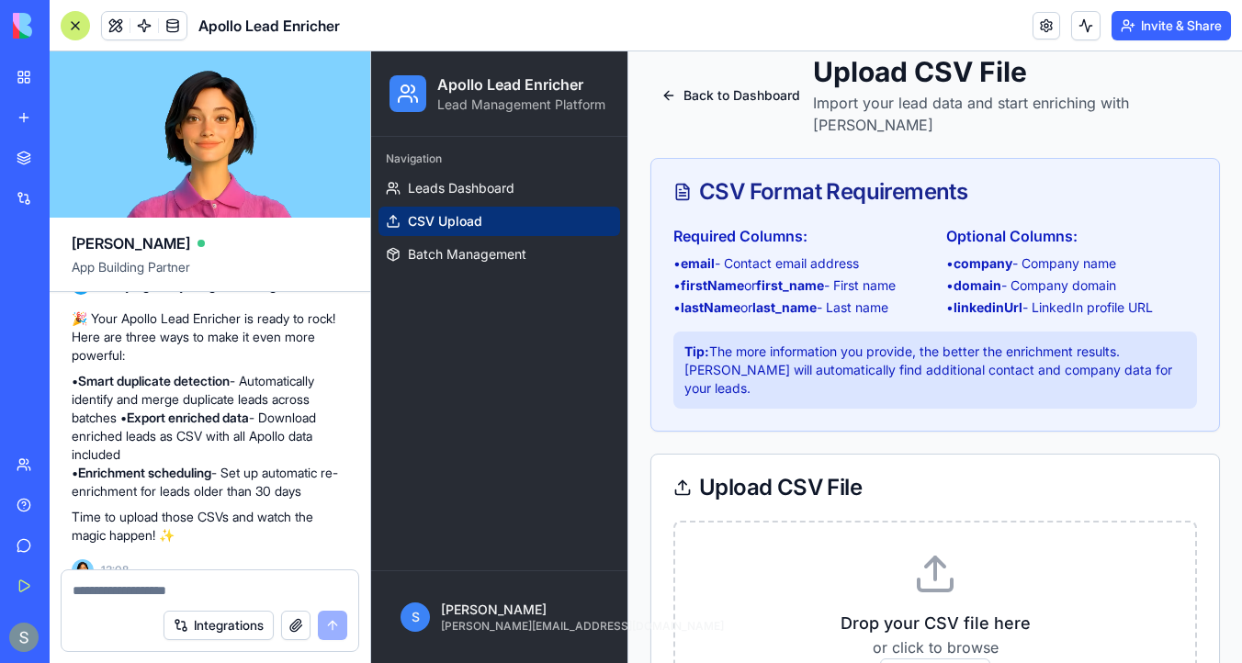
scroll to position [110, 0]
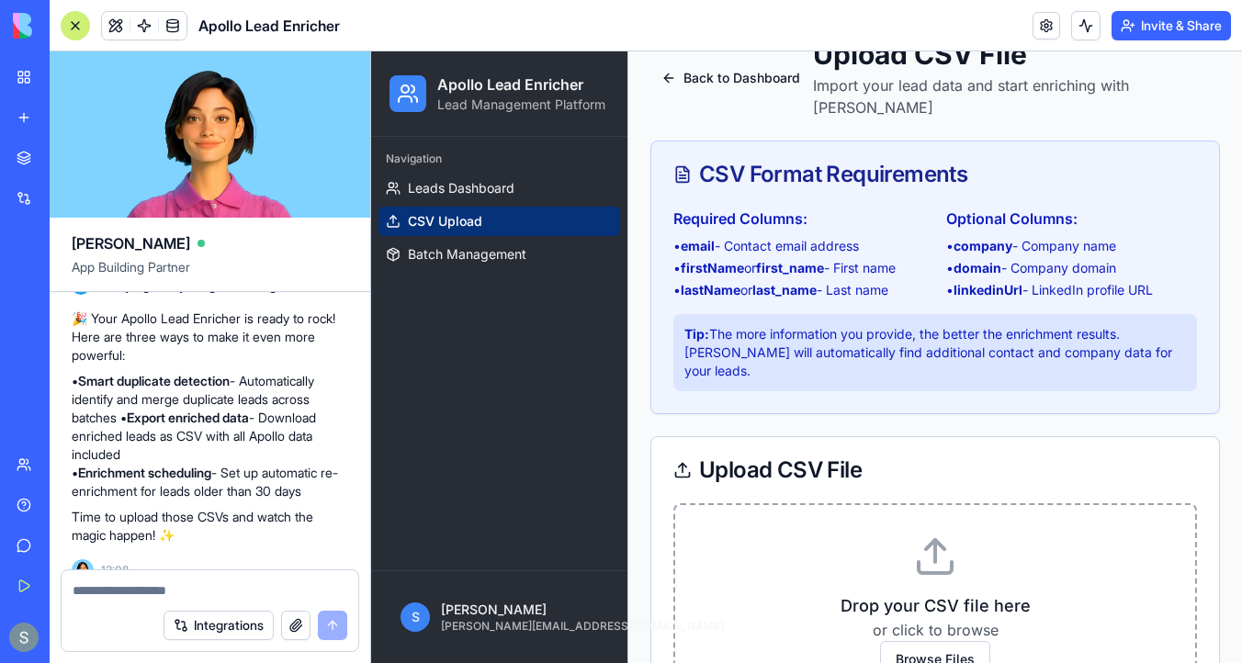
click at [939, 562] on icon at bounding box center [935, 567] width 33 height 11
click at [942, 641] on span "Browse Files" at bounding box center [935, 659] width 110 height 37
click at [371, 51] on input "Browse Files" at bounding box center [371, 51] width 0 height 0
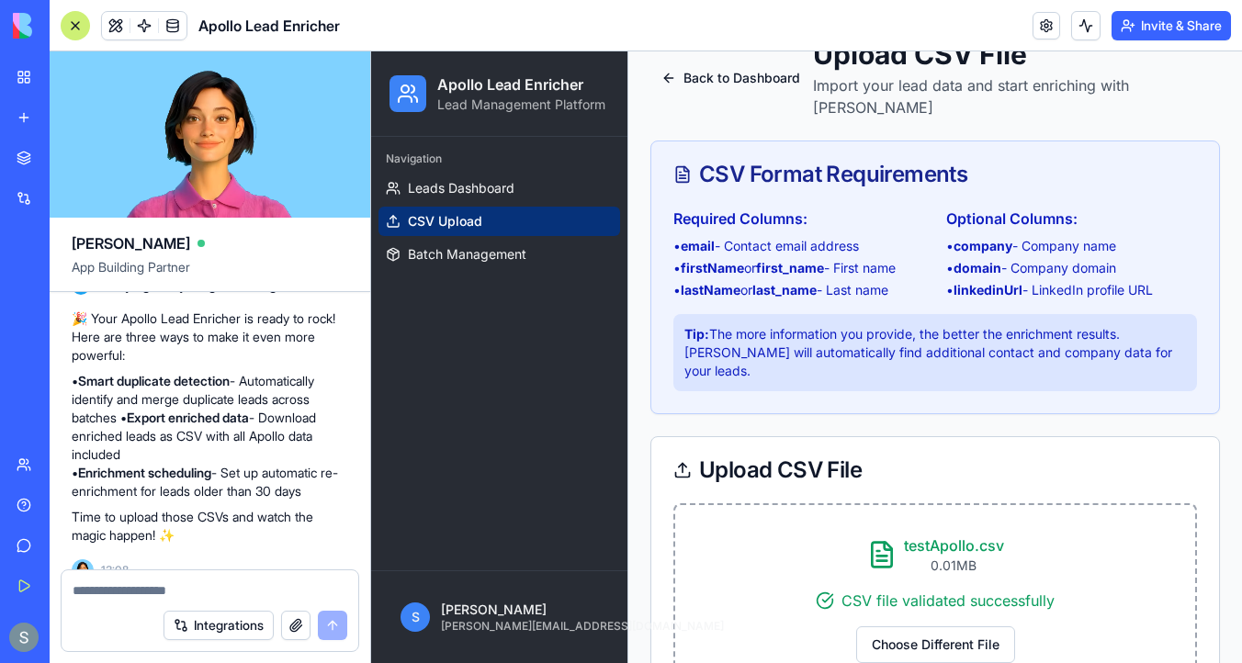
click at [721, 260] on strong "firstName" at bounding box center [712, 268] width 63 height 16
copy strong "firstName"
click at [896, 626] on button "Choose Different File" at bounding box center [935, 644] width 159 height 37
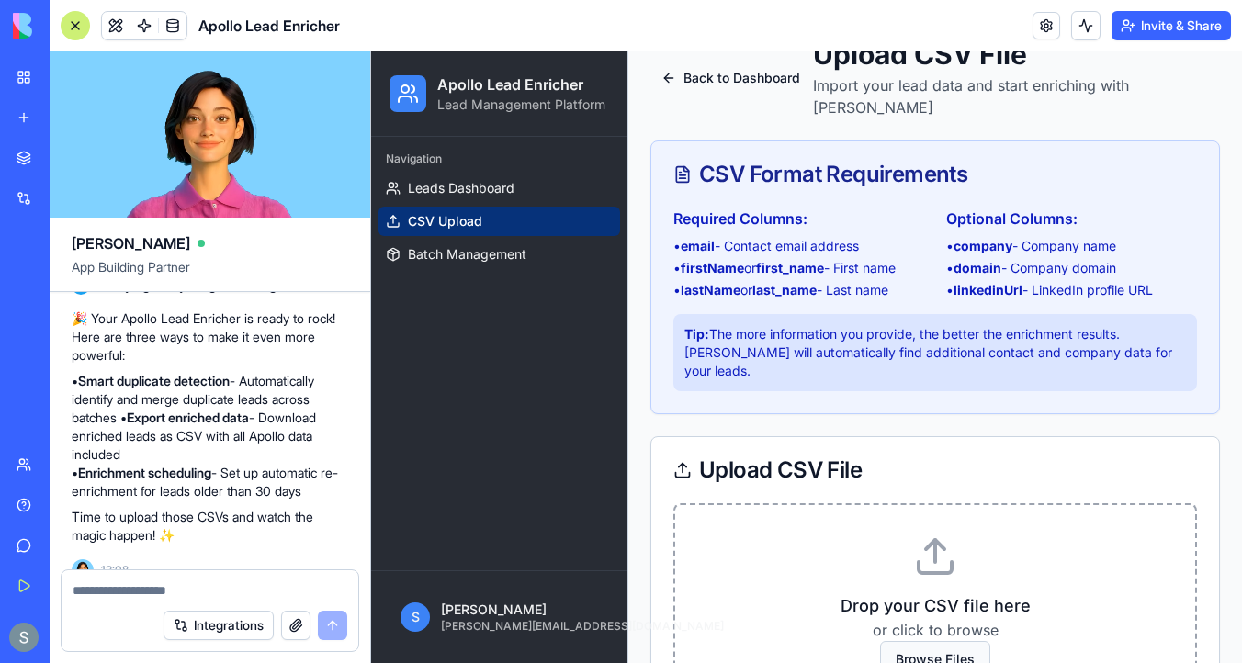
click at [921, 641] on span "Browse Files" at bounding box center [935, 659] width 110 height 37
click at [371, 51] on input "Browse Files" at bounding box center [371, 51] width 0 height 0
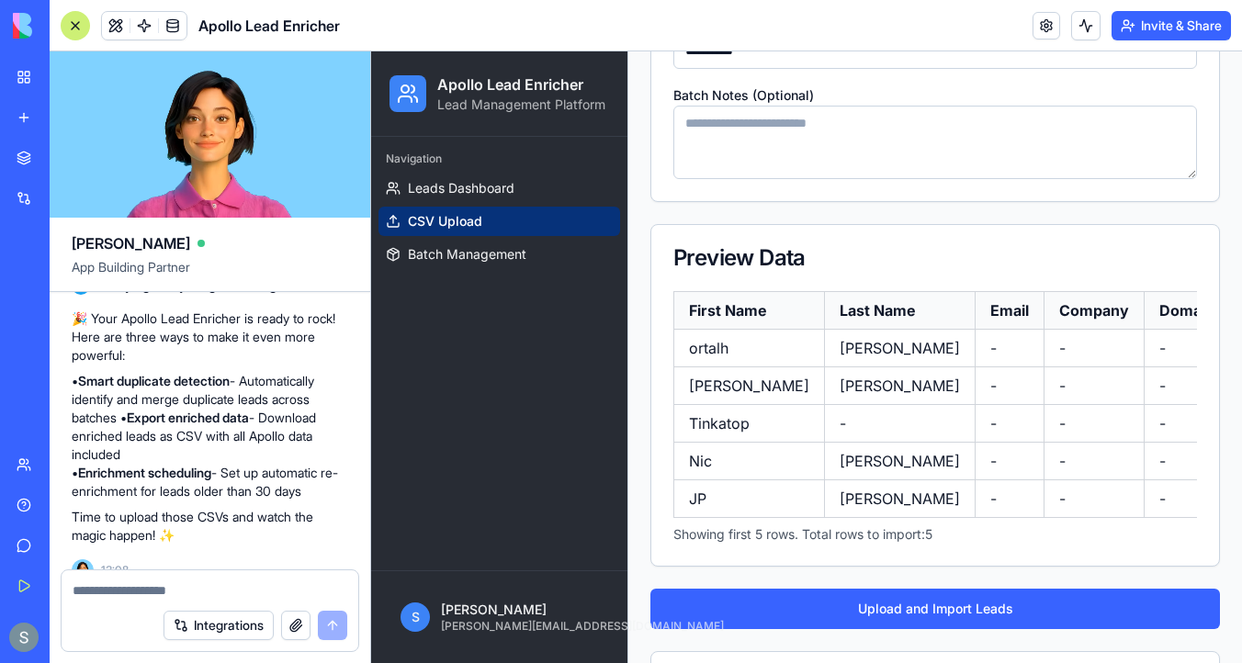
scroll to position [963, 0]
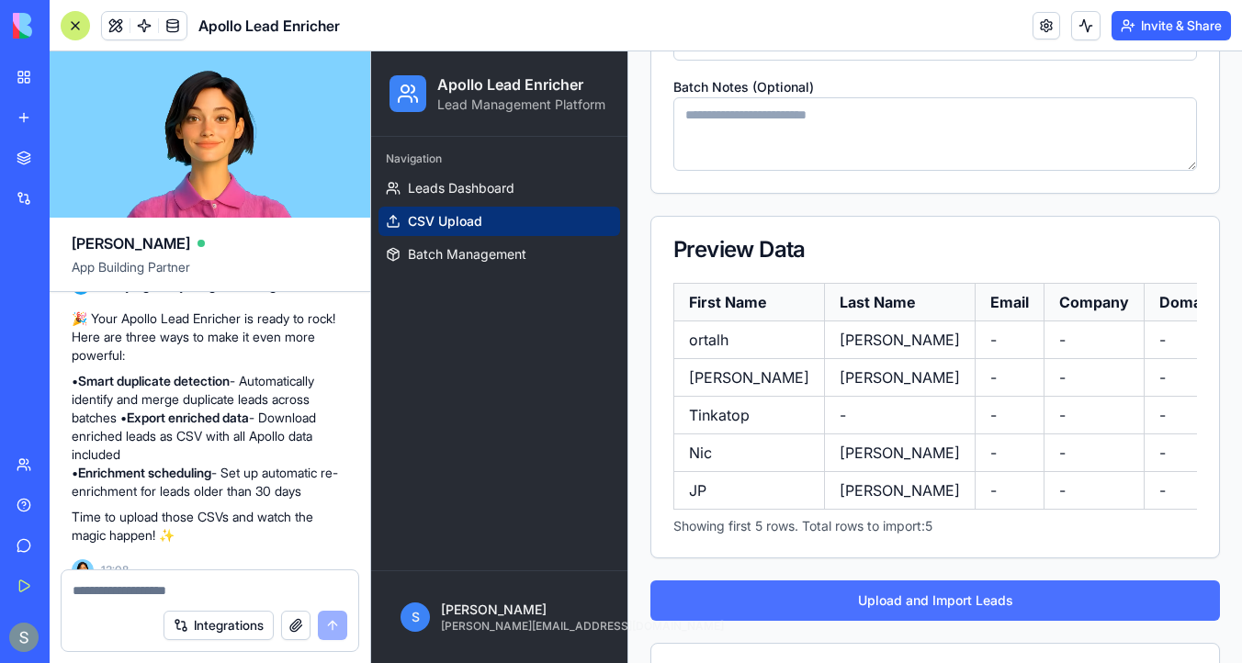
click at [906, 581] on button "Upload and Import Leads" at bounding box center [935, 601] width 570 height 40
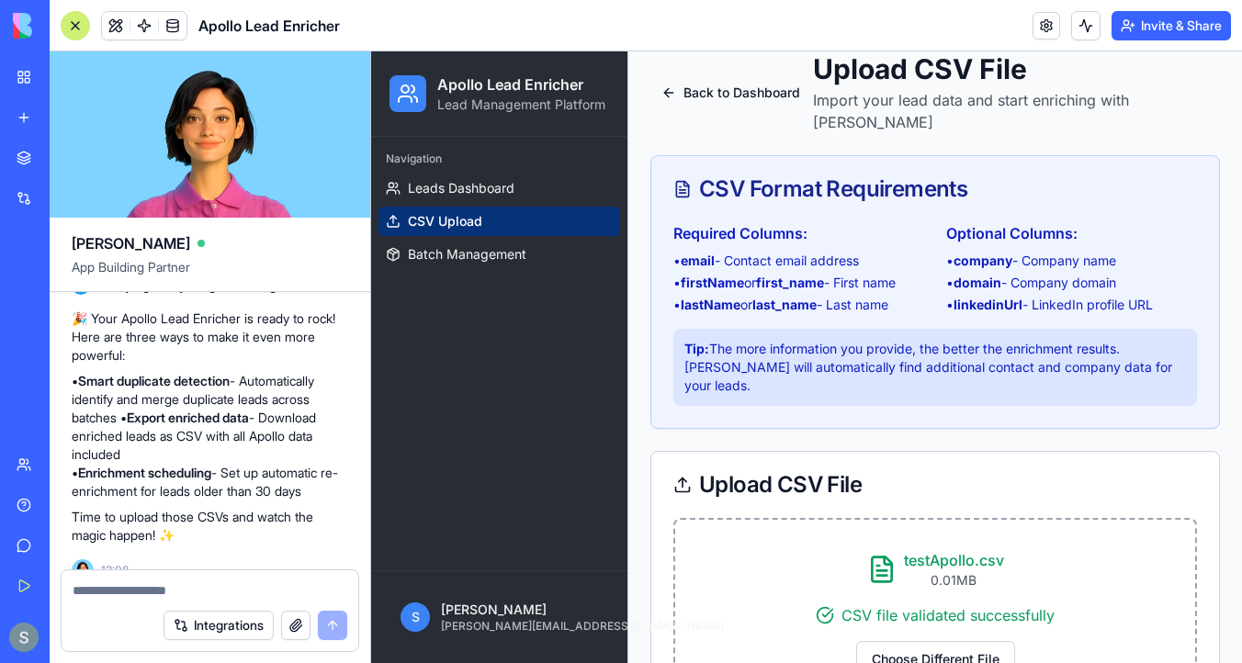
scroll to position [0, 0]
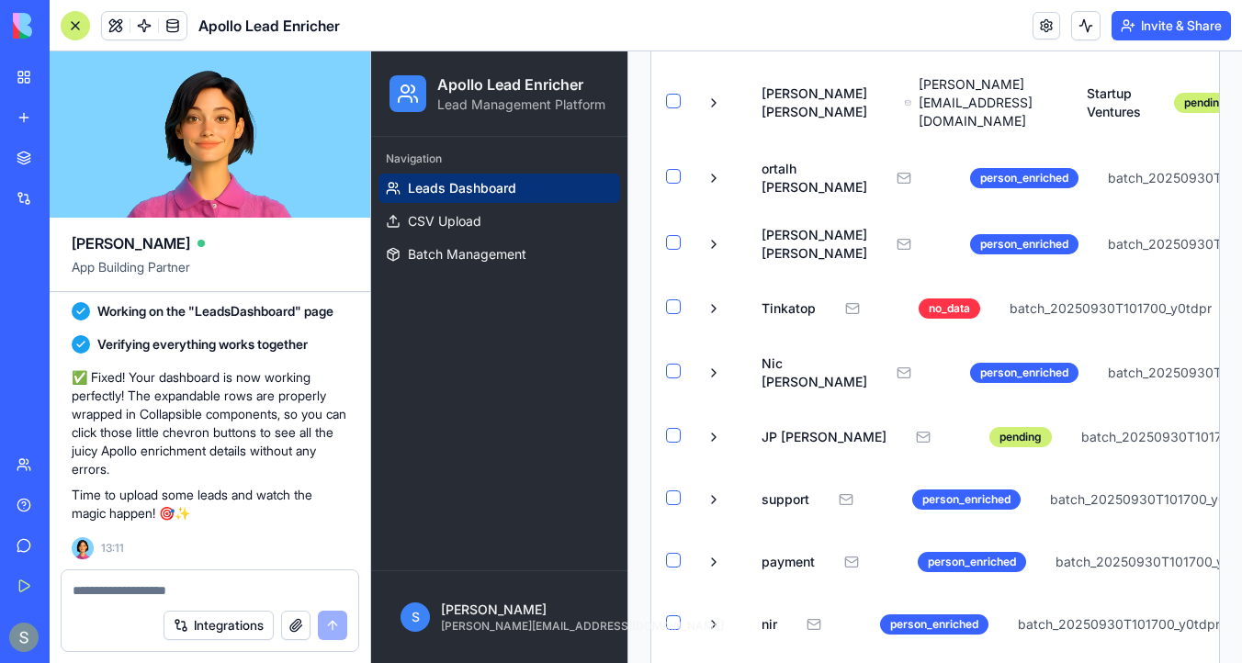
scroll to position [1526, 0]
click at [173, 29] on span at bounding box center [172, 25] width 51 height 51
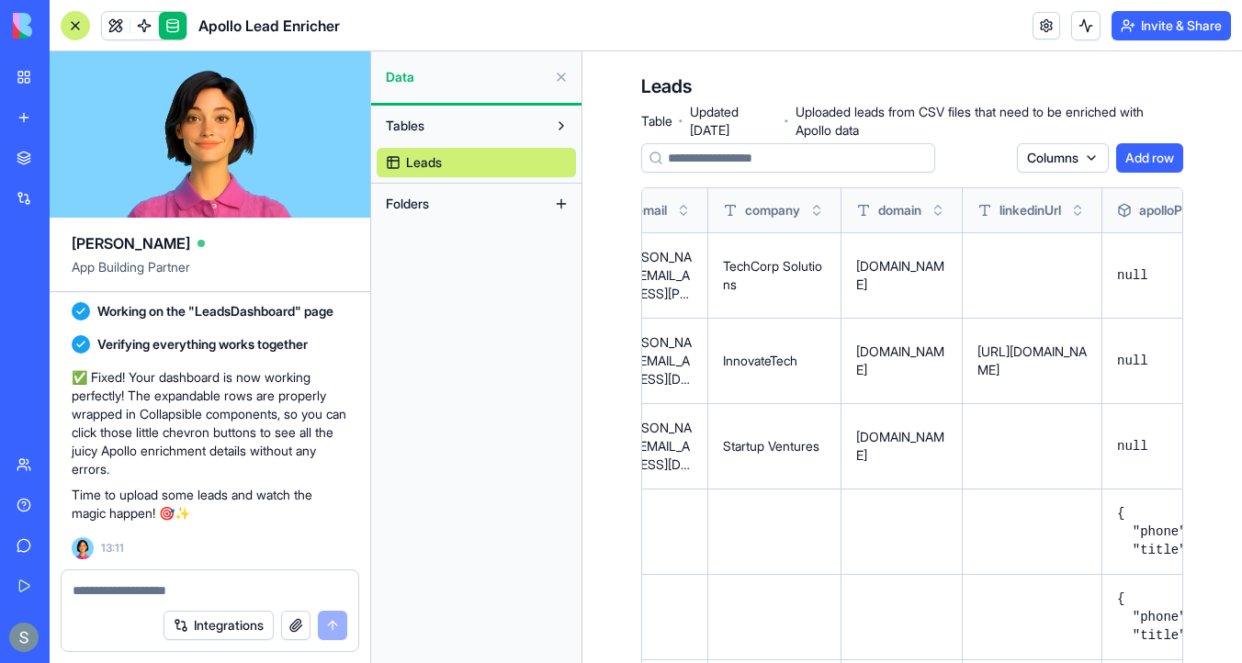
scroll to position [0, 359]
click at [1027, 343] on p "[URL][DOMAIN_NAME]" at bounding box center [1030, 361] width 109 height 37
click at [0, 0] on button at bounding box center [0, 0] width 0 height 0
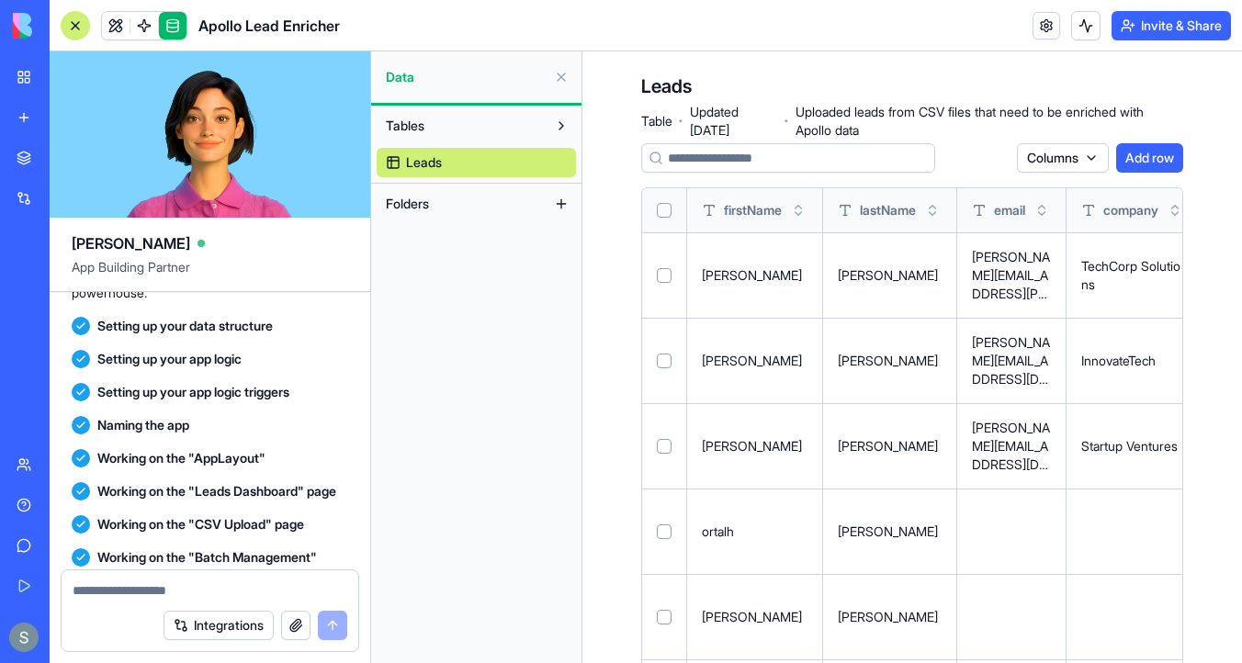
scroll to position [491, 0]
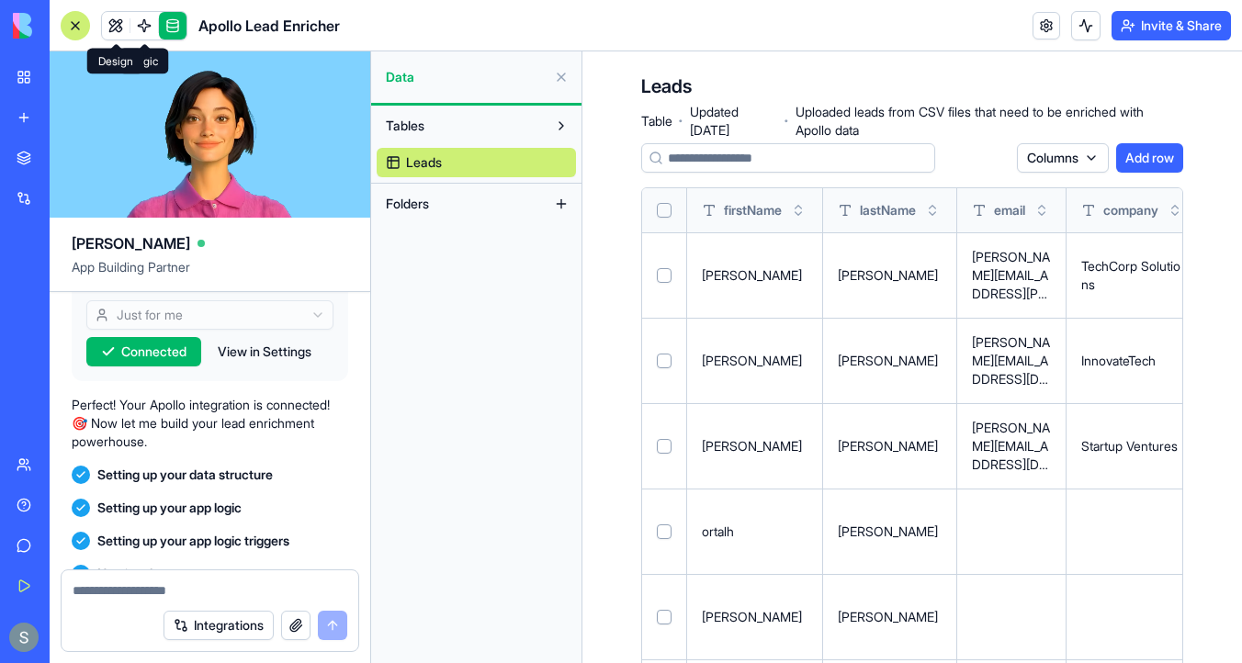
click at [117, 28] on link at bounding box center [116, 26] width 28 height 28
